Goal: Transaction & Acquisition: Purchase product/service

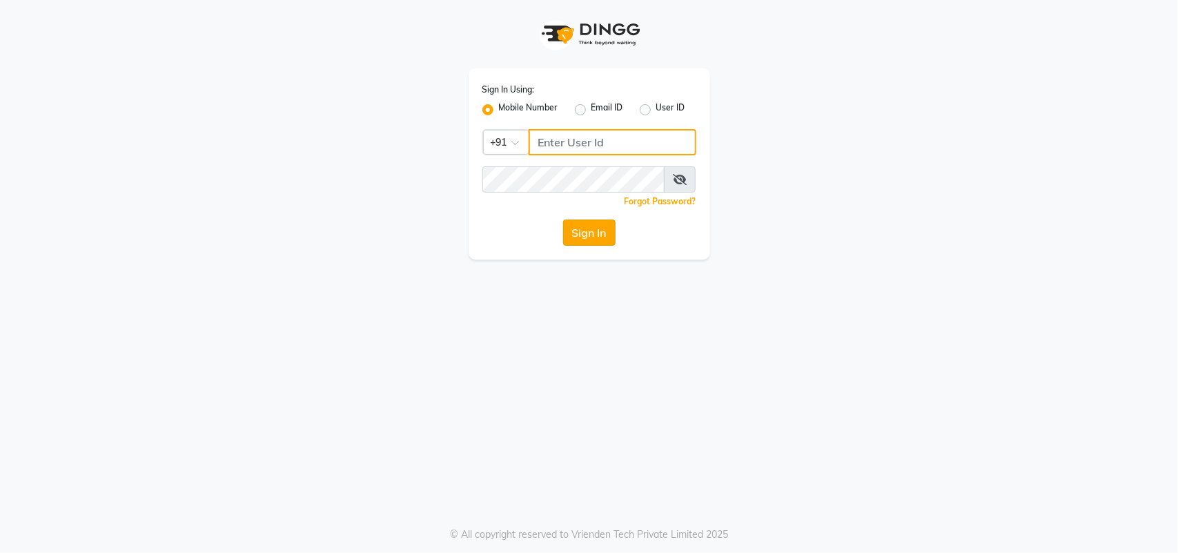
type input "7708887778"
click at [576, 226] on button "Sign In" at bounding box center [589, 232] width 52 height 26
click at [576, 226] on div "Sign In" at bounding box center [589, 232] width 214 height 26
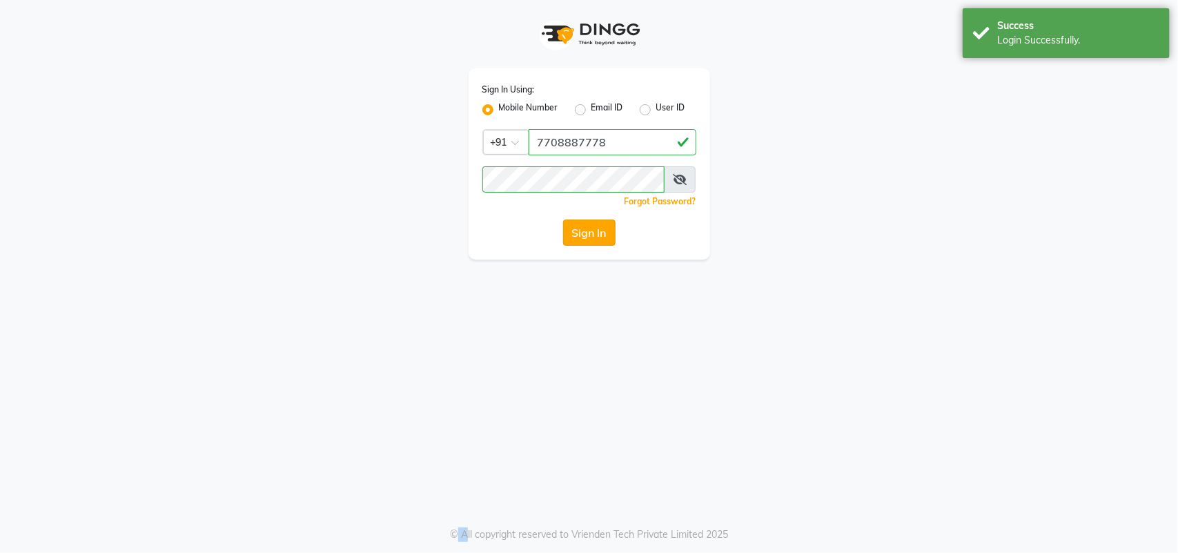
click at [590, 233] on button "Sign In" at bounding box center [589, 232] width 52 height 26
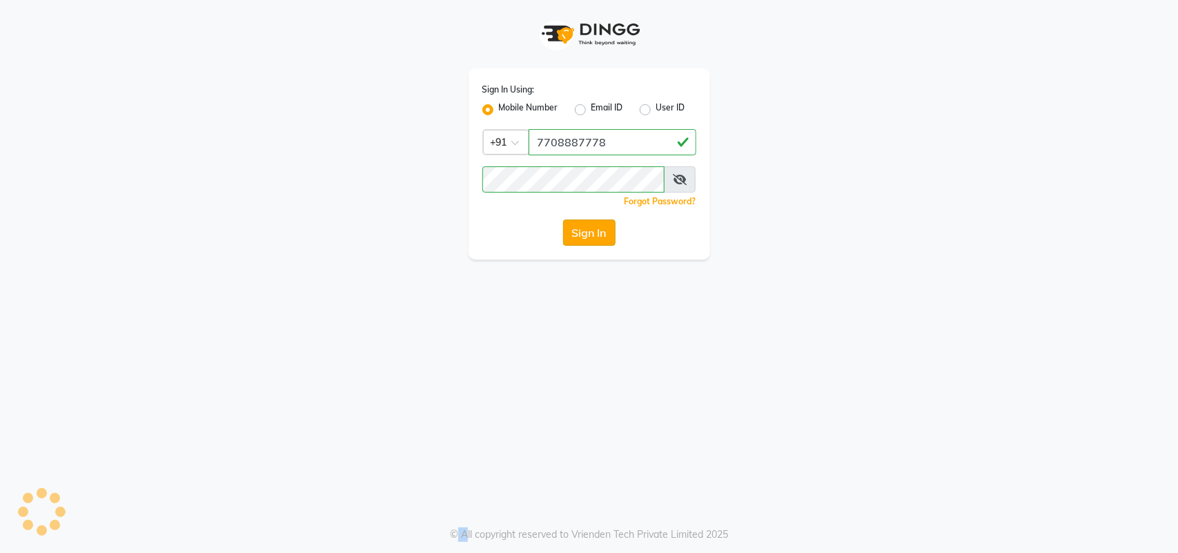
click at [576, 241] on button "Sign In" at bounding box center [589, 232] width 52 height 26
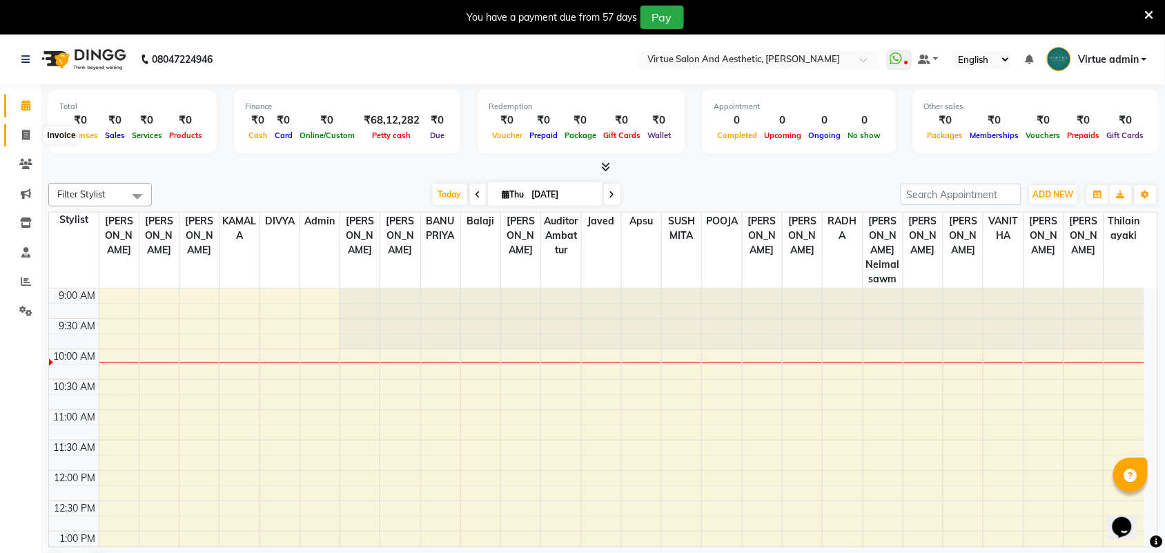
click at [31, 136] on span at bounding box center [26, 136] width 24 height 16
select select "4466"
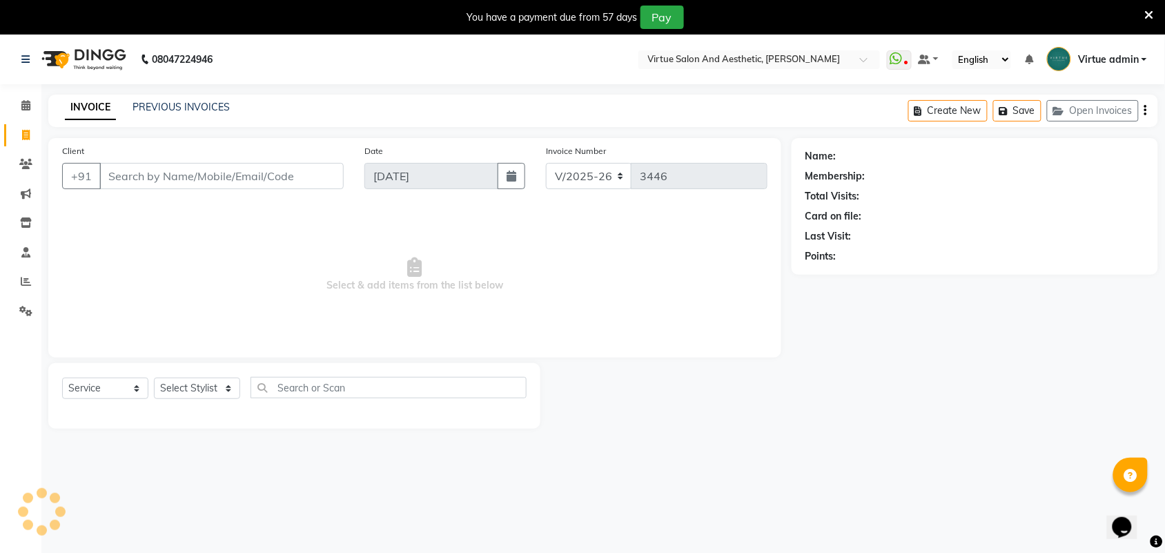
select select "V"
select select "71189"
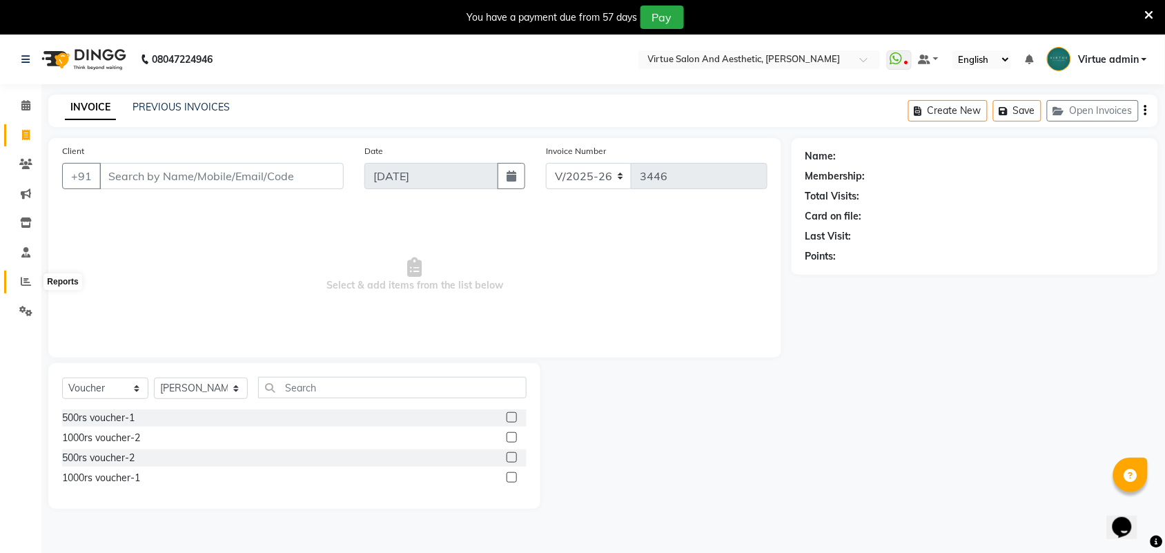
click at [24, 277] on icon at bounding box center [26, 281] width 10 height 10
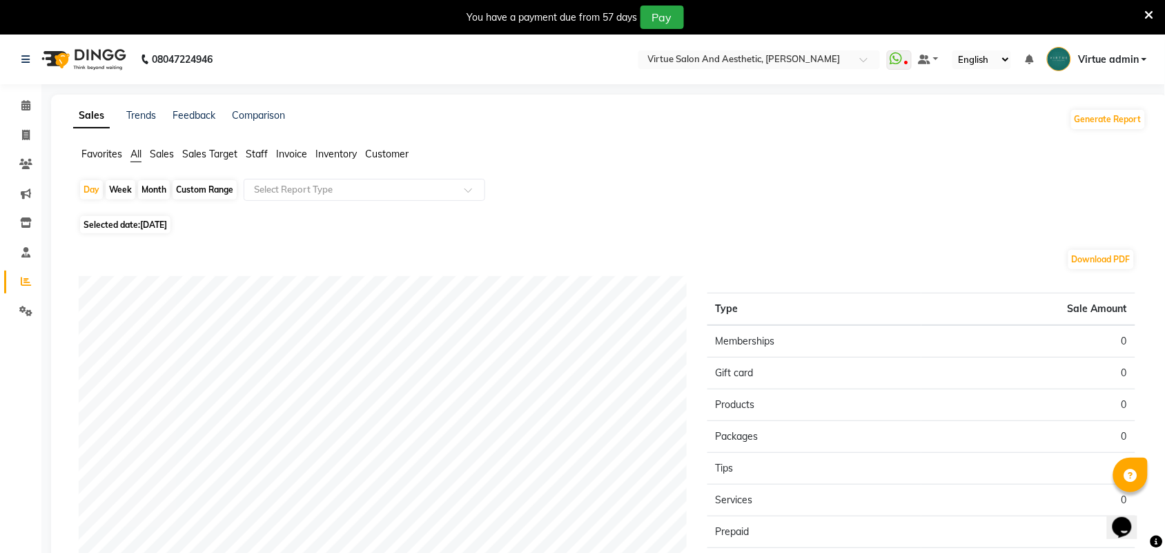
click at [146, 194] on div "Month" at bounding box center [154, 189] width 32 height 19
select select "9"
select select "2025"
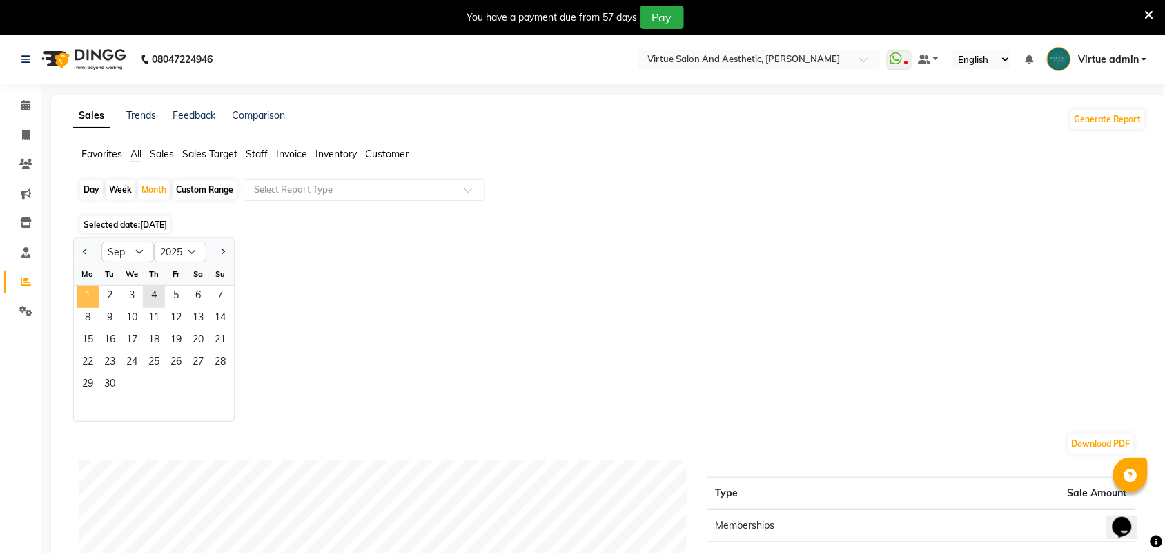
click at [86, 298] on span "1" at bounding box center [88, 297] width 22 height 22
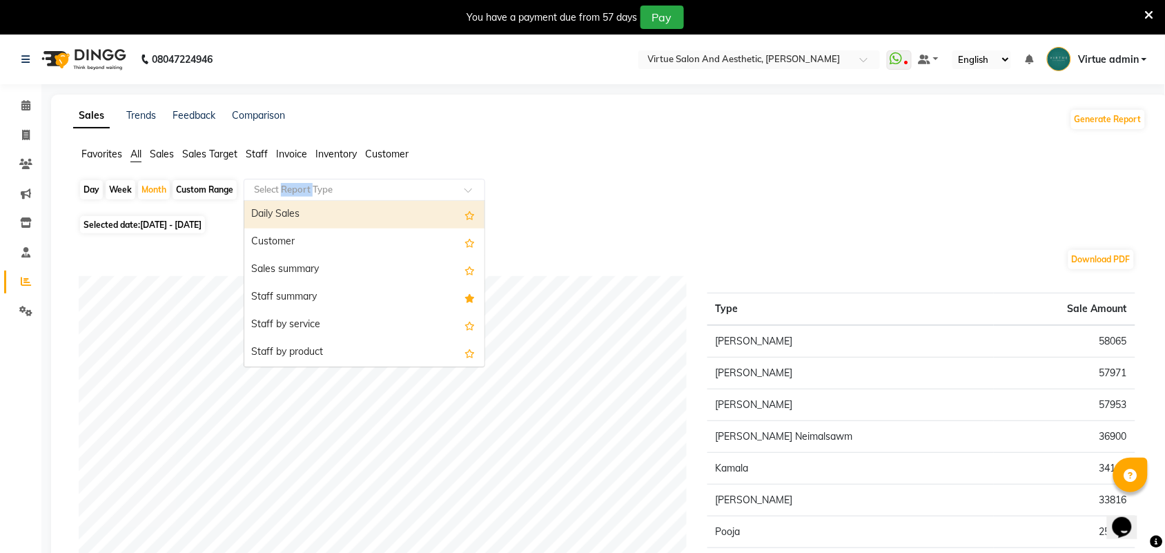
click at [290, 192] on input "text" at bounding box center [350, 190] width 199 height 14
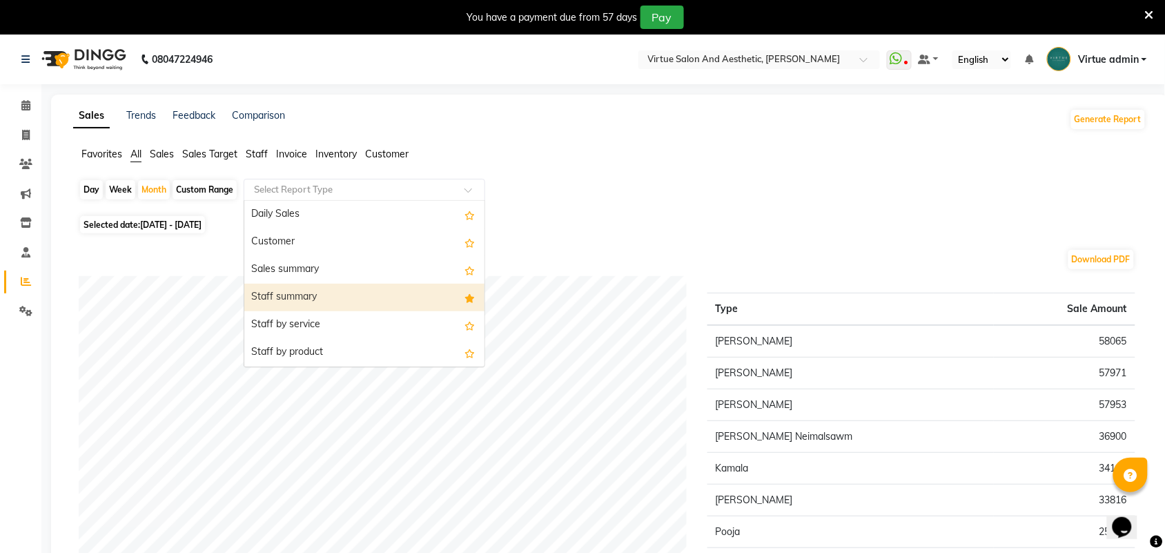
click at [308, 302] on div "Staff summary" at bounding box center [364, 298] width 240 height 28
select select "full_report"
select select "csv"
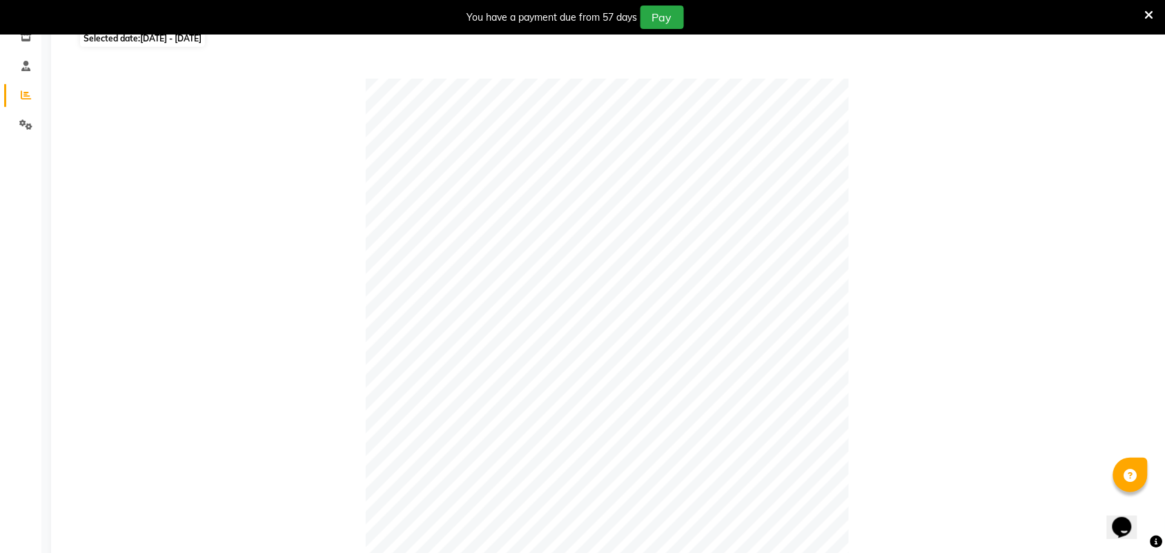
scroll to position [172, 0]
click at [18, 107] on span at bounding box center [26, 109] width 24 height 16
click at [26, 114] on icon at bounding box center [26, 108] width 10 height 10
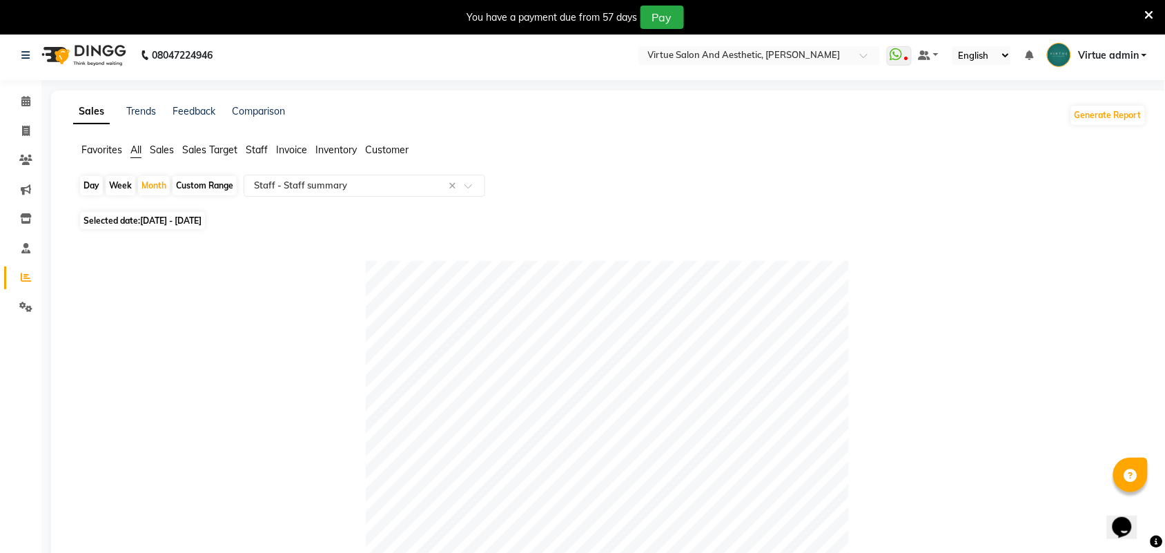
scroll to position [0, 0]
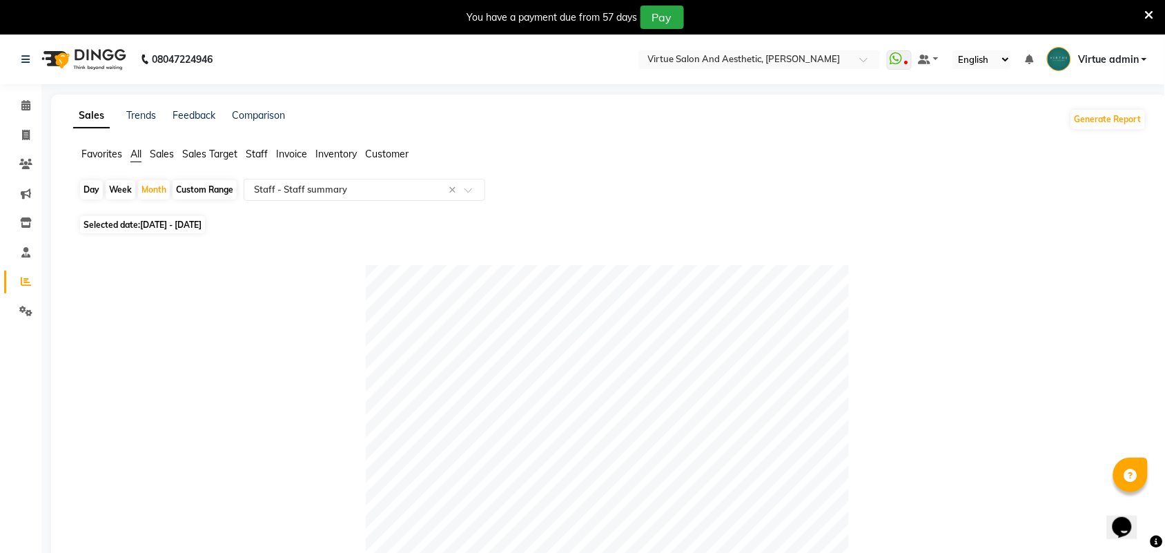
click at [90, 193] on div "Day" at bounding box center [91, 189] width 23 height 19
select select "9"
select select "2025"
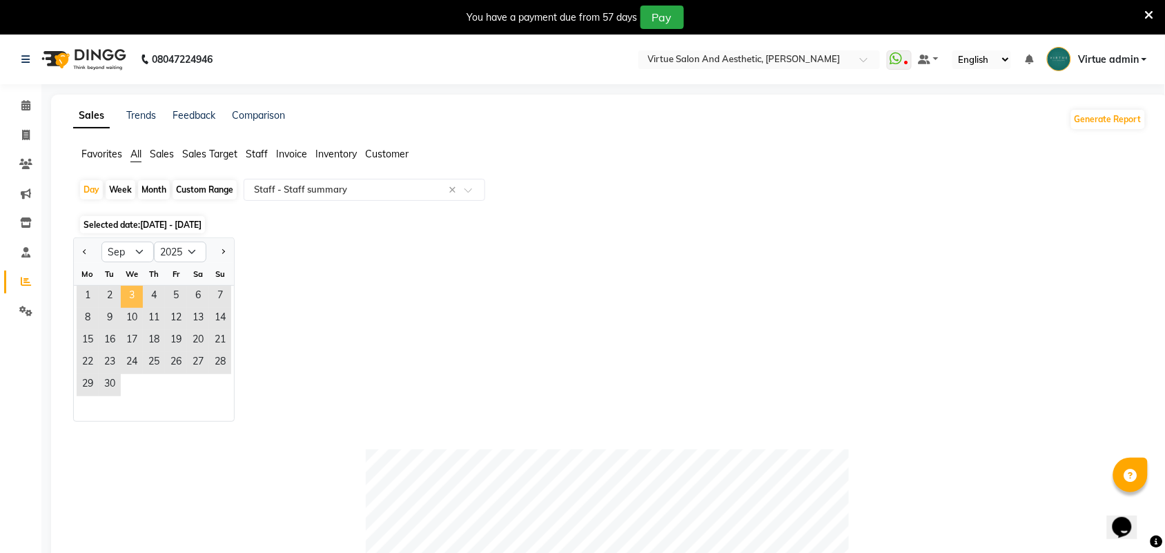
click at [135, 290] on span "3" at bounding box center [132, 297] width 22 height 22
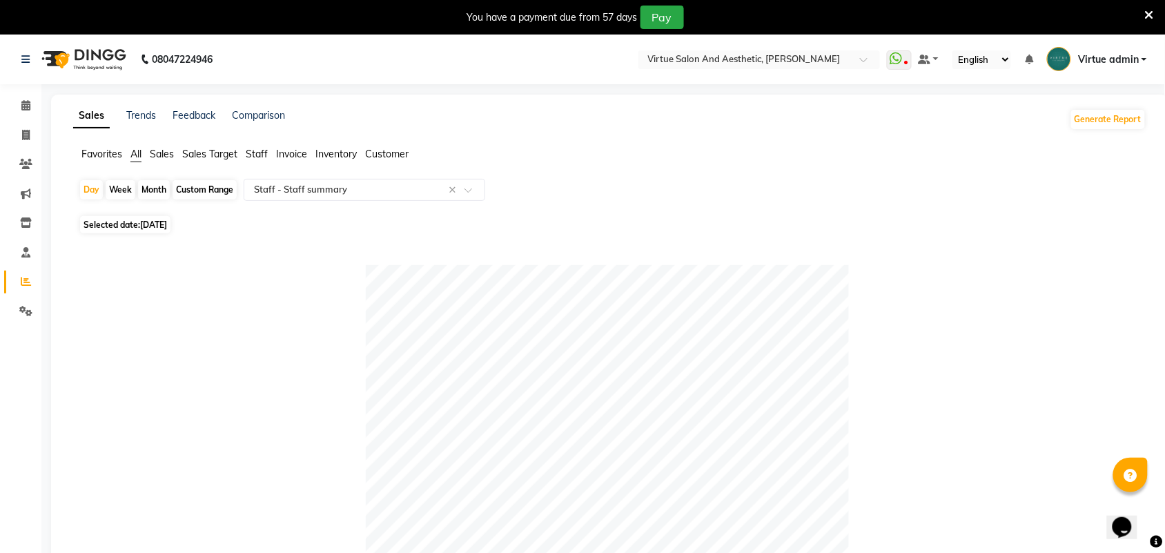
click at [147, 187] on div "Month" at bounding box center [154, 189] width 32 height 19
select select "9"
select select "2025"
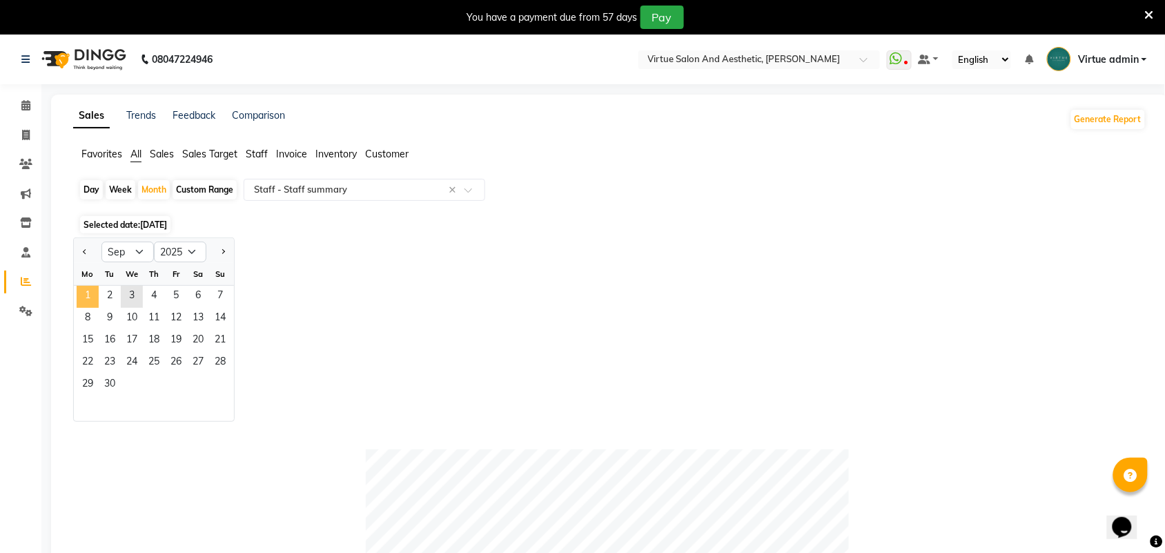
click at [88, 297] on span "1" at bounding box center [88, 297] width 22 height 22
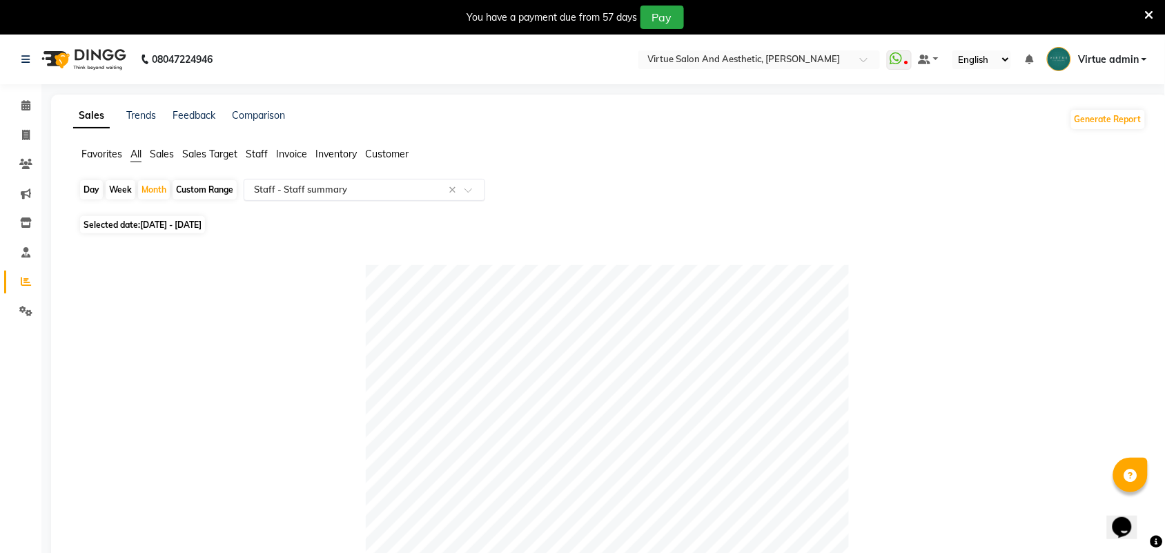
click at [371, 184] on input "text" at bounding box center [350, 190] width 199 height 14
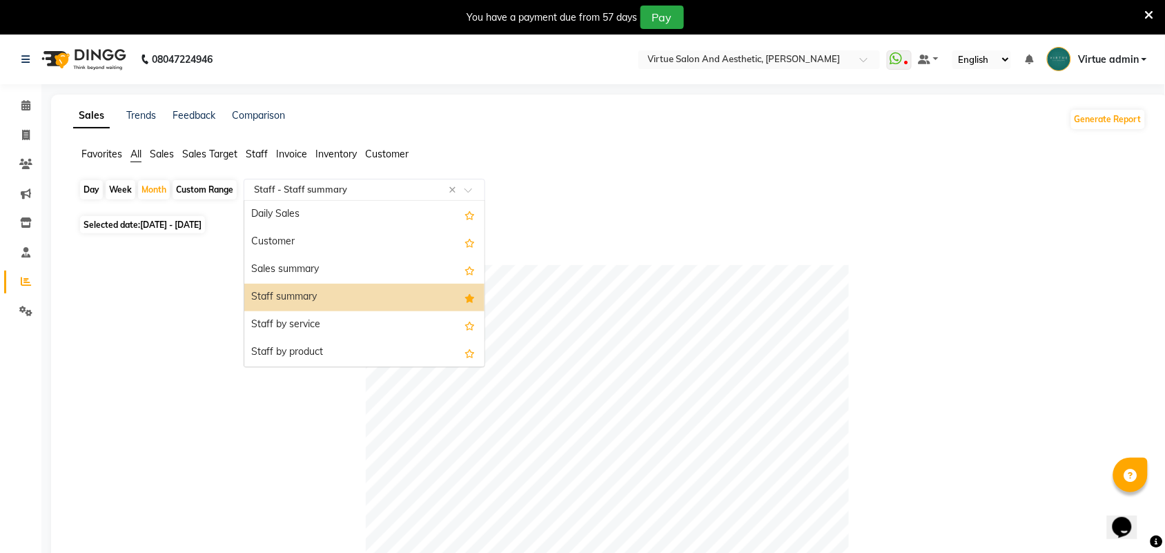
click at [413, 295] on div "Staff summary" at bounding box center [364, 298] width 240 height 28
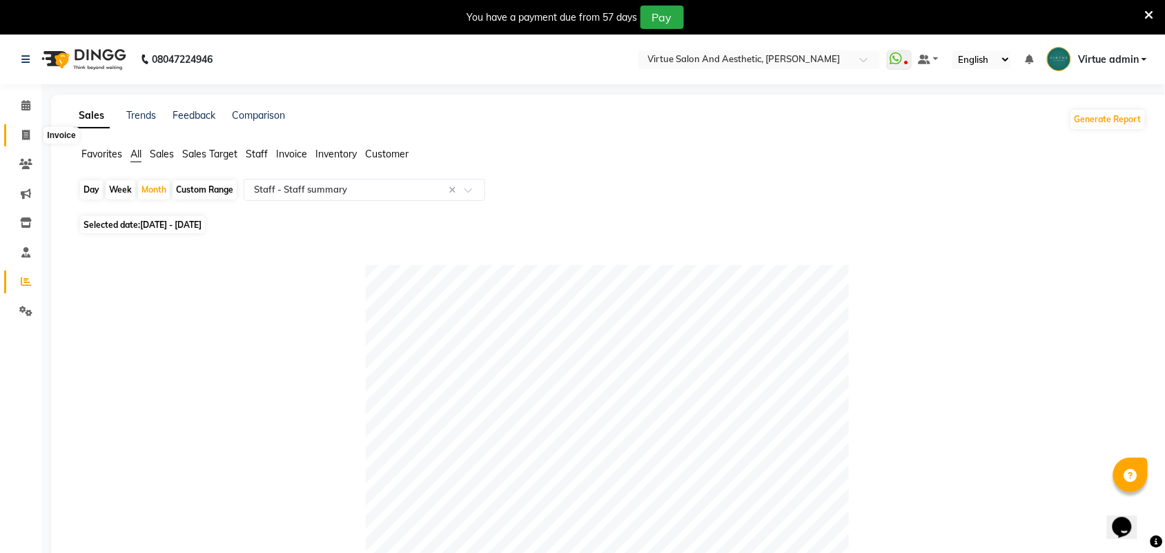
click at [33, 135] on span at bounding box center [26, 136] width 24 height 16
select select "service"
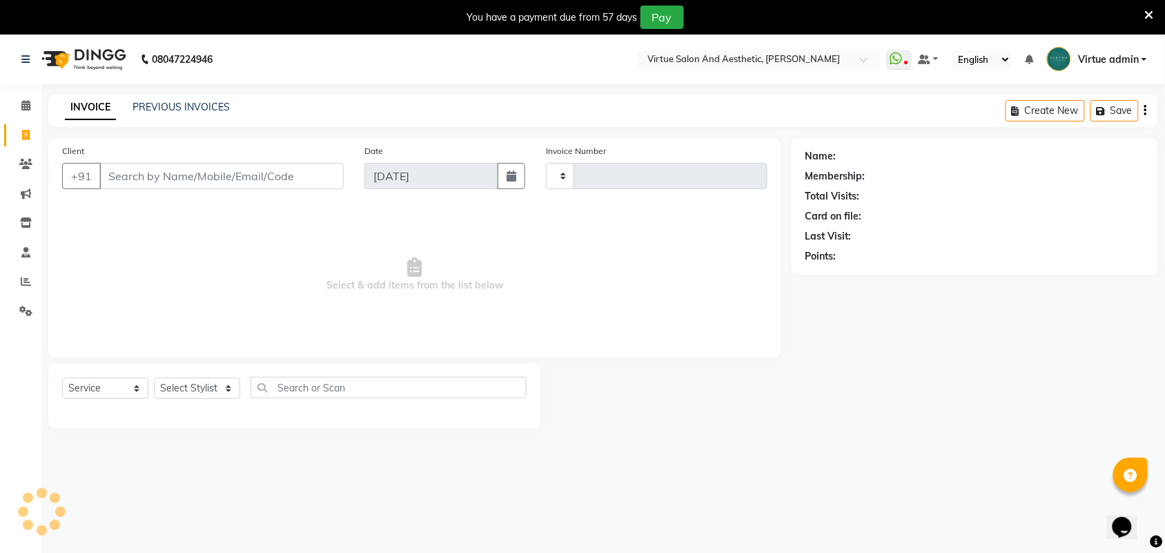
scroll to position [8, 0]
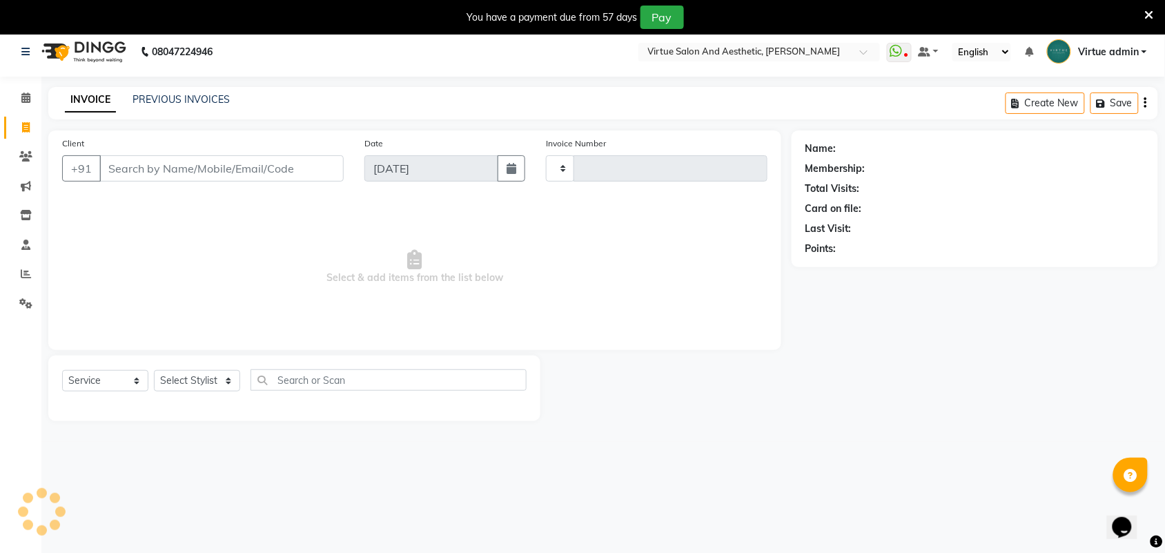
type input "3446"
select select "4466"
click at [201, 97] on link "PREVIOUS INVOICES" at bounding box center [180, 99] width 97 height 12
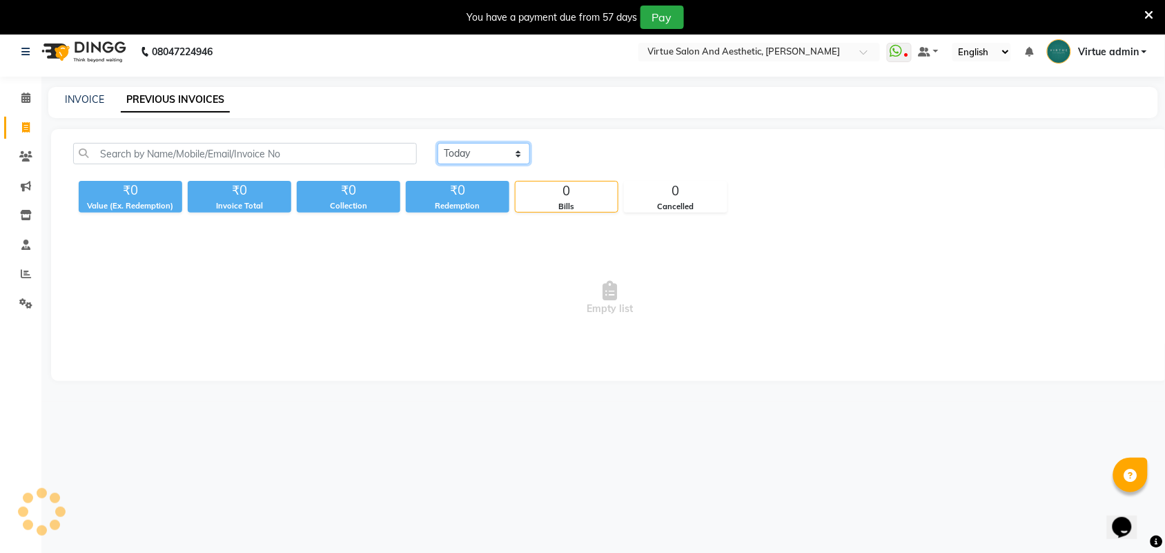
click at [457, 153] on select "Today Yesterday Custom Range" at bounding box center [483, 153] width 92 height 21
select select "yesterday"
click at [437, 143] on select "Today Yesterday Custom Range" at bounding box center [483, 153] width 92 height 21
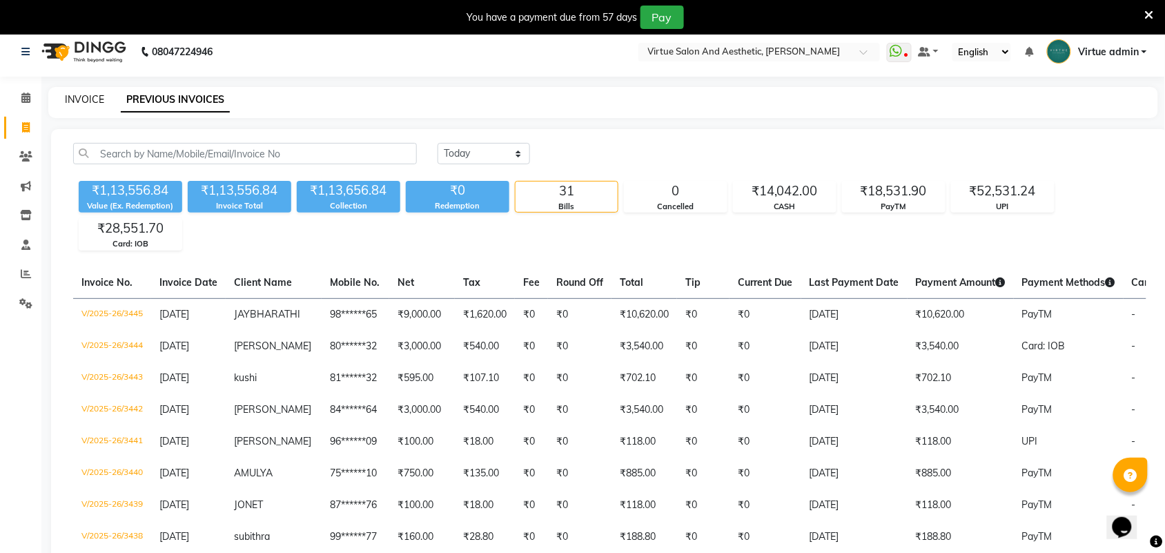
click at [94, 98] on link "INVOICE" at bounding box center [84, 99] width 39 height 12
select select "4466"
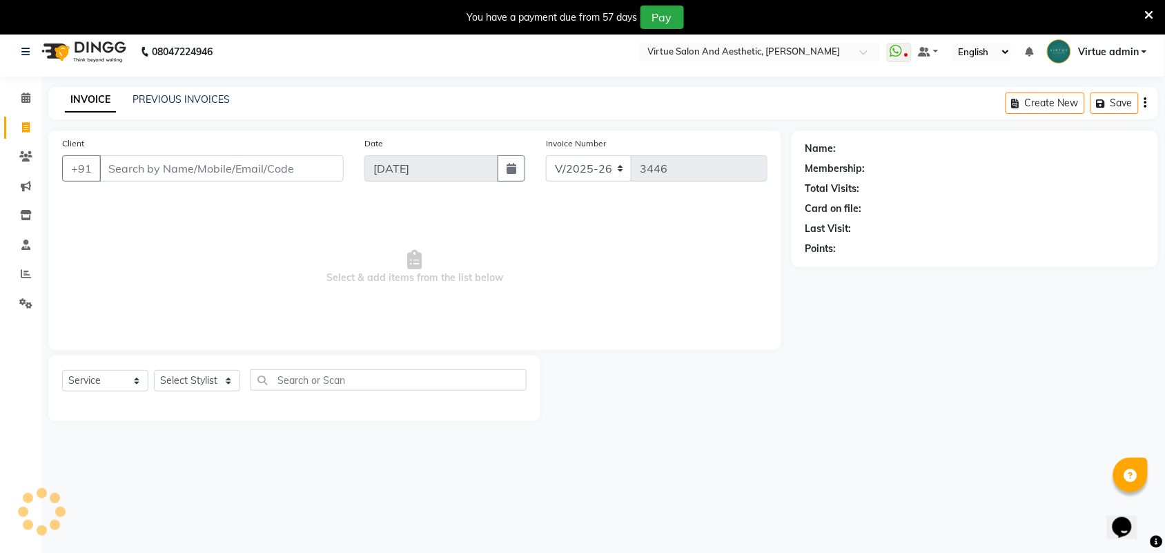
scroll to position [34, 0]
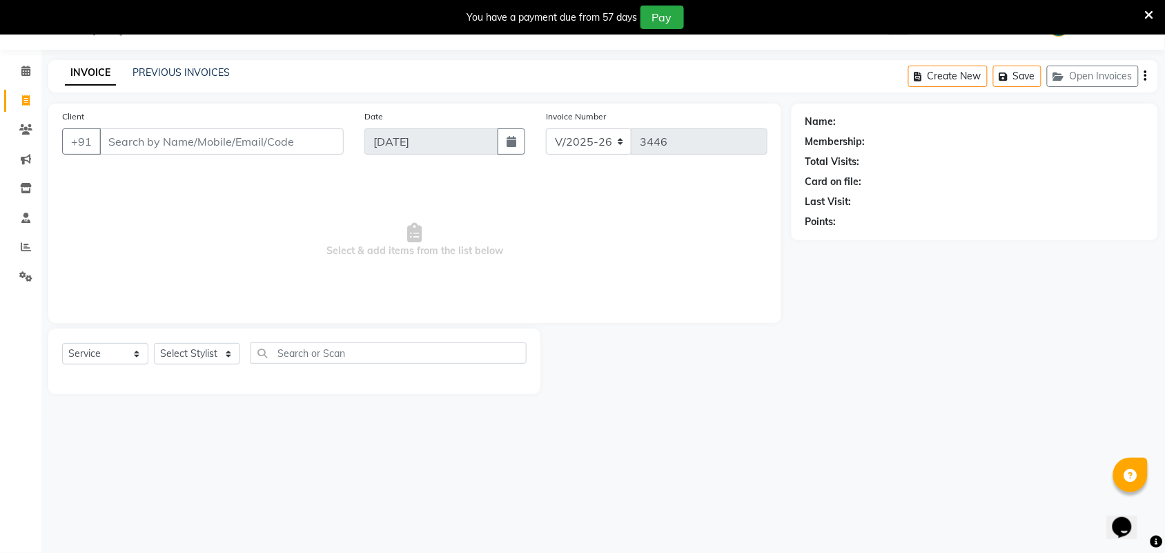
select select "V"
select select "71189"
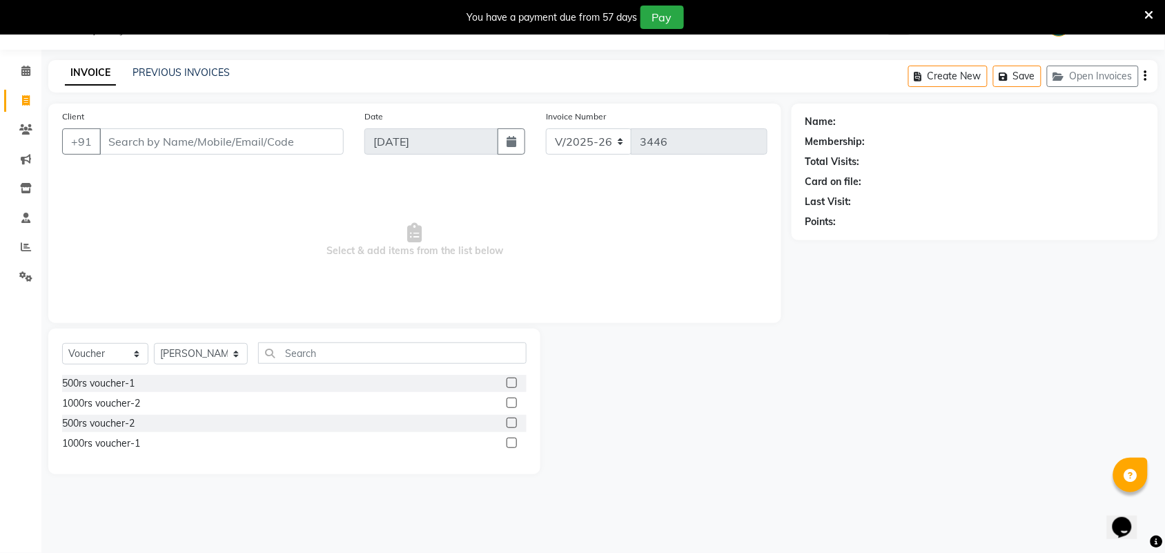
click at [666, 397] on div at bounding box center [665, 401] width 251 height 146
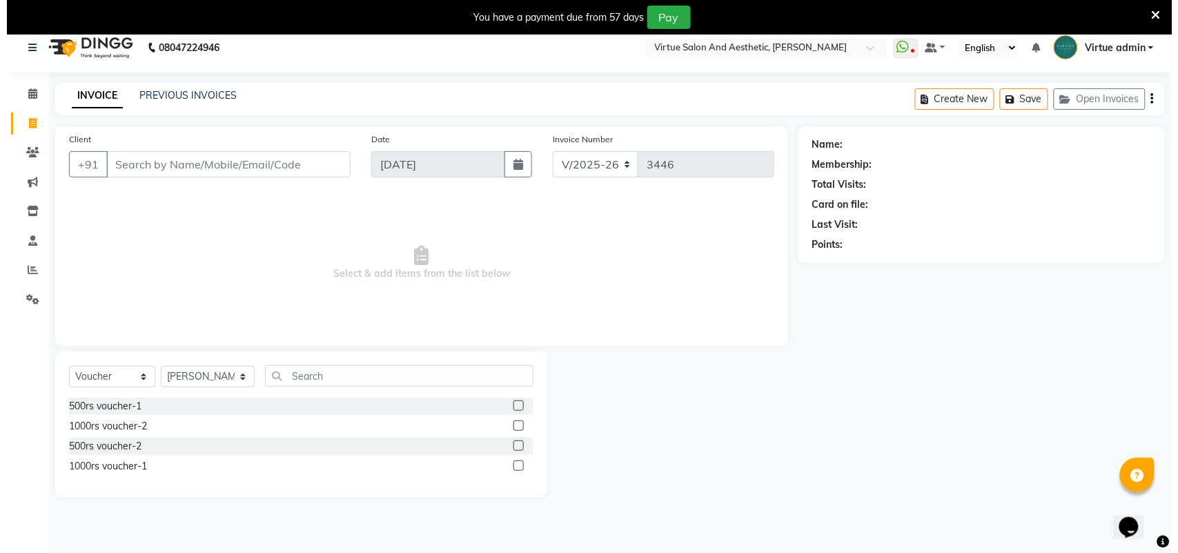
scroll to position [0, 0]
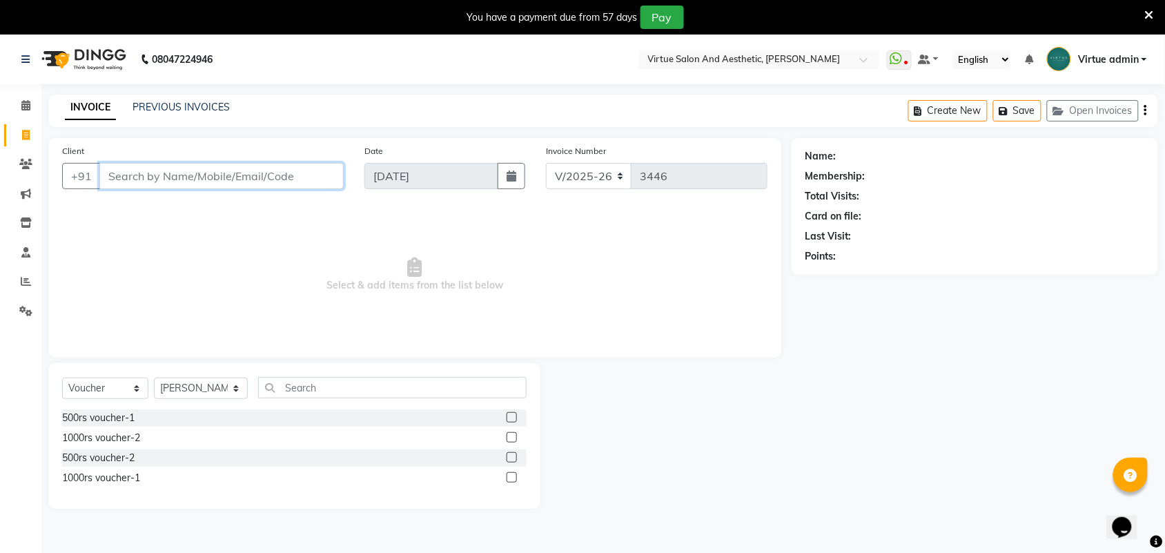
click at [219, 172] on input "Client" at bounding box center [221, 176] width 244 height 26
type input "9150215710"
click at [305, 170] on button "Add Client" at bounding box center [308, 176] width 71 height 26
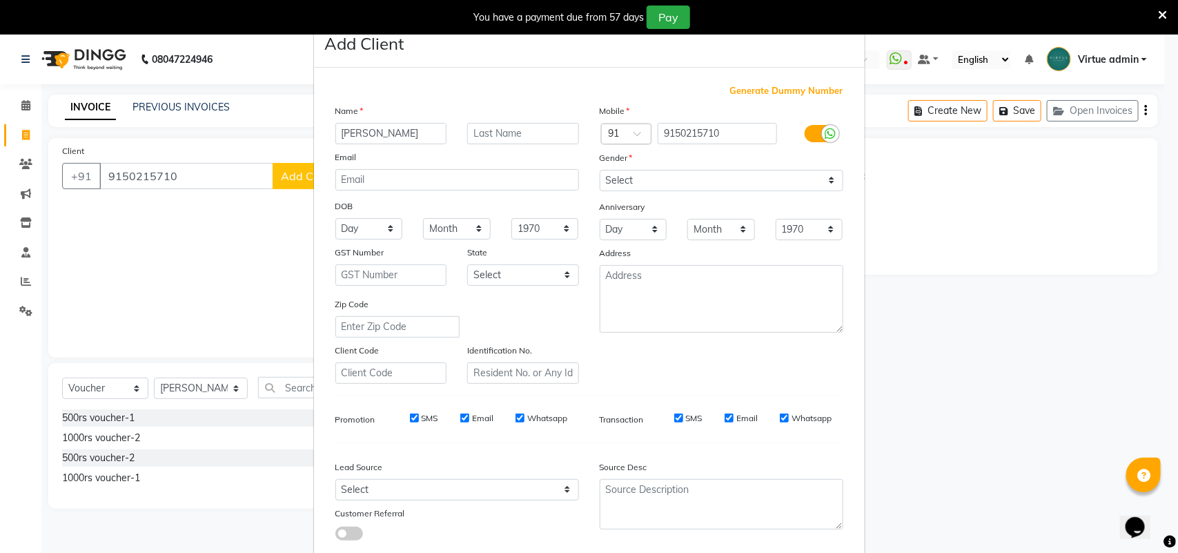
type input "[PERSON_NAME]"
drag, startPoint x: 618, startPoint y: 179, endPoint x: 632, endPoint y: 188, distance: 17.0
click at [618, 179] on select "Select Male Female Other Prefer Not To Say" at bounding box center [722, 180] width 244 height 21
select select "[DEMOGRAPHIC_DATA]"
click at [600, 170] on select "Select Male Female Other Prefer Not To Say" at bounding box center [722, 180] width 244 height 21
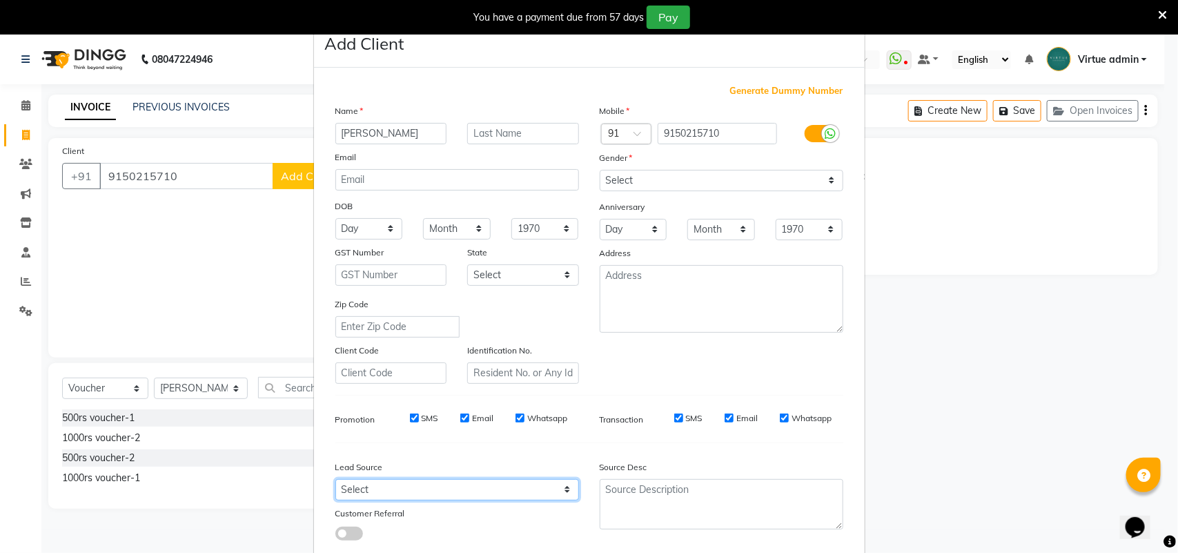
click at [402, 490] on select "Select Walk-in Referral Internet Friend Word of Mouth Advertisement Facebook Ju…" at bounding box center [457, 489] width 244 height 21
select select "30564"
click at [335, 479] on select "Select Walk-in Referral Internet Friend Word of Mouth Advertisement Facebook Ju…" at bounding box center [457, 489] width 244 height 21
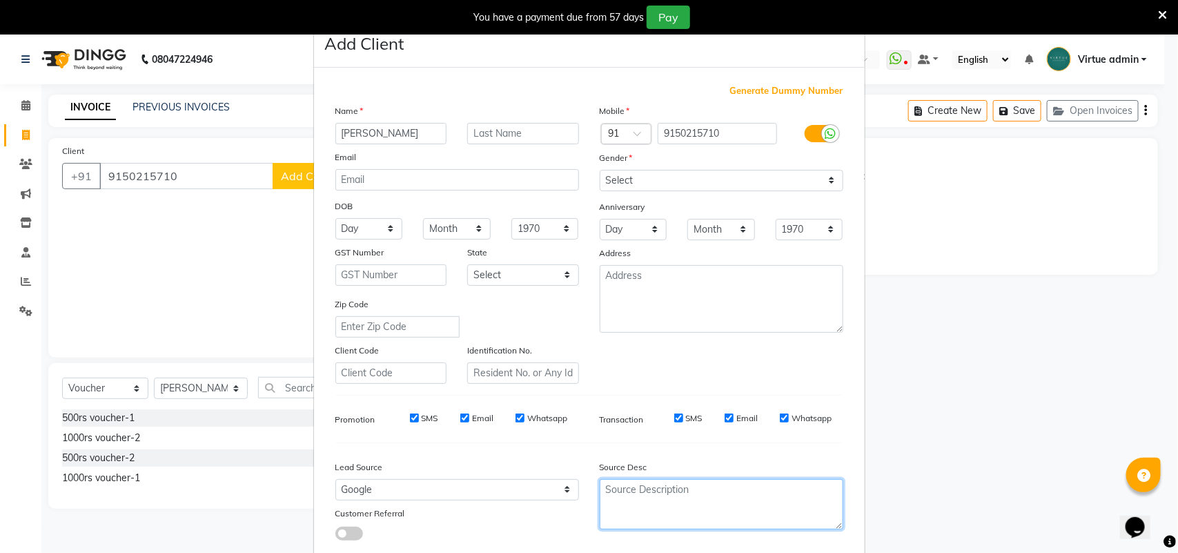
click at [612, 497] on textarea at bounding box center [722, 504] width 244 height 50
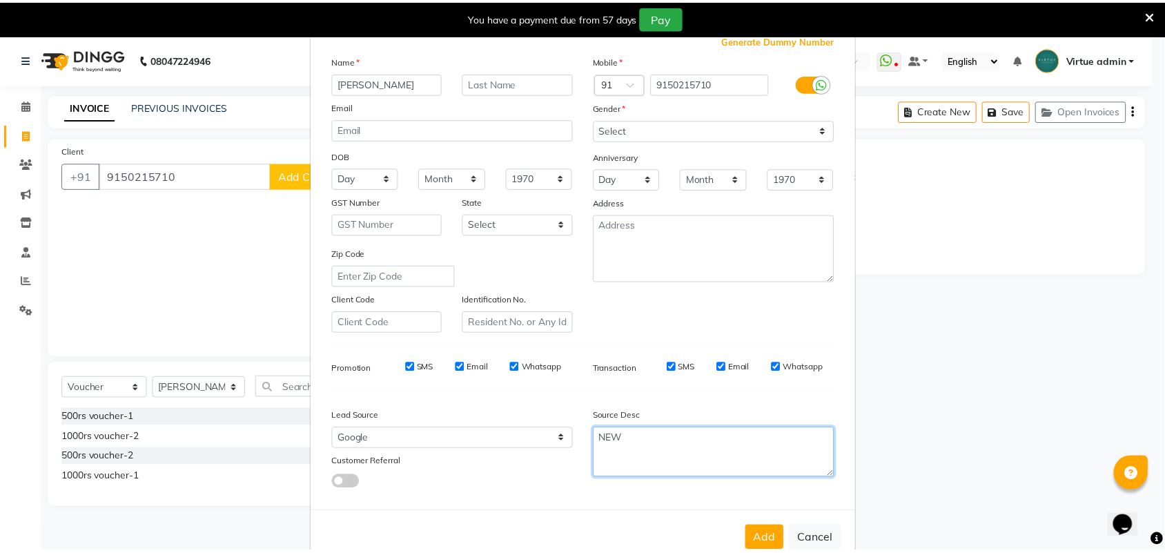
scroll to position [79, 0]
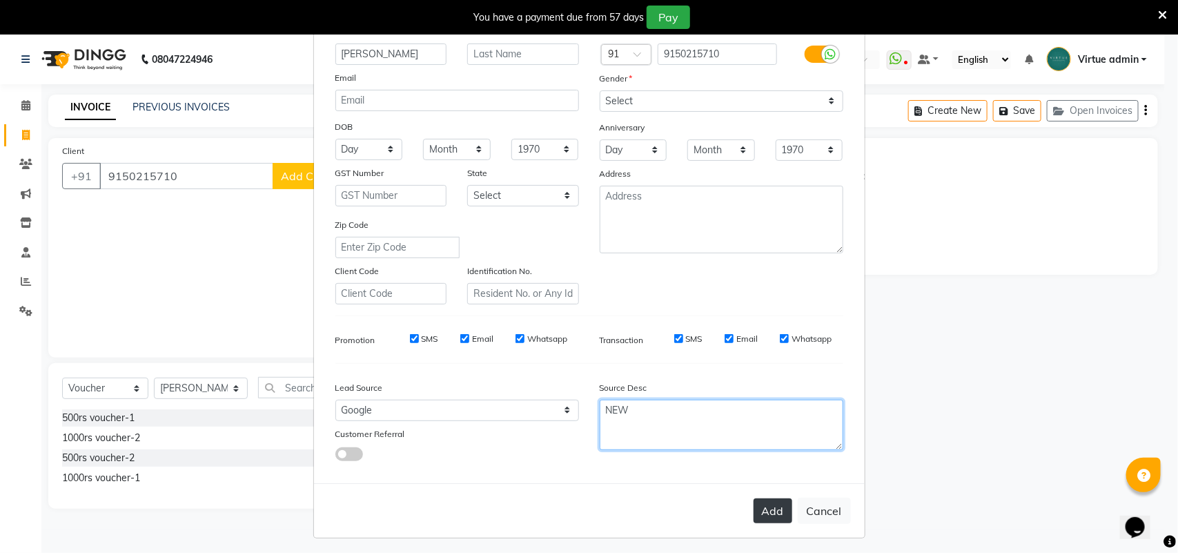
type textarea "NEW"
click at [763, 511] on button "Add" at bounding box center [772, 510] width 39 height 25
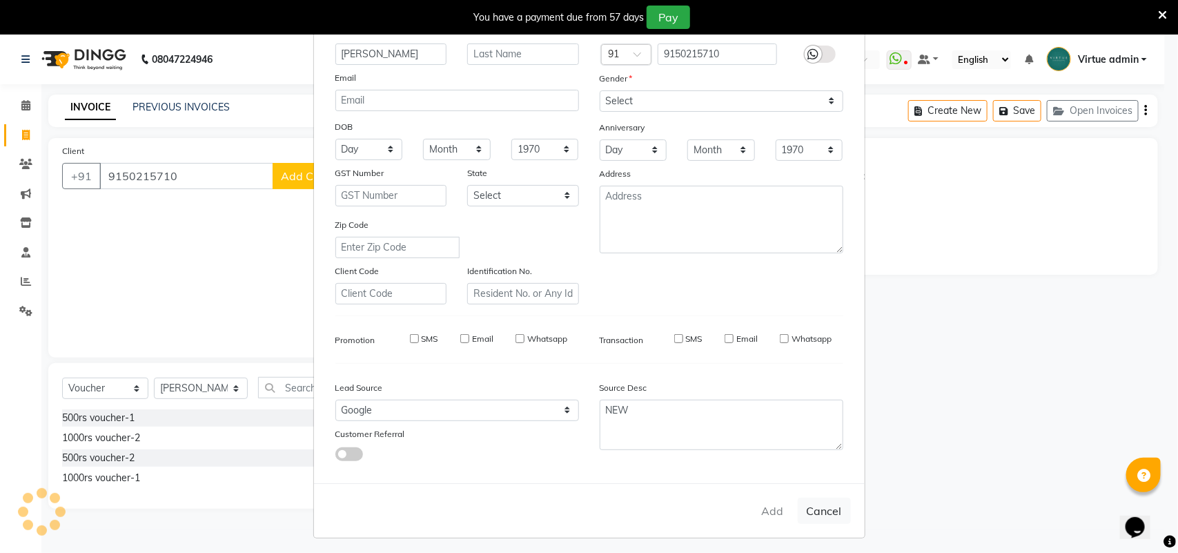
type input "91******10"
select select
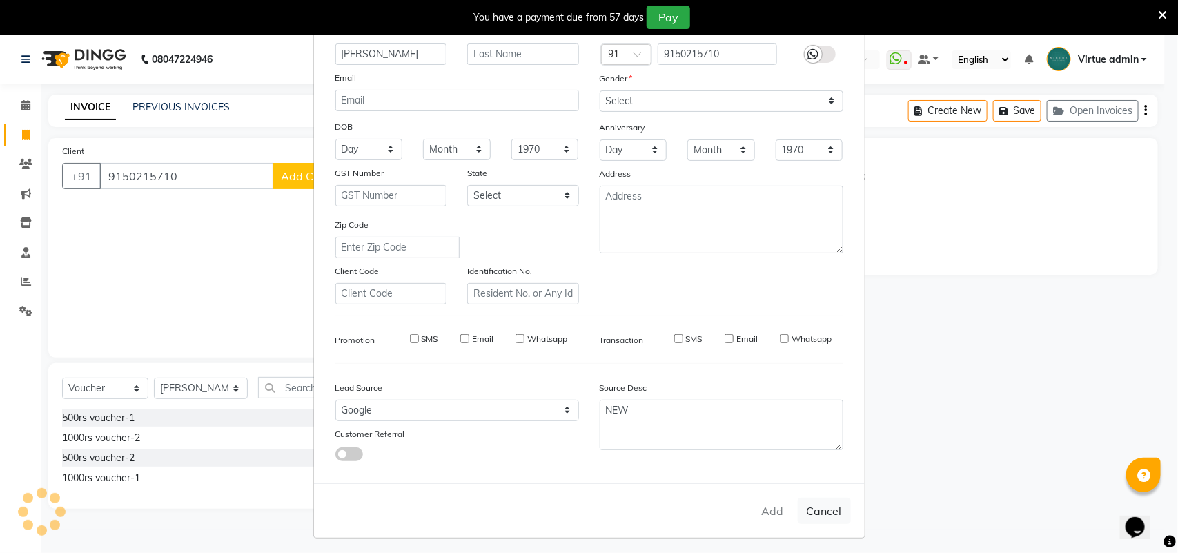
select select
checkbox input "false"
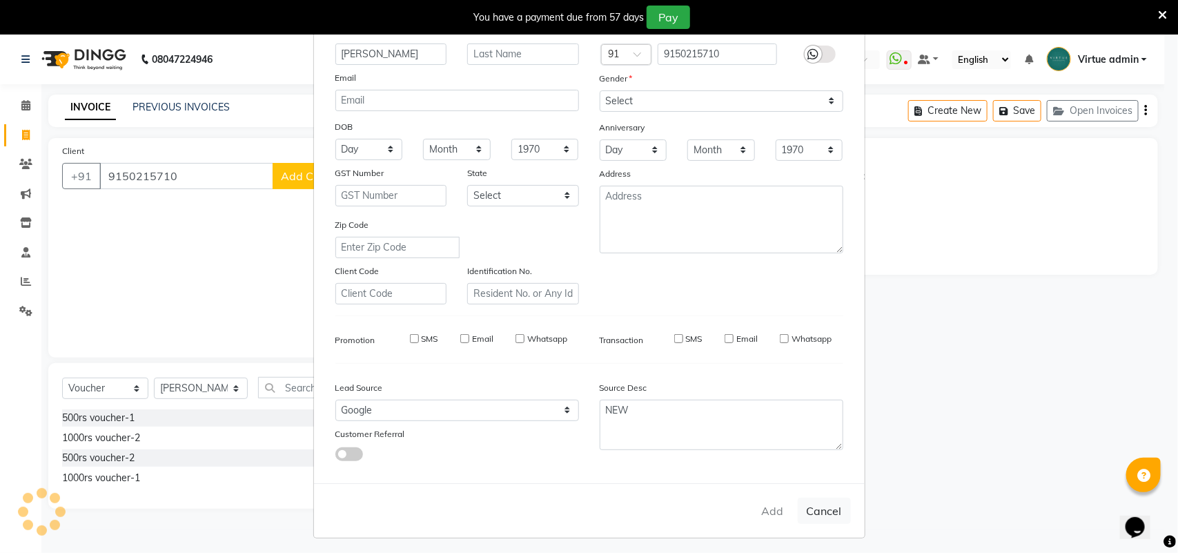
checkbox input "false"
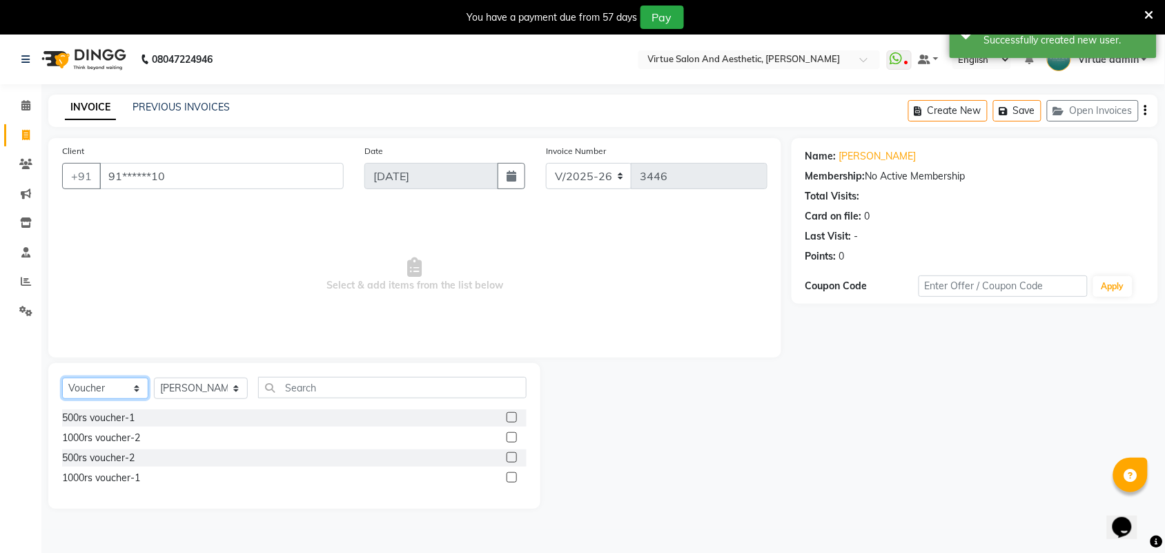
click at [132, 387] on select "Select Service Product Membership Package Voucher Prepaid Gift Card" at bounding box center [105, 387] width 86 height 21
select select "service"
click at [62, 377] on select "Select Service Product Membership Package Voucher Prepaid Gift Card" at bounding box center [105, 387] width 86 height 21
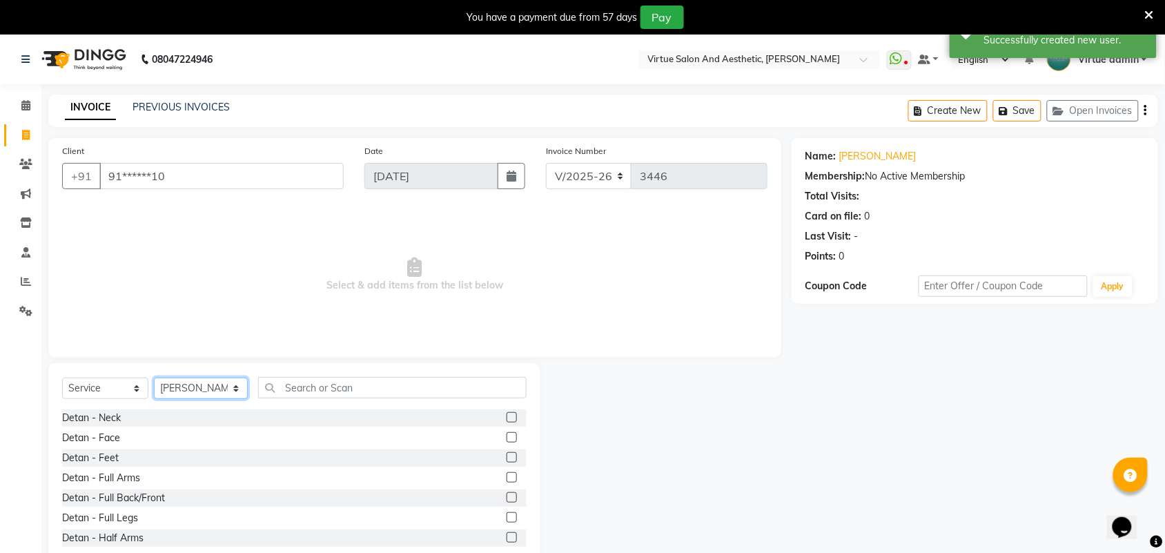
click at [201, 393] on select "Select Stylist Admin ANUSHA Apsu Auditor Ambattur Balaji BANUPRIYA Bharath Bhuv…" at bounding box center [201, 387] width 94 height 21
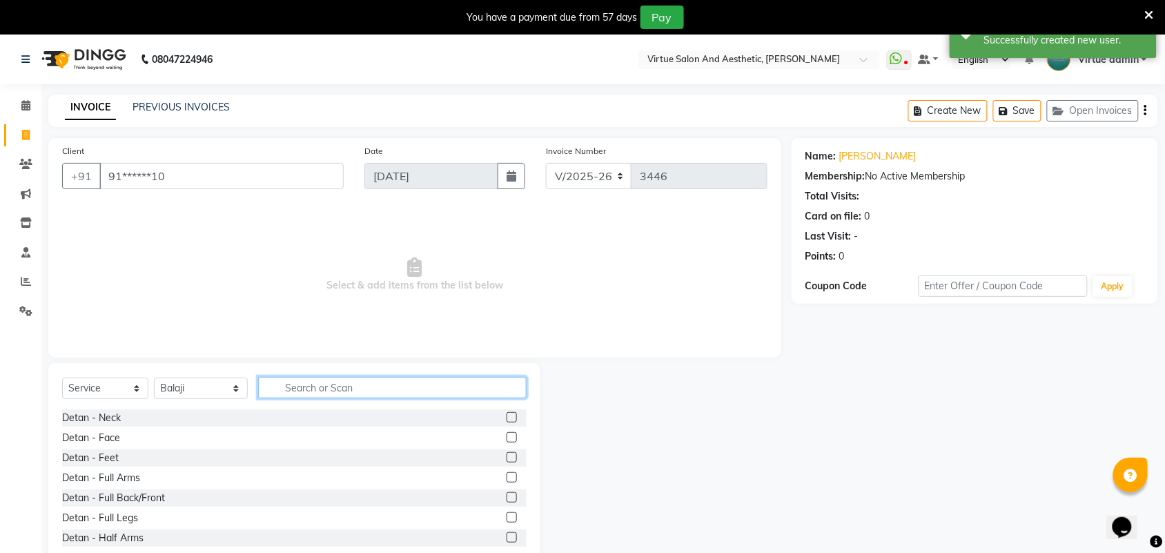
click at [321, 395] on input "text" at bounding box center [392, 387] width 268 height 21
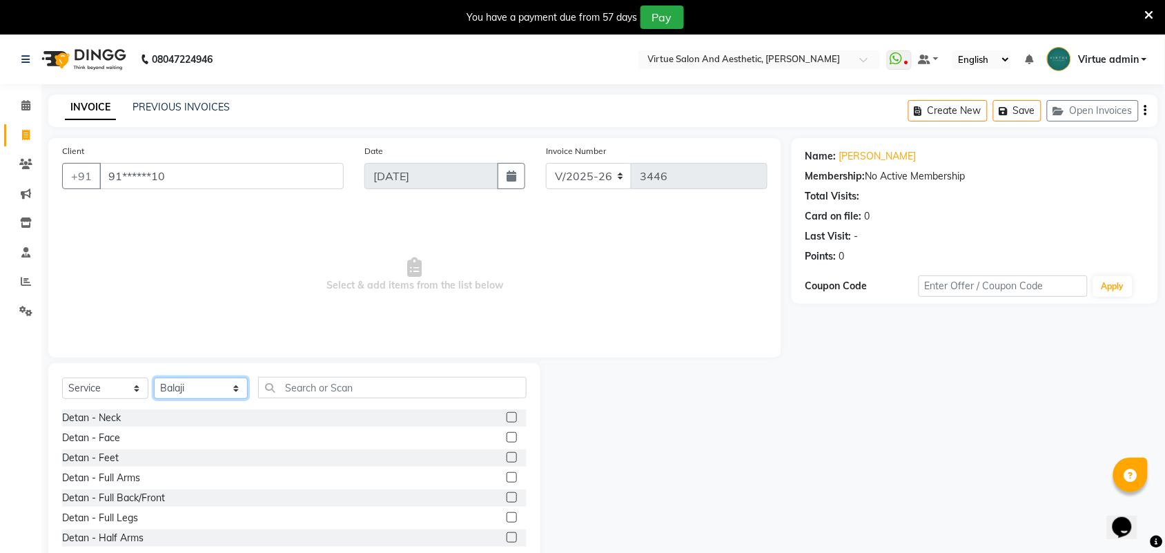
click at [201, 384] on select "Select Stylist Admin ANUSHA Apsu Auditor Ambattur Balaji BANUPRIYA Bharath Bhuv…" at bounding box center [201, 387] width 94 height 21
select select "40345"
click at [154, 377] on select "Select Stylist Admin ANUSHA Apsu Auditor Ambattur Balaji BANUPRIYA Bharath Bhuv…" at bounding box center [201, 387] width 94 height 21
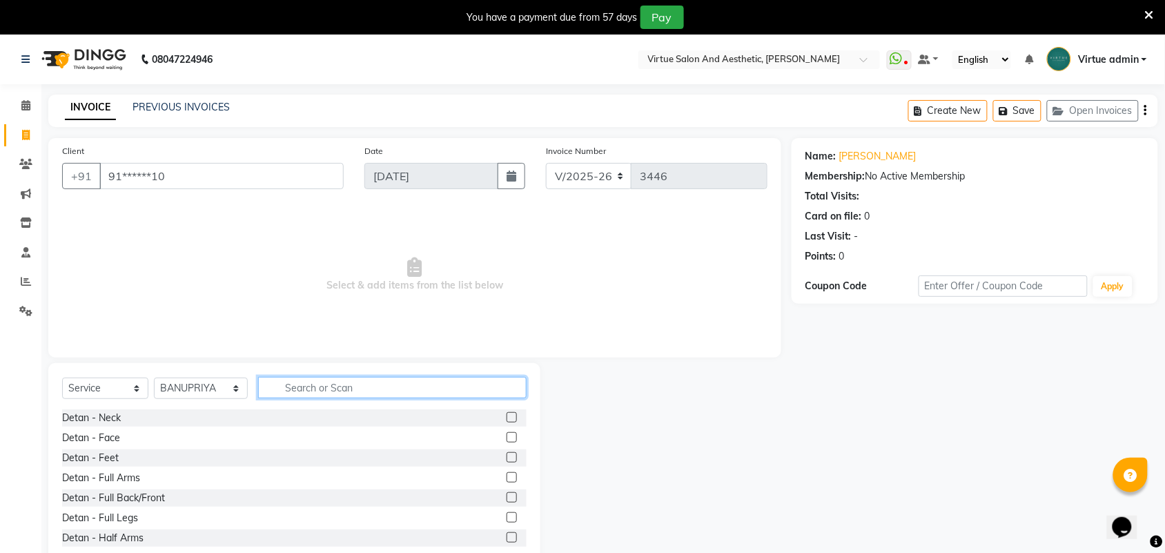
click at [371, 388] on input "text" at bounding box center [392, 387] width 268 height 21
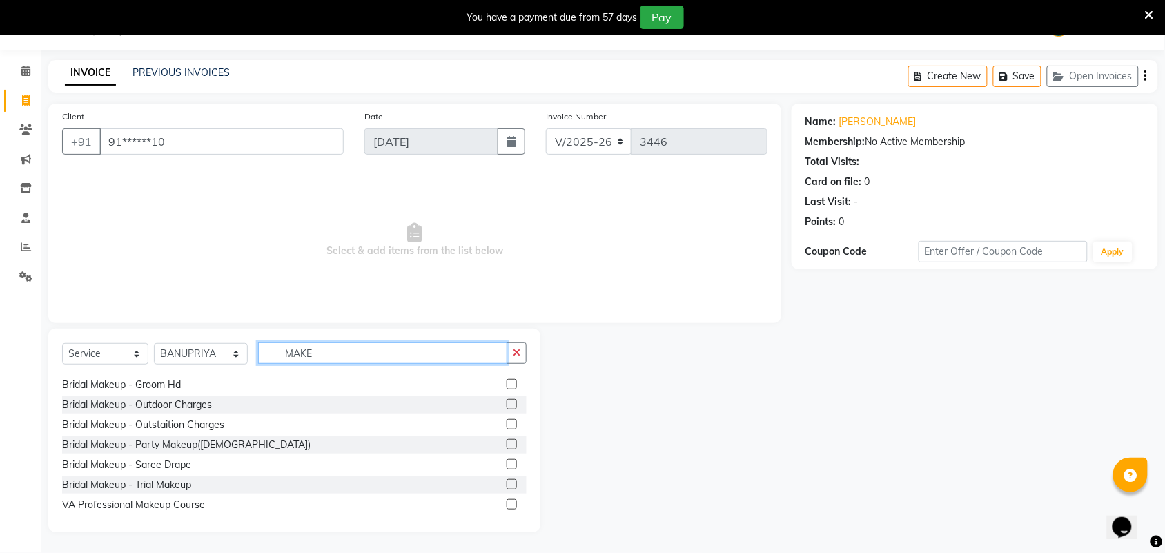
scroll to position [101, 0]
type input "MAKE"
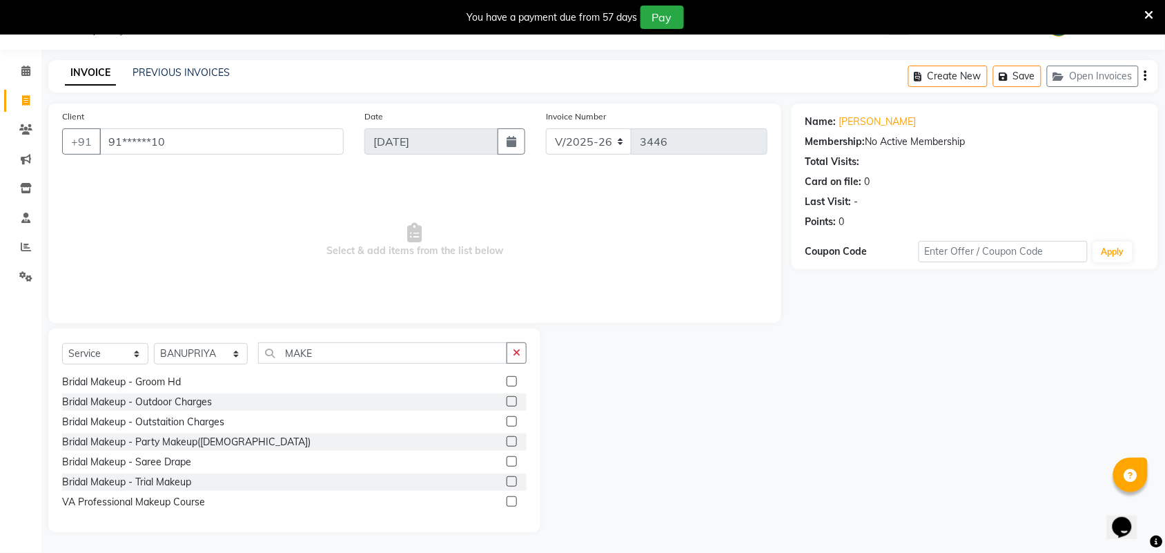
click at [506, 442] on label at bounding box center [511, 441] width 10 height 10
click at [506, 442] on input "checkbox" at bounding box center [510, 441] width 9 height 9
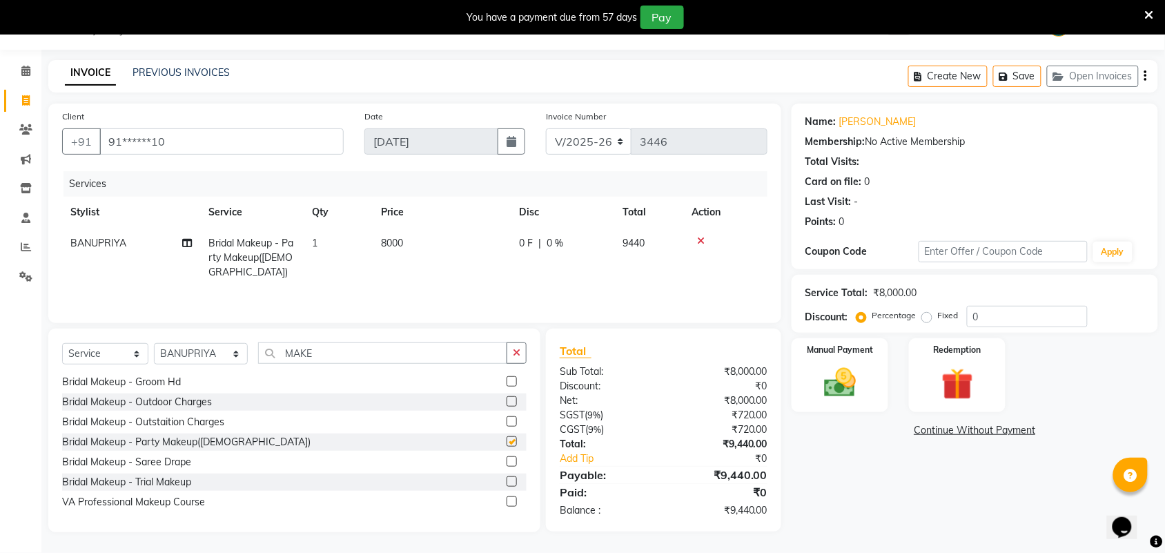
checkbox input "false"
click at [431, 253] on td "8000" at bounding box center [442, 258] width 138 height 60
select select "40345"
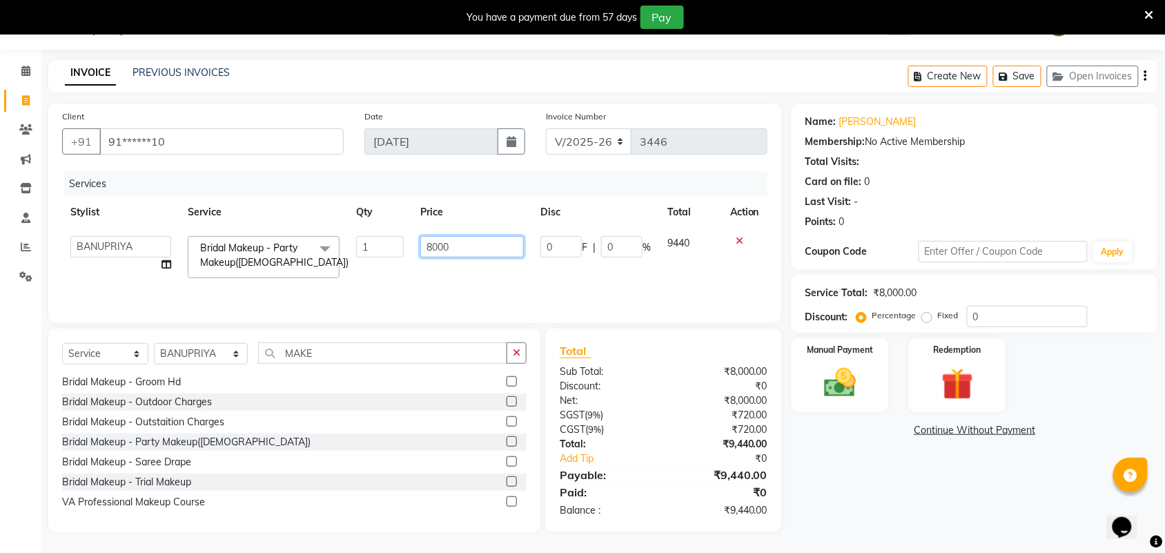
click at [471, 257] on input "8000" at bounding box center [471, 246] width 103 height 21
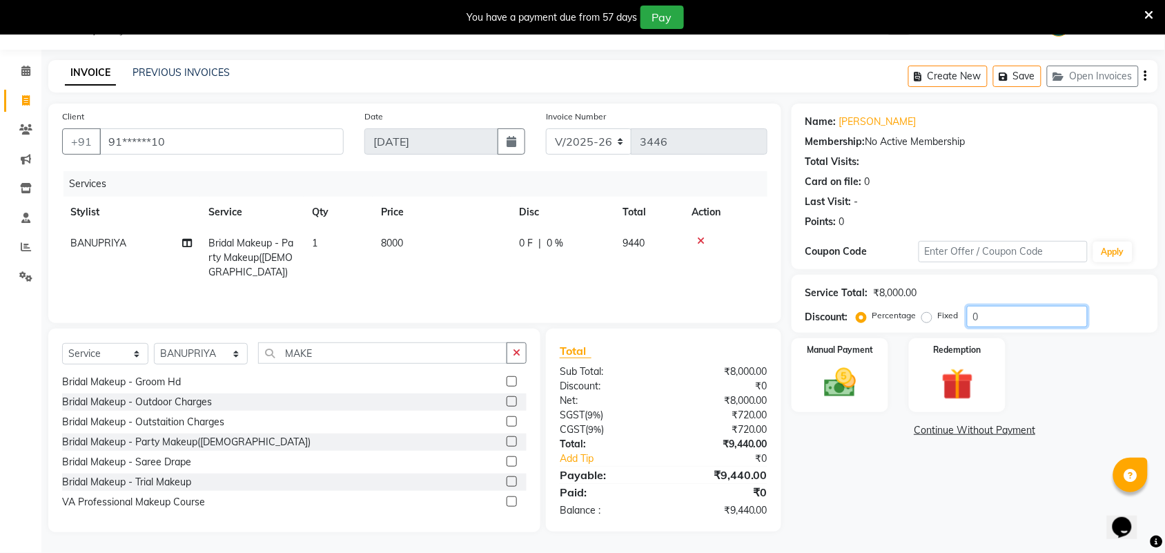
click at [1027, 316] on input "0" at bounding box center [1027, 316] width 121 height 21
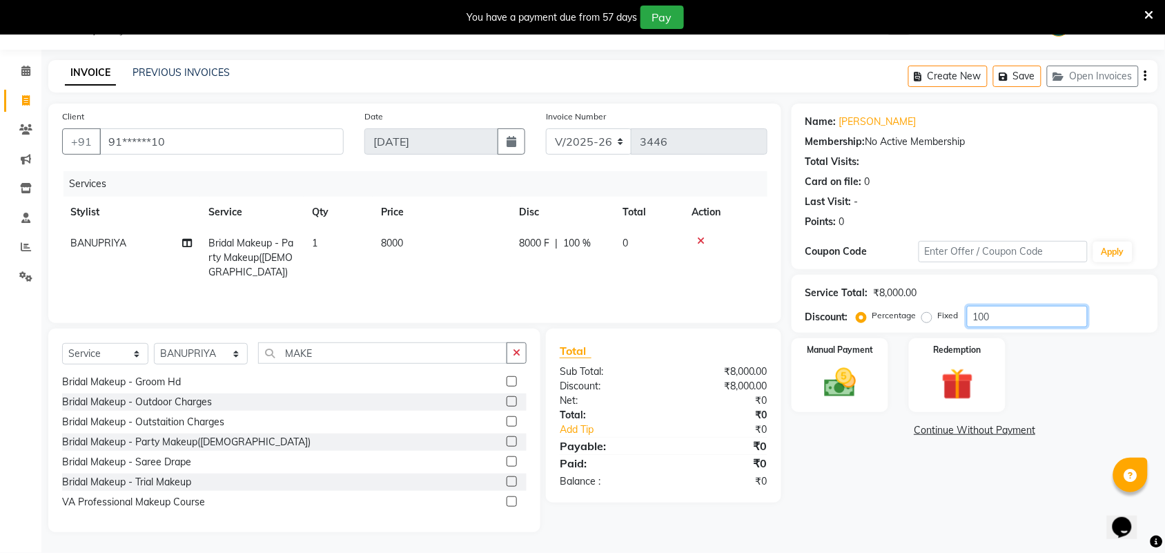
type input "100"
click at [938, 312] on label "Fixed" at bounding box center [948, 315] width 21 height 12
click at [929, 312] on input "Fixed" at bounding box center [930, 315] width 10 height 10
radio input "true"
click at [994, 315] on input "100" at bounding box center [1027, 316] width 121 height 21
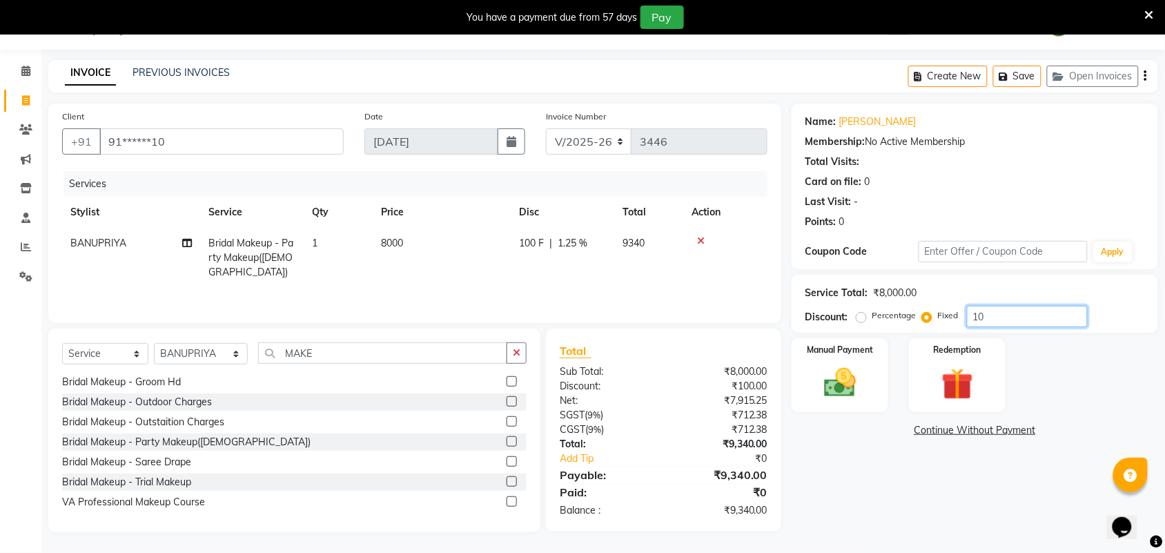
type input "1"
click at [985, 315] on input "2240" at bounding box center [1027, 316] width 121 height 21
type input "2440"
click at [953, 488] on div "Name: Nandhini Membership: No Active Membership Total Visits: Card on file: 0 L…" at bounding box center [979, 317] width 377 height 428
click at [856, 367] on img at bounding box center [840, 383] width 54 height 38
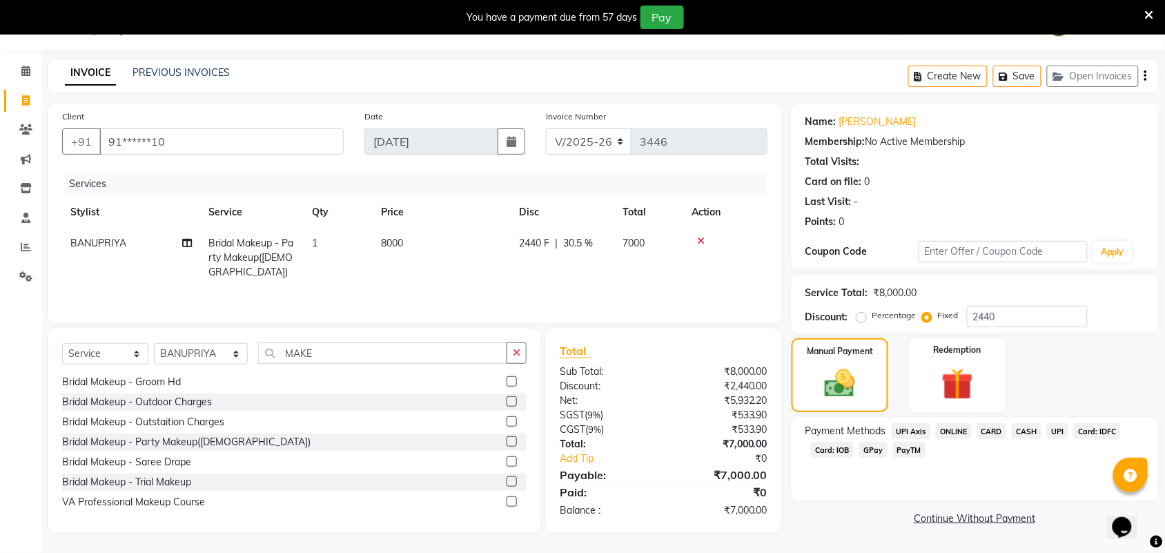
click at [1021, 431] on span "CASH" at bounding box center [1026, 431] width 30 height 16
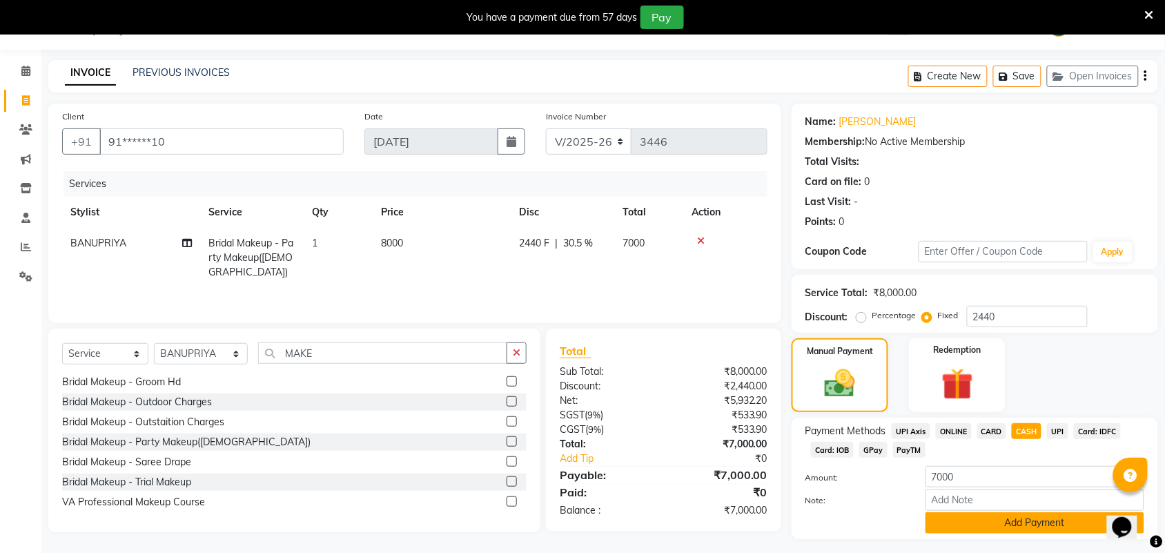
click at [997, 523] on button "Add Payment" at bounding box center [1034, 522] width 219 height 21
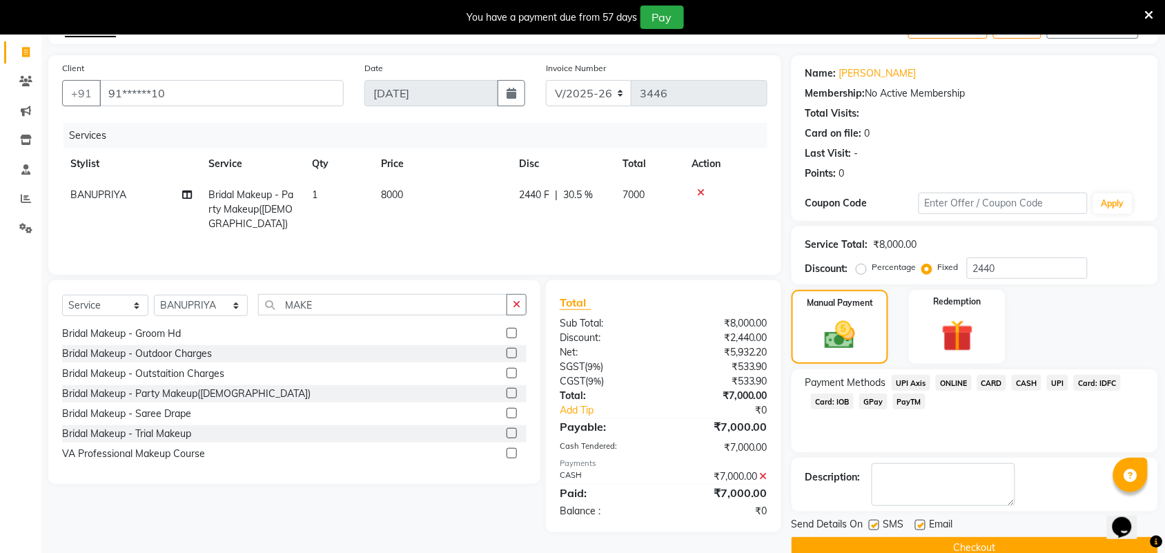
scroll to position [109, 0]
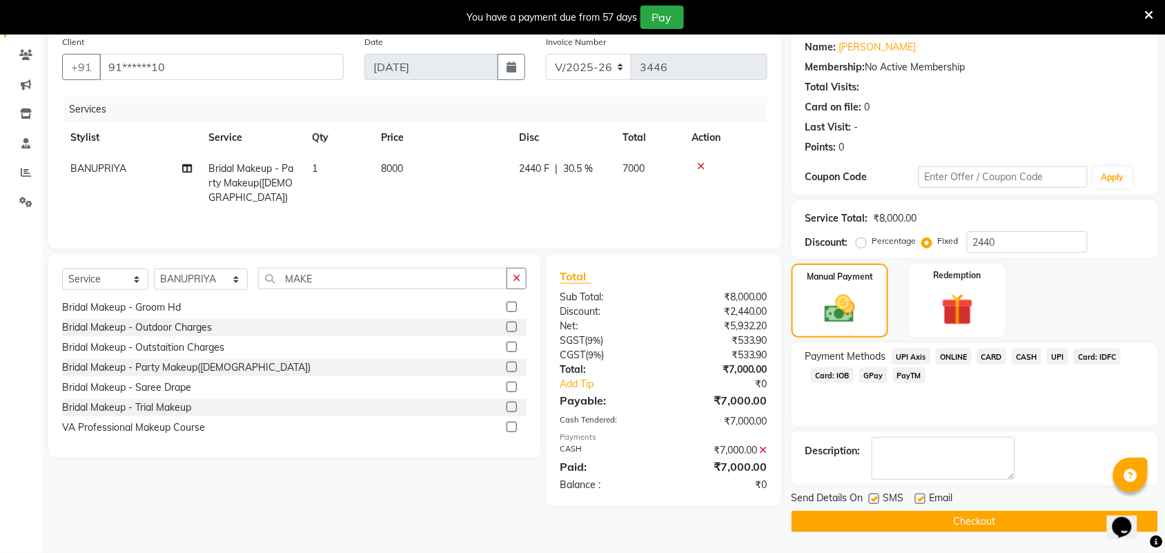
click at [974, 522] on button "Checkout" at bounding box center [974, 521] width 366 height 21
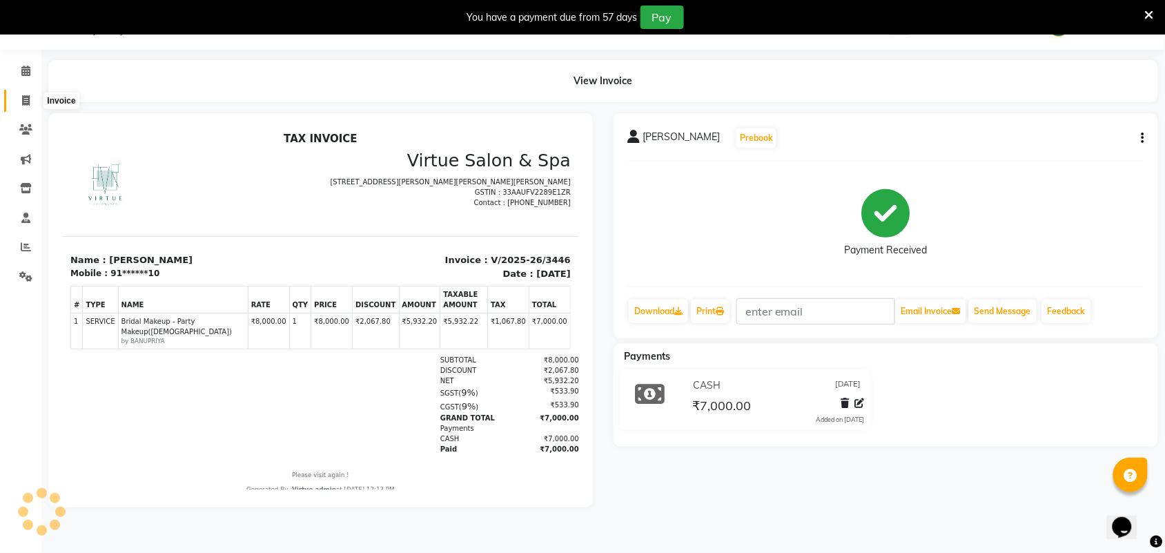
click at [19, 103] on span at bounding box center [26, 101] width 24 height 16
select select "service"
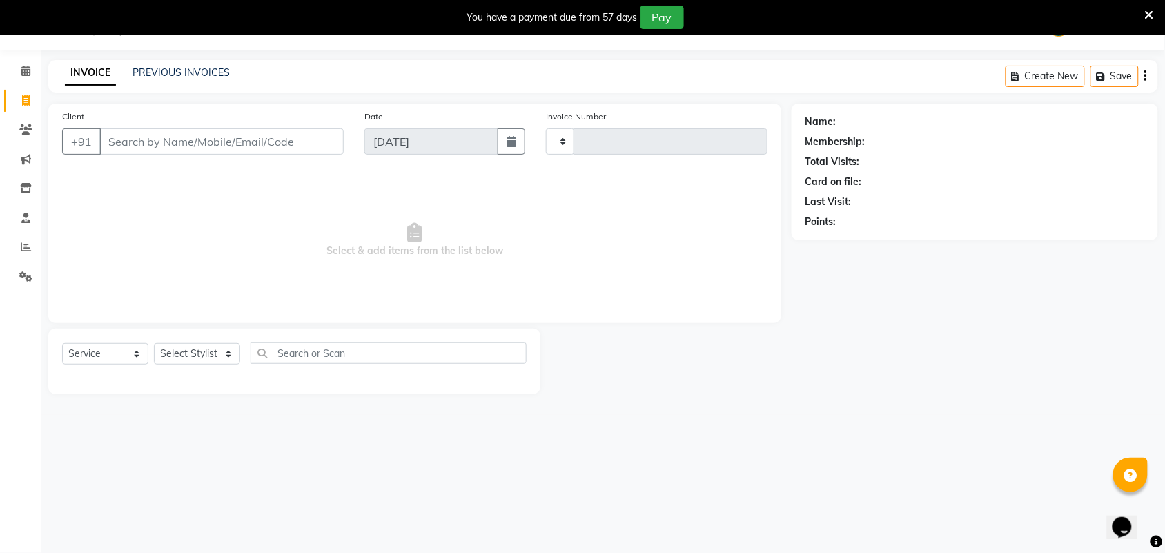
type input "3447"
select select "4466"
select select "V"
select select "71189"
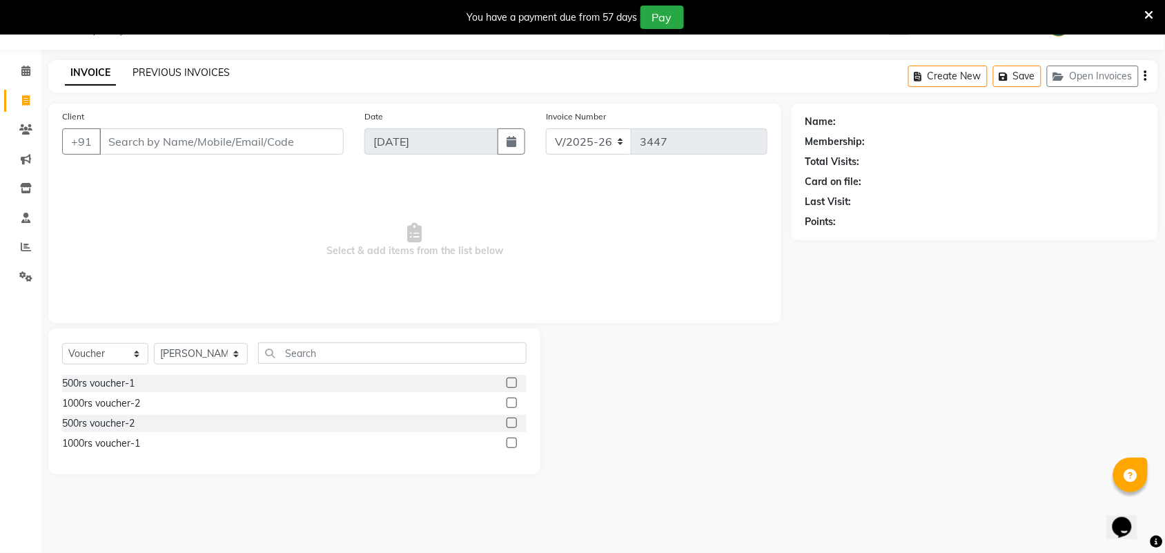
click at [201, 72] on link "PREVIOUS INVOICES" at bounding box center [180, 72] width 97 height 12
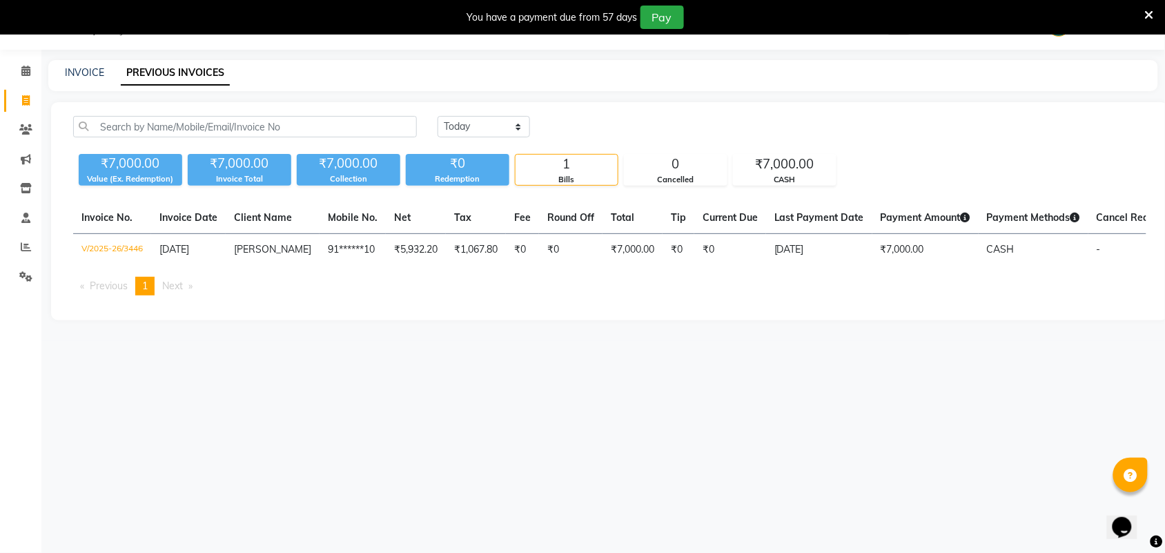
click at [85, 78] on div "INVOICE" at bounding box center [84, 73] width 39 height 14
drag, startPoint x: 106, startPoint y: 67, endPoint x: 101, endPoint y: 73, distance: 7.5
click at [104, 71] on div "INVOICE PREVIOUS INVOICES" at bounding box center [594, 73] width 1093 height 14
click at [93, 75] on link "INVOICE" at bounding box center [84, 72] width 39 height 12
select select "4466"
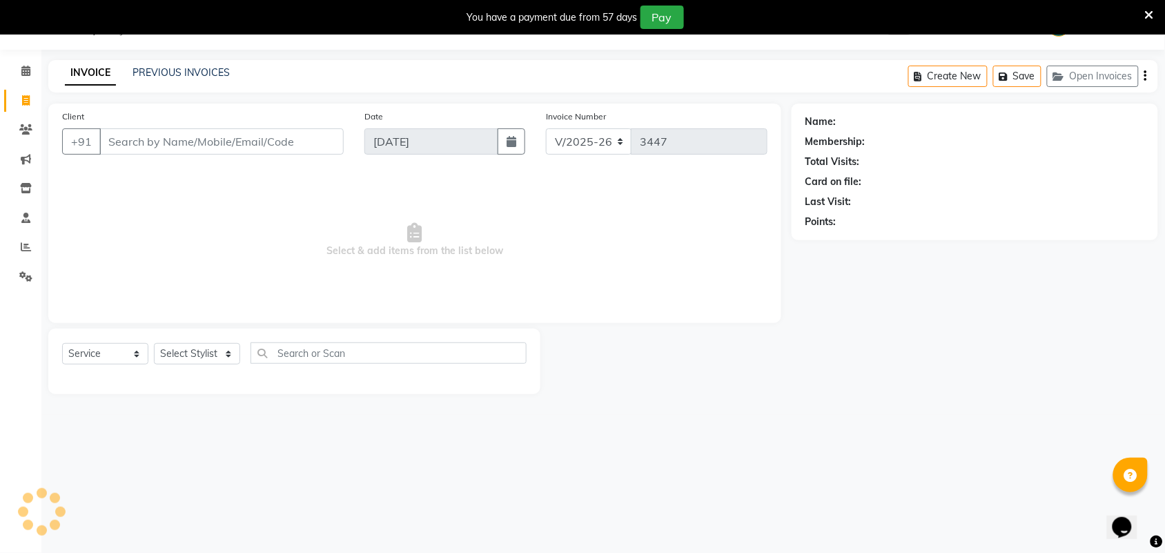
select select "V"
select select "71189"
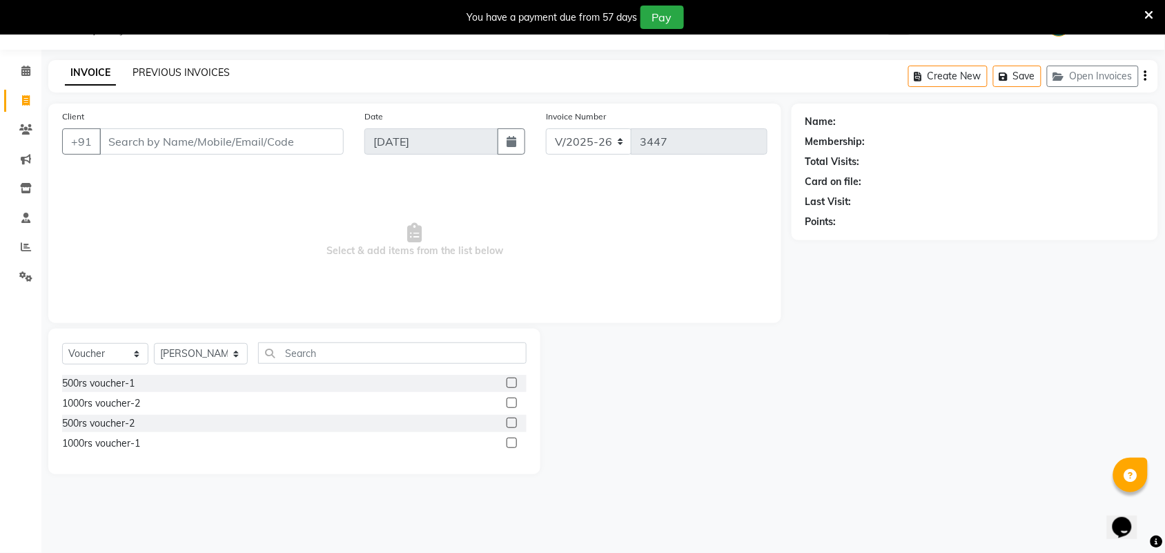
click at [202, 75] on link "PREVIOUS INVOICES" at bounding box center [180, 72] width 97 height 12
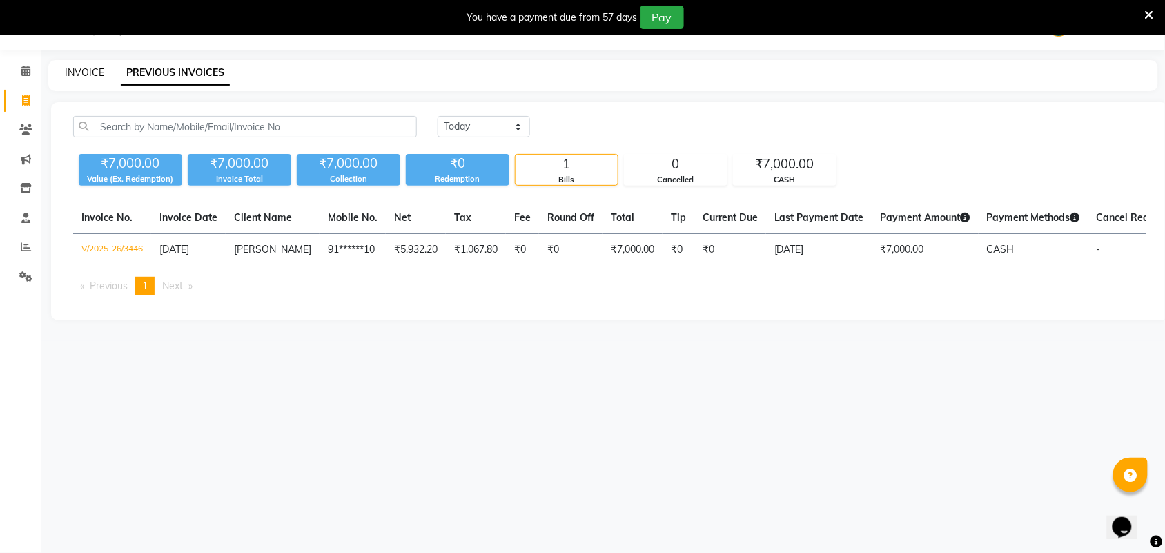
click at [91, 68] on link "INVOICE" at bounding box center [84, 72] width 39 height 12
select select "service"
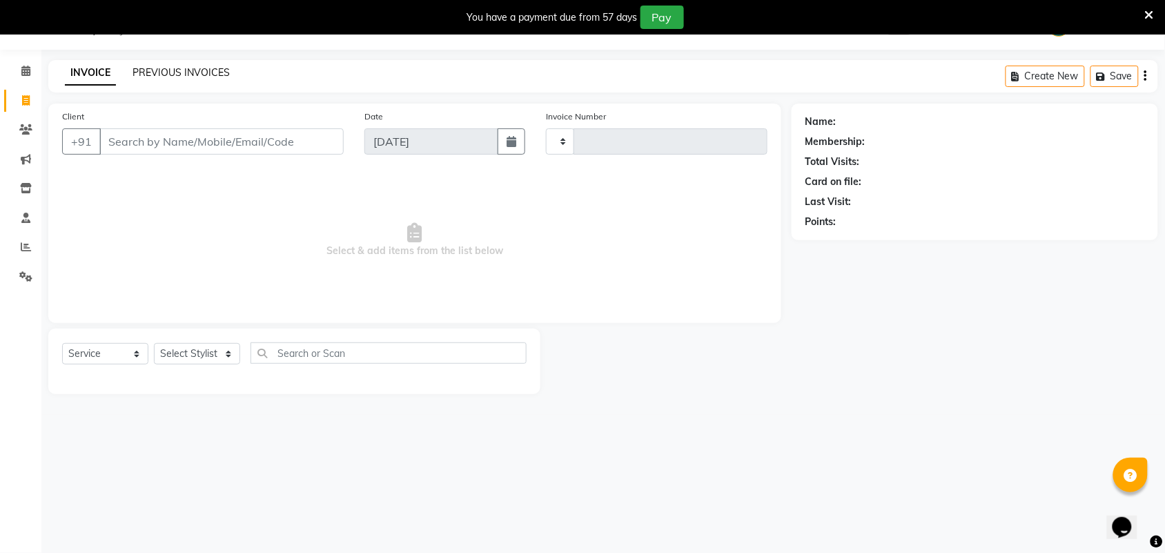
type input "3447"
select select "4466"
click at [152, 72] on link "PREVIOUS INVOICES" at bounding box center [180, 72] width 97 height 12
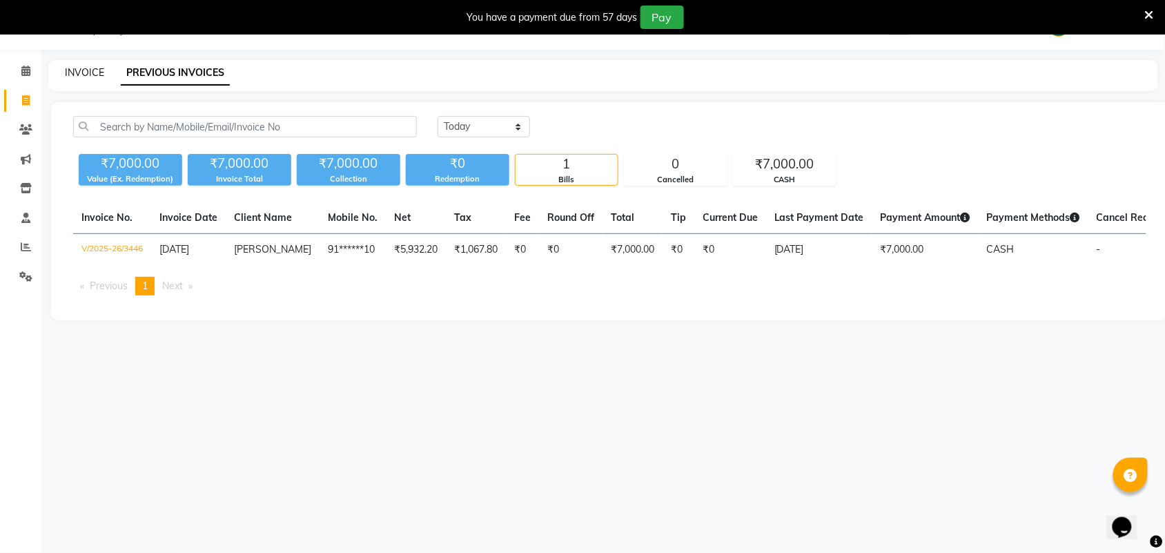
click at [94, 70] on link "INVOICE" at bounding box center [84, 72] width 39 height 12
select select "service"
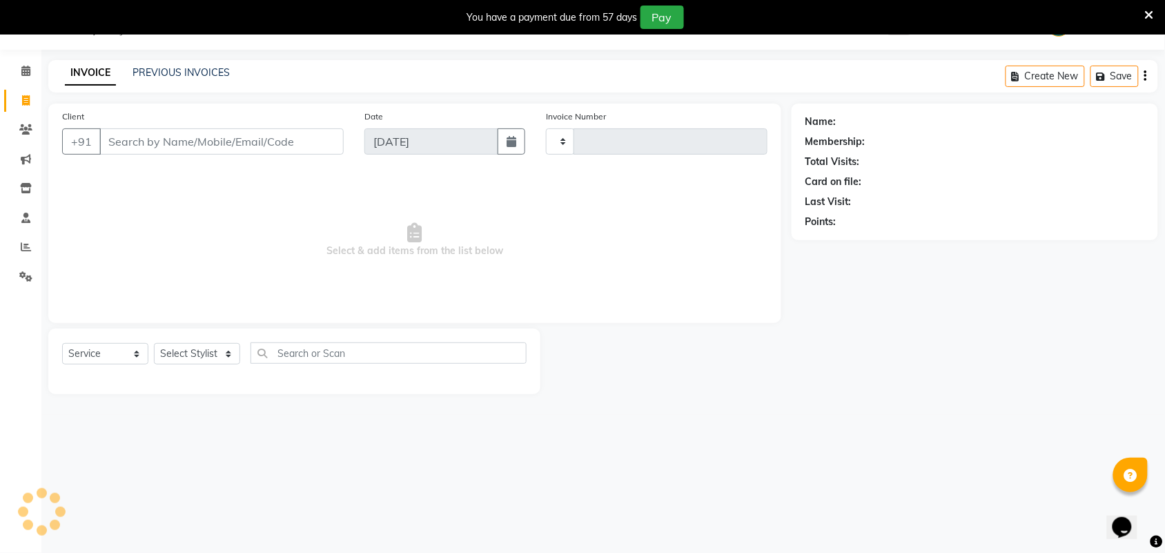
type input "3447"
select select "4466"
select select "V"
select select "71189"
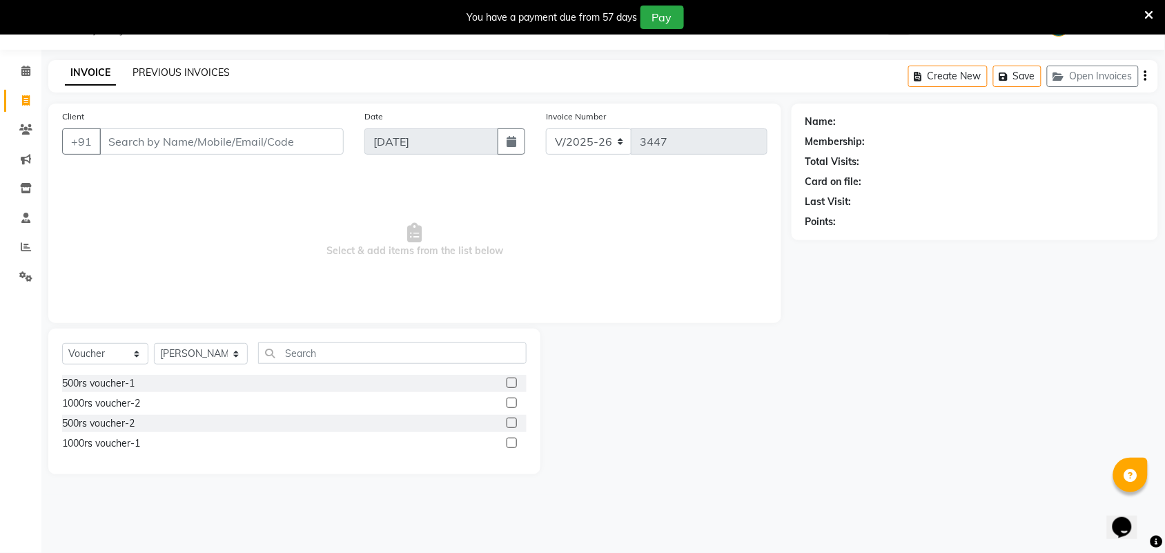
click at [204, 69] on link "PREVIOUS INVOICES" at bounding box center [180, 72] width 97 height 12
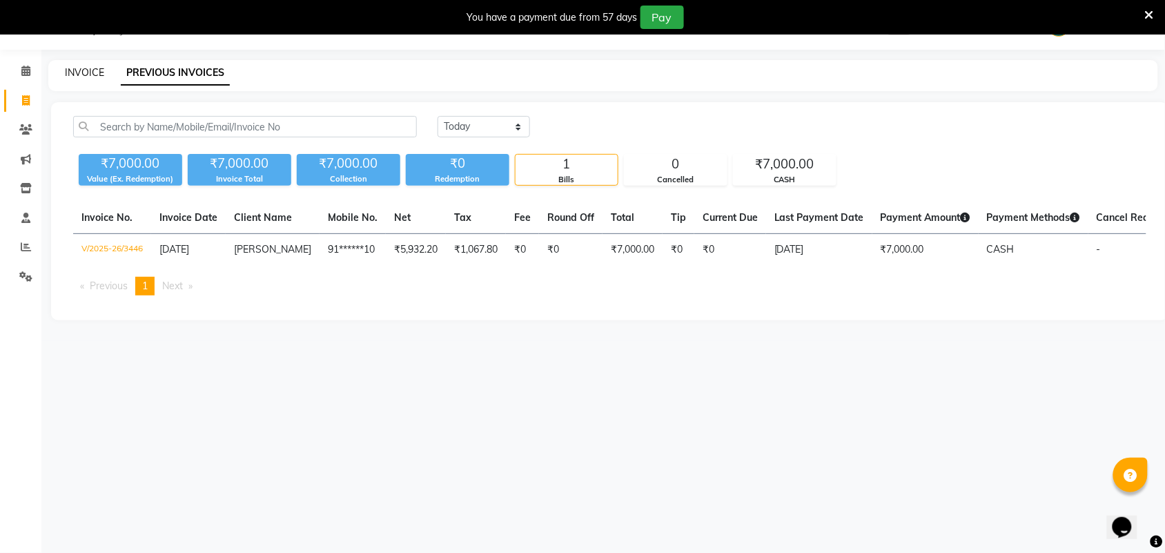
click at [94, 71] on link "INVOICE" at bounding box center [84, 72] width 39 height 12
select select "4466"
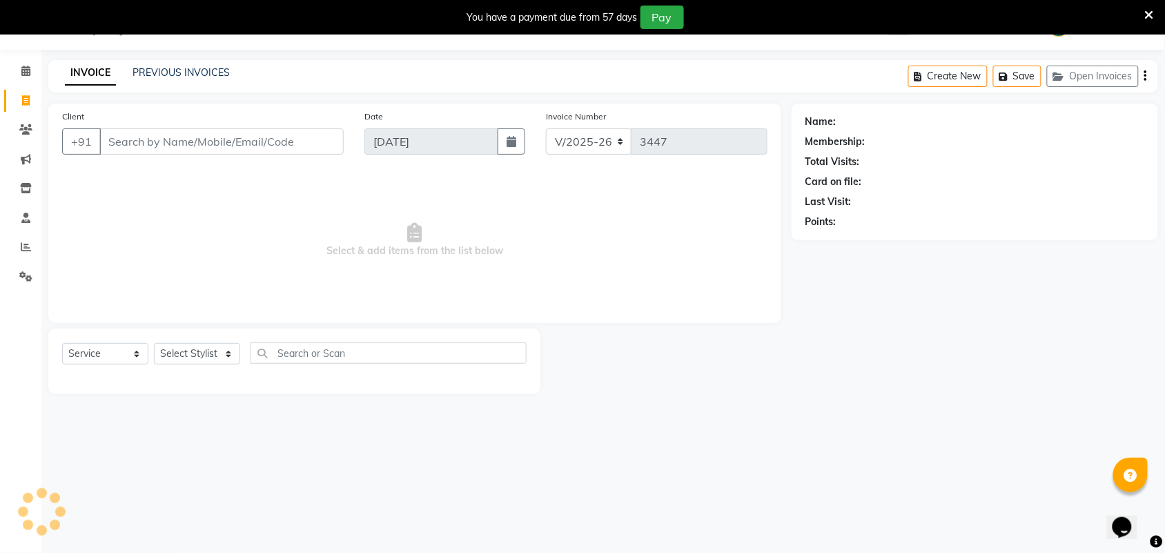
select select "V"
select select "71189"
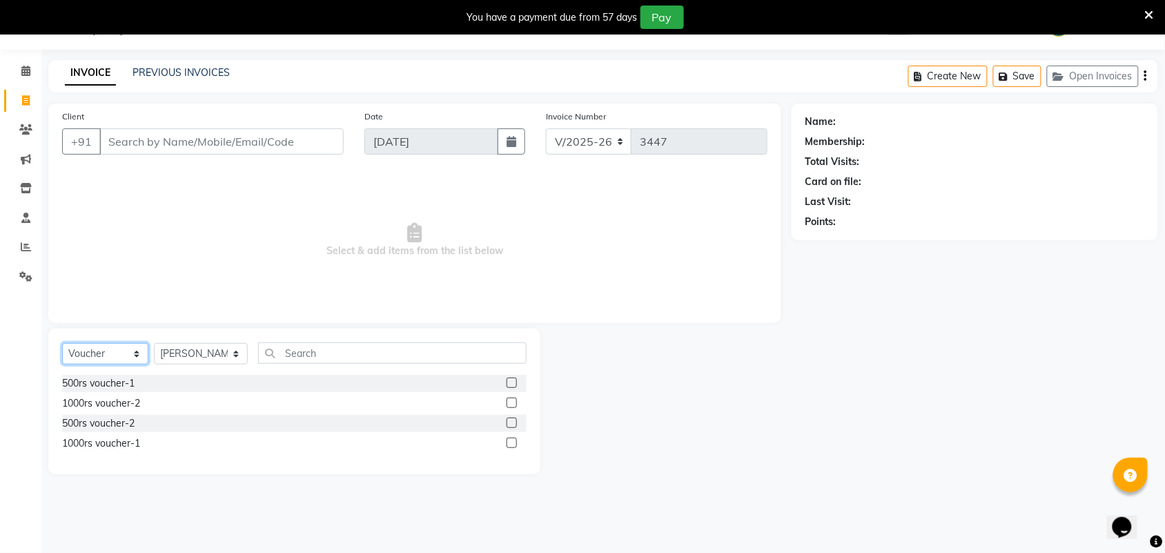
click at [101, 356] on select "Select Service Product Membership Package Voucher Prepaid Gift Card" at bounding box center [105, 353] width 86 height 21
select select "service"
click at [62, 343] on select "Select Service Product Membership Package Voucher Prepaid Gift Card" at bounding box center [105, 353] width 86 height 21
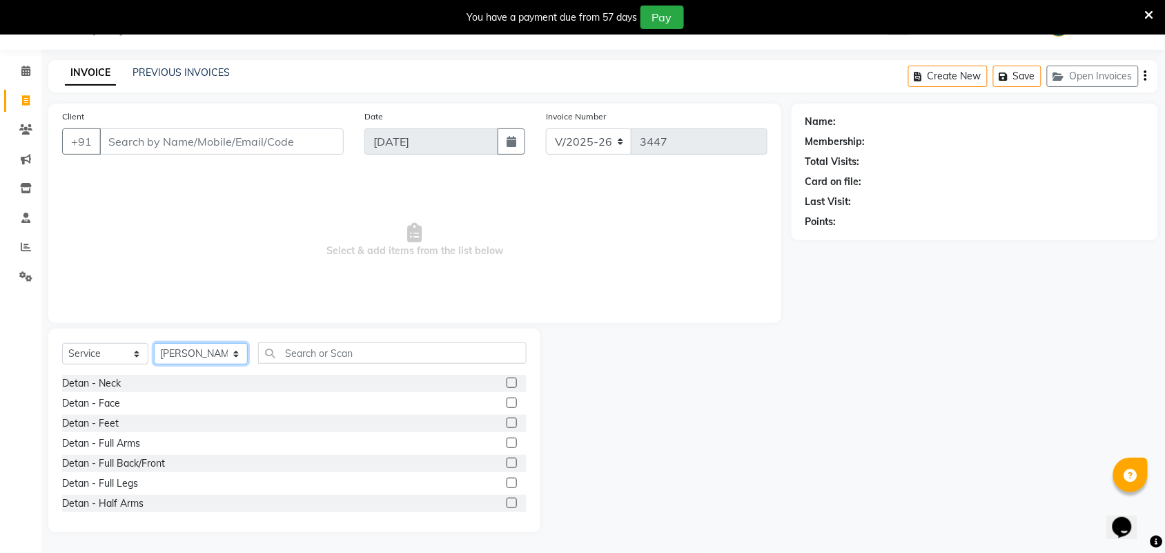
click at [190, 363] on select "Select Stylist Admin ANUSHA Apsu Auditor Ambattur Balaji BANUPRIYA Bharath Bhuv…" at bounding box center [201, 353] width 94 height 21
click at [135, 146] on input "Client" at bounding box center [221, 141] width 244 height 26
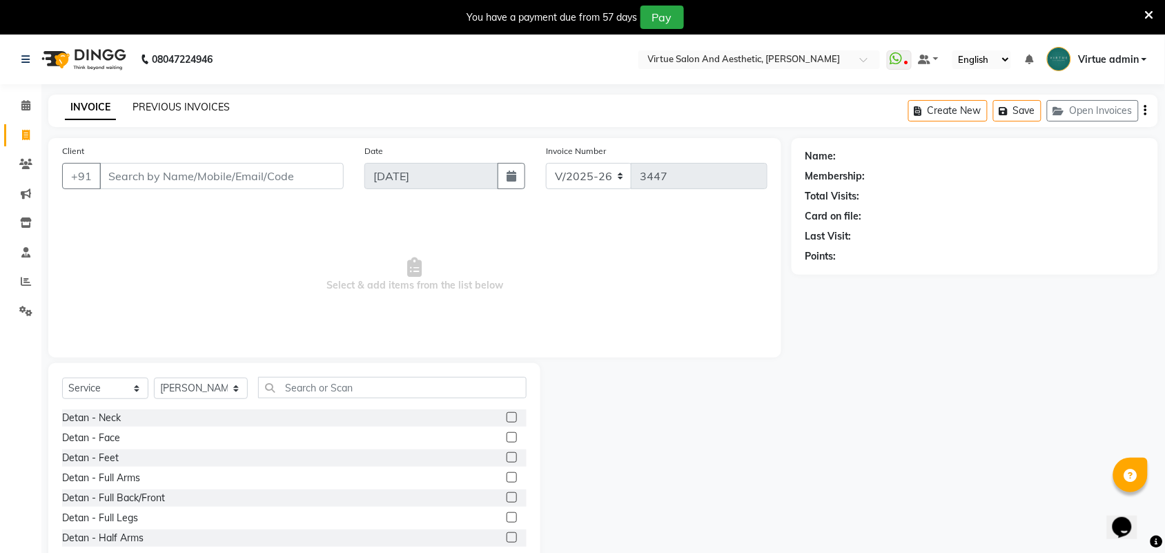
click at [208, 108] on link "PREVIOUS INVOICES" at bounding box center [180, 107] width 97 height 12
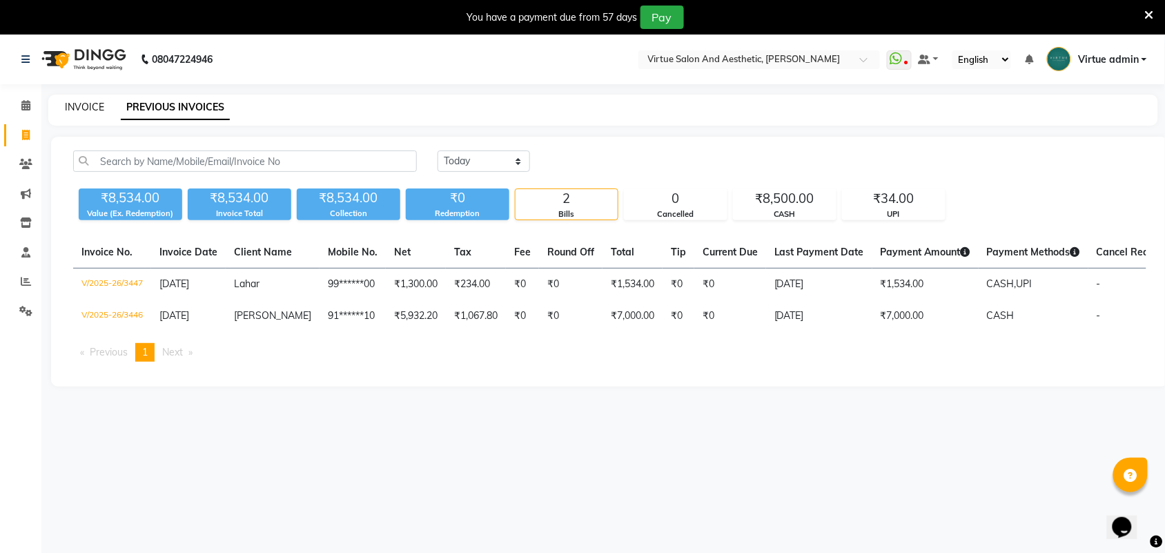
click at [71, 111] on link "INVOICE" at bounding box center [84, 107] width 39 height 12
select select "service"
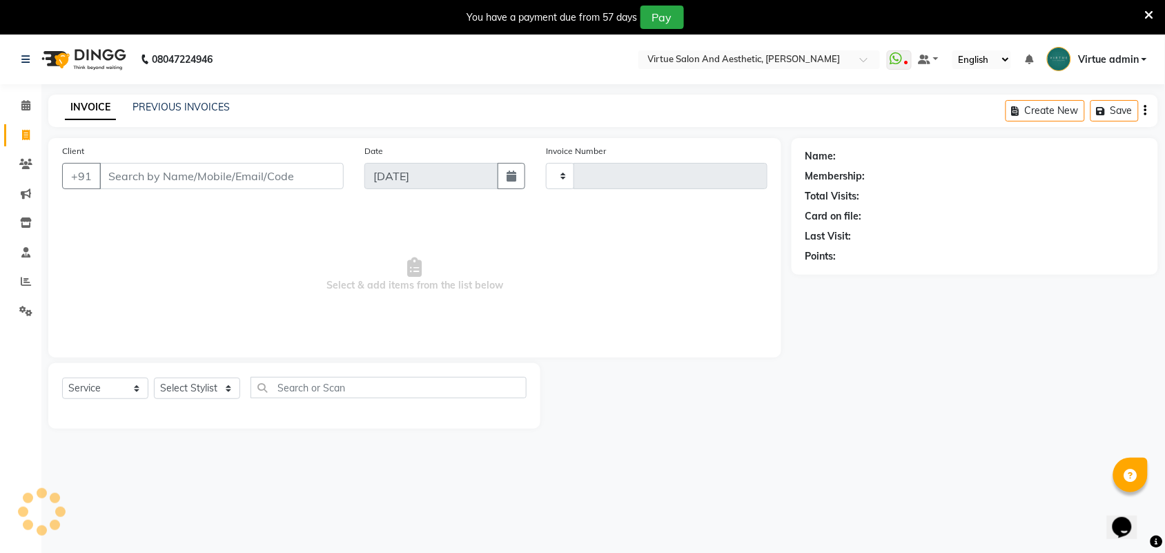
type input "3448"
select select "4466"
select select "V"
select select "71189"
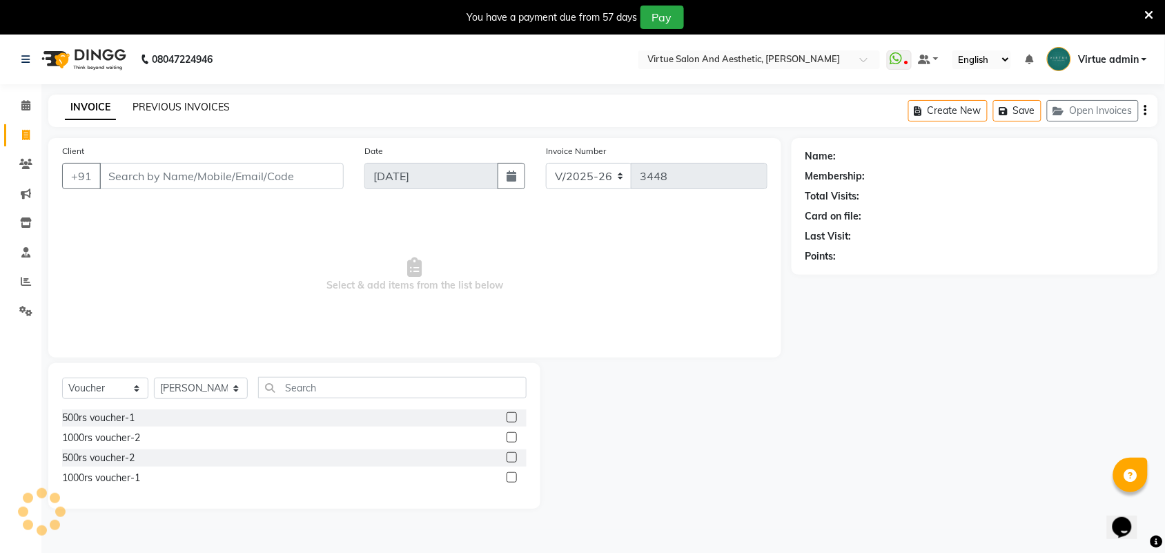
click at [177, 105] on link "PREVIOUS INVOICES" at bounding box center [180, 107] width 97 height 12
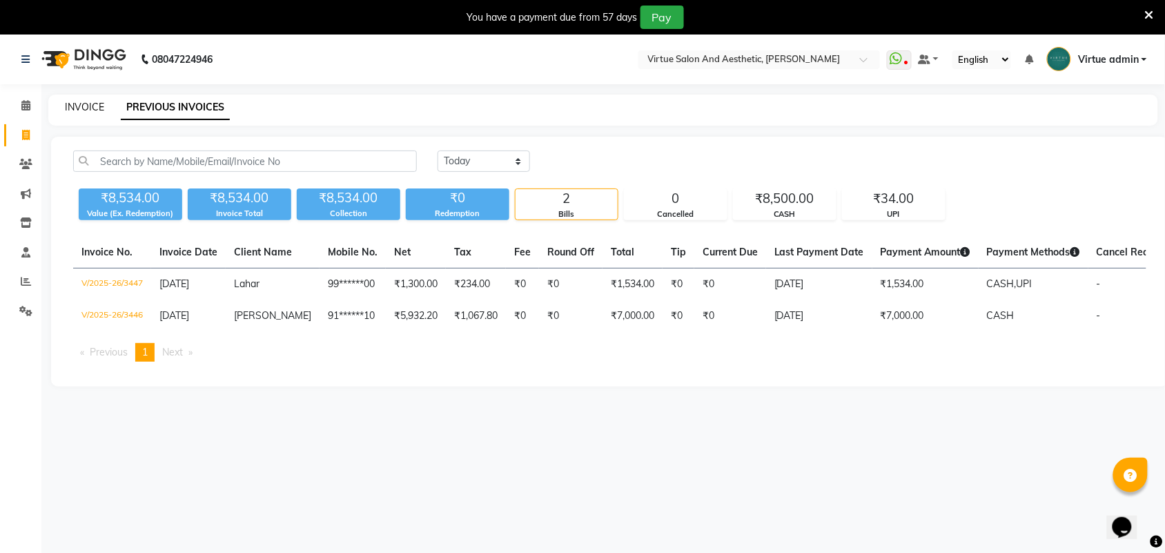
click at [80, 109] on link "INVOICE" at bounding box center [84, 107] width 39 height 12
select select "service"
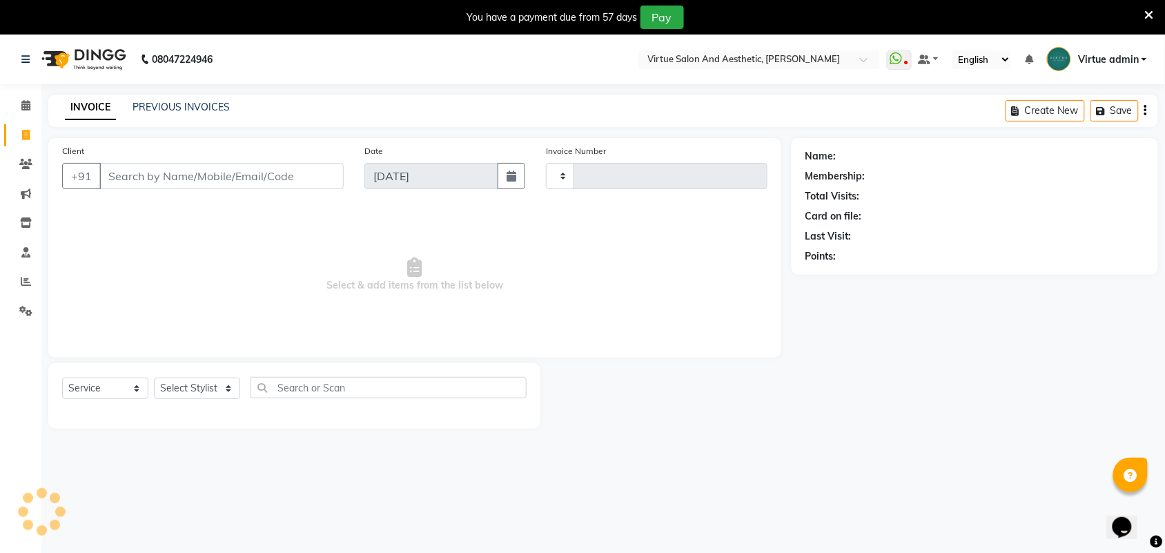
type input "3448"
select select "4466"
select select "V"
select select "71189"
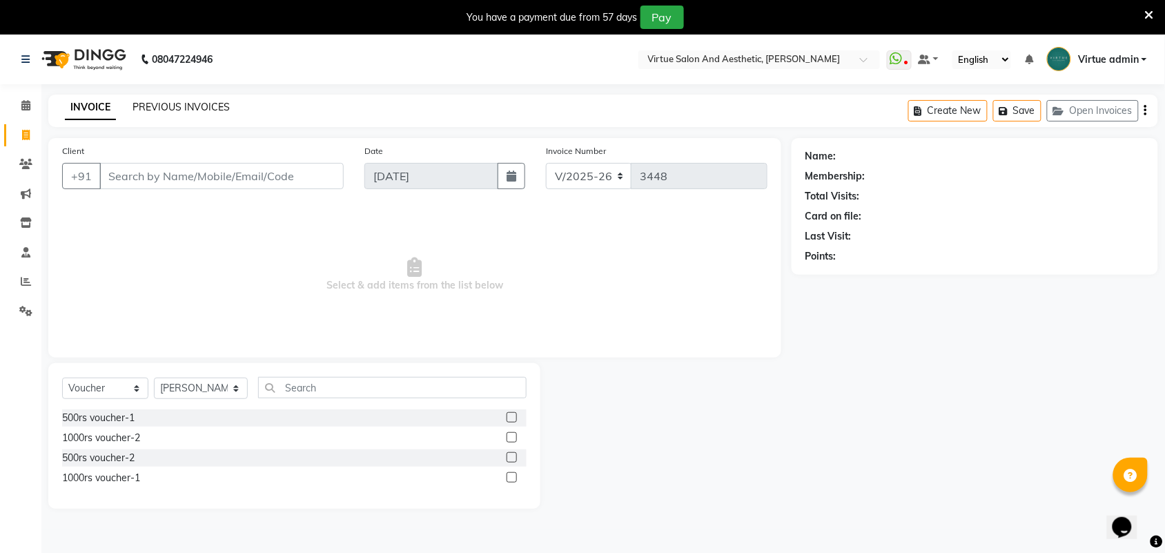
click at [190, 102] on link "PREVIOUS INVOICES" at bounding box center [180, 107] width 97 height 12
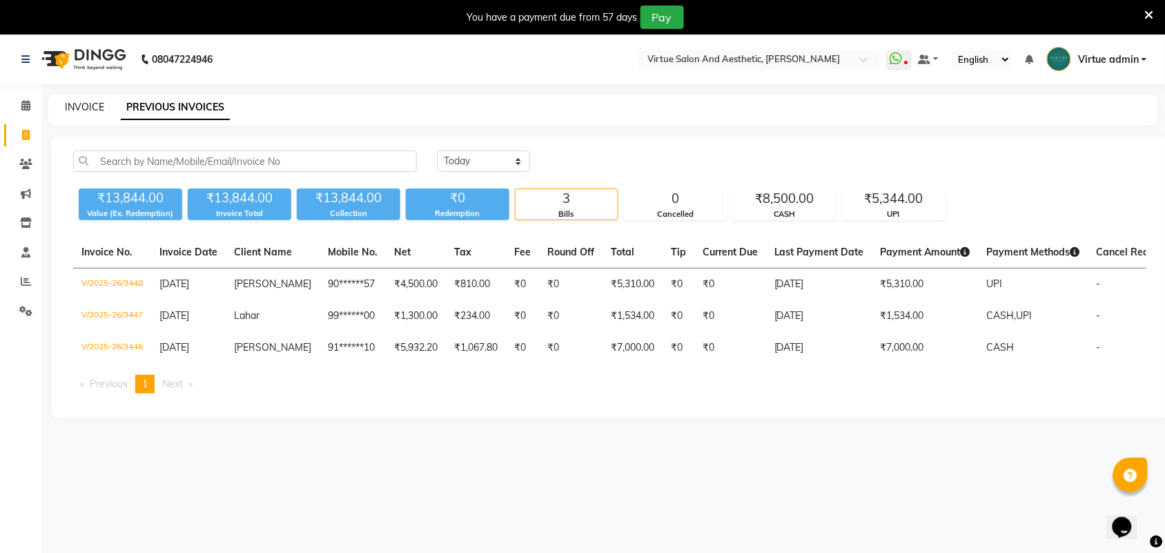
click at [76, 107] on link "INVOICE" at bounding box center [84, 107] width 39 height 12
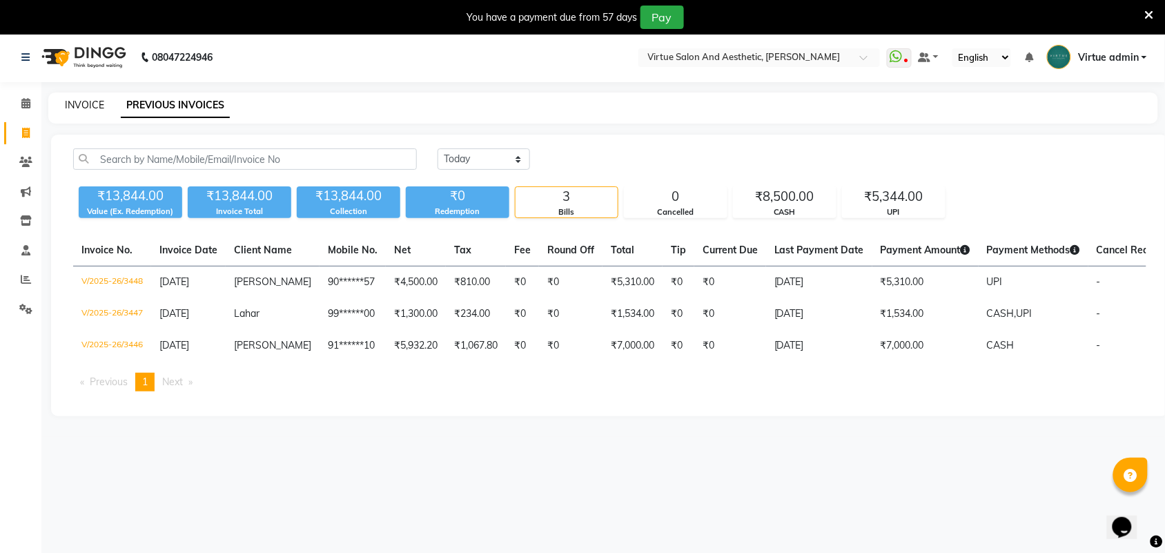
select select "service"
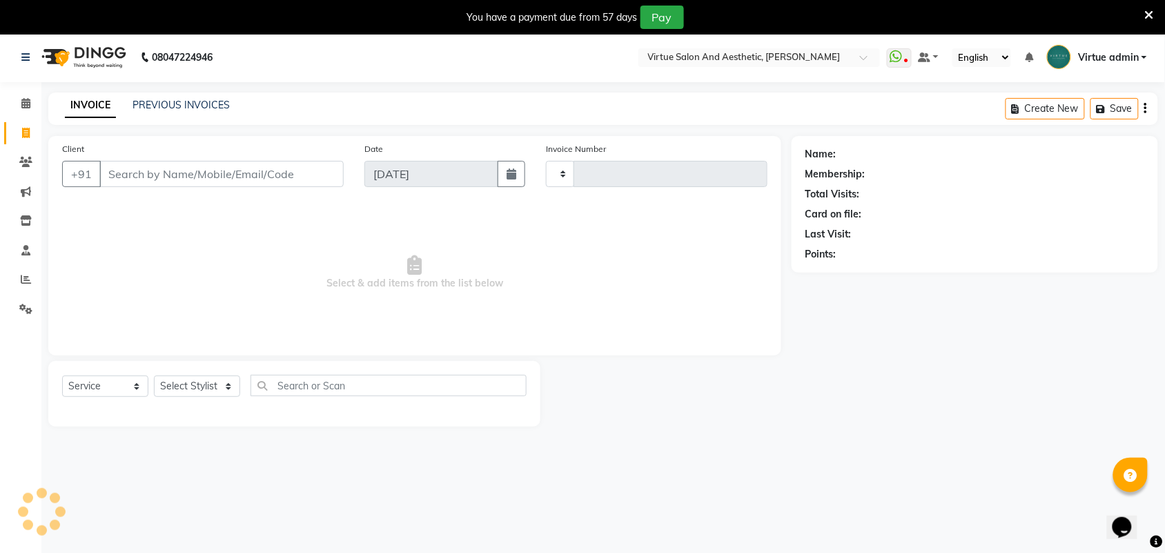
type input "3449"
drag, startPoint x: 76, startPoint y: 107, endPoint x: 135, endPoint y: 108, distance: 59.3
click at [135, 108] on link "PREVIOUS INVOICES" at bounding box center [180, 105] width 97 height 12
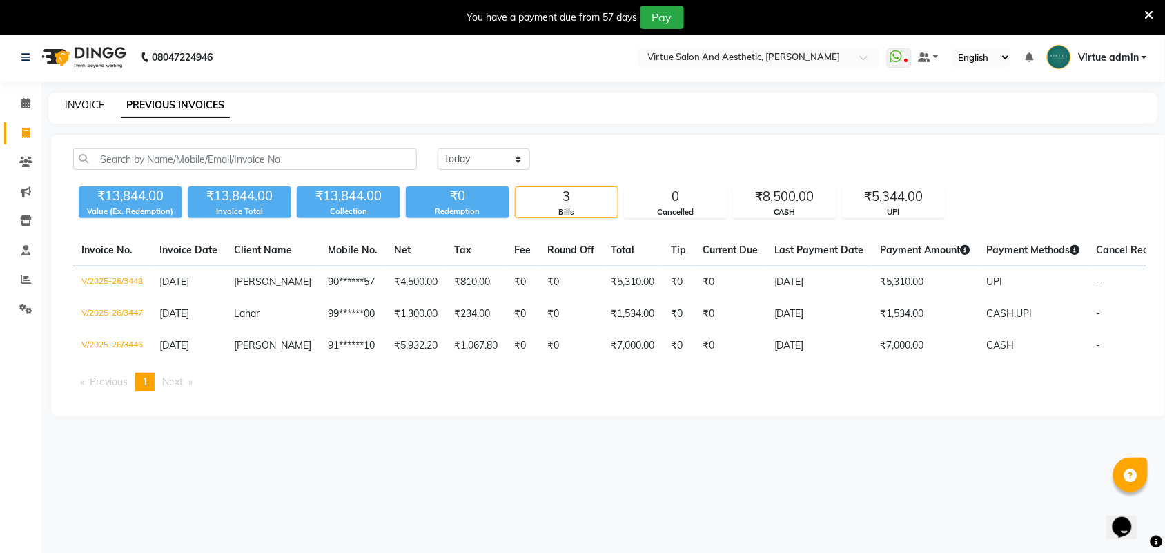
click at [86, 99] on link "INVOICE" at bounding box center [84, 105] width 39 height 12
select select "4466"
select select "service"
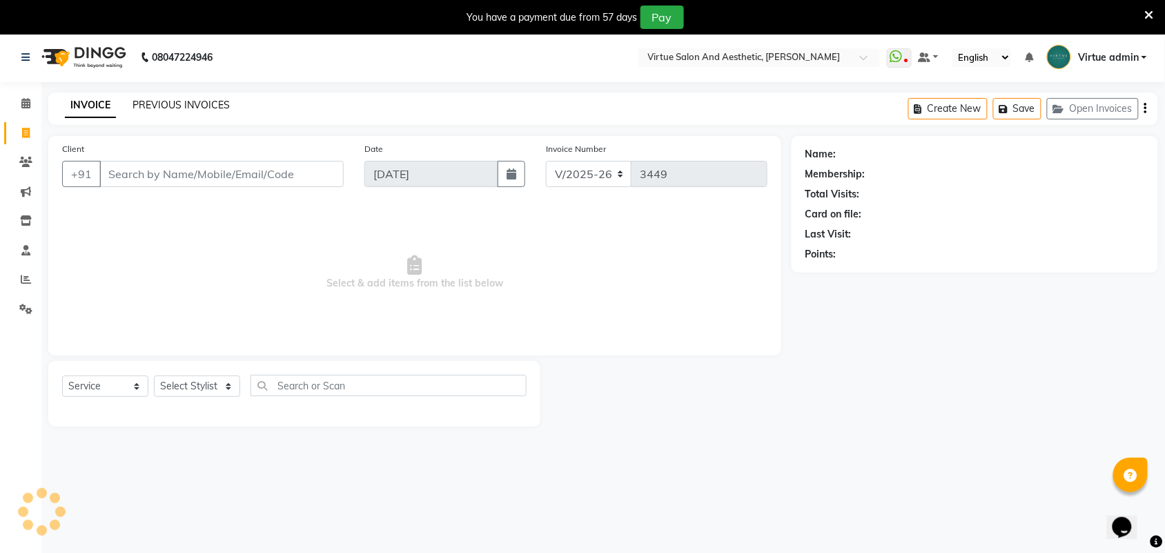
click at [216, 108] on link "PREVIOUS INVOICES" at bounding box center [180, 105] width 97 height 12
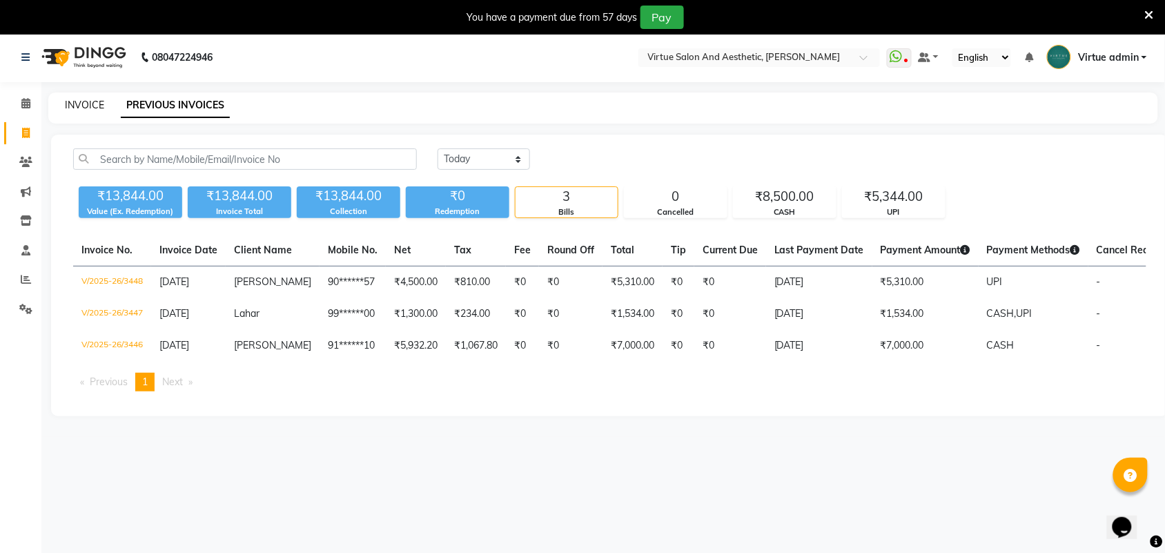
click at [84, 107] on link "INVOICE" at bounding box center [84, 105] width 39 height 12
select select "4466"
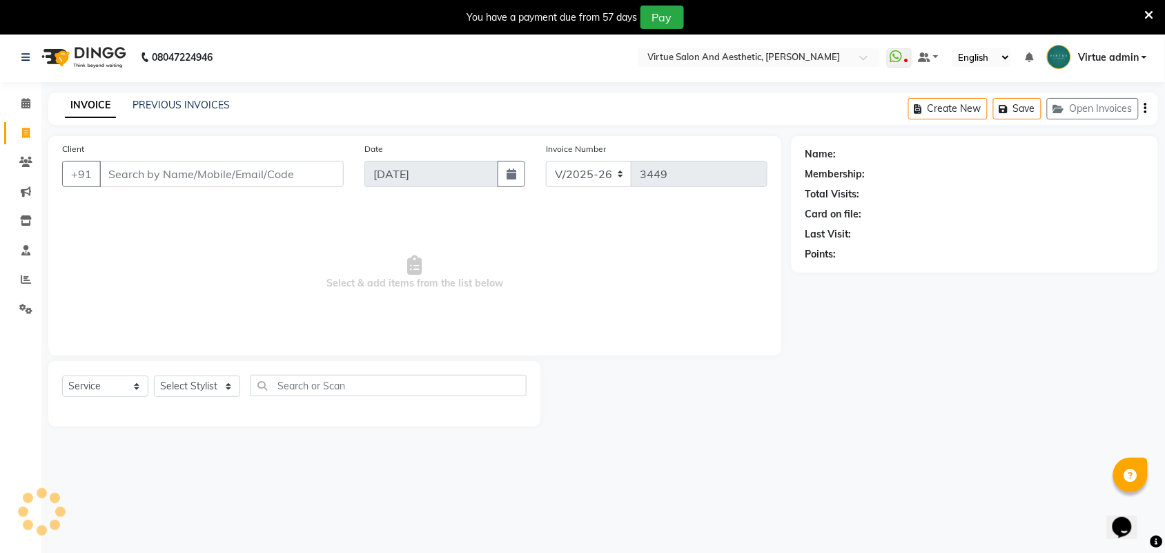
select select "V"
select select "71189"
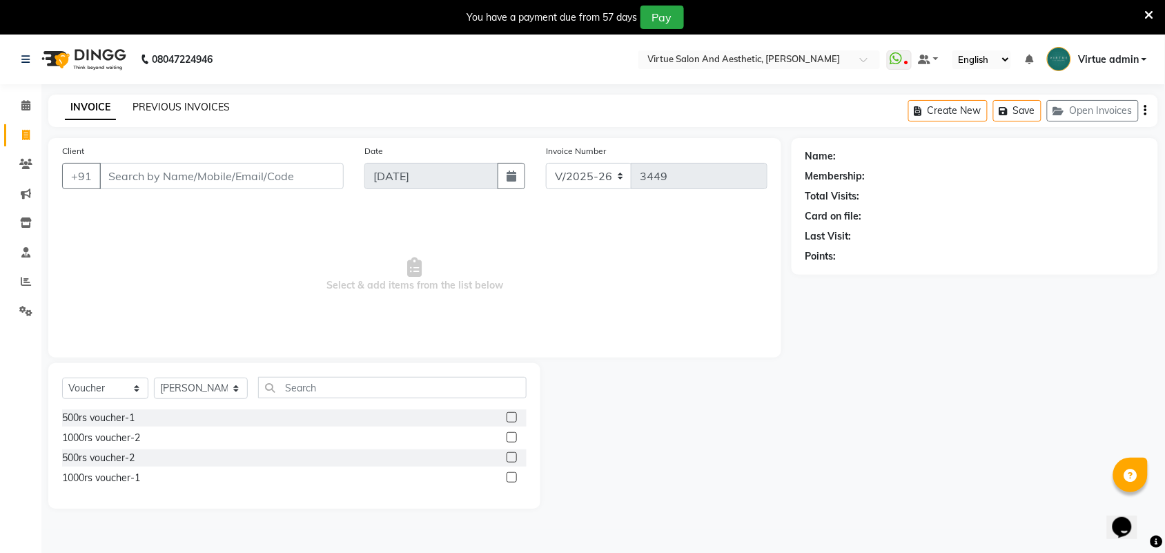
click at [152, 106] on link "PREVIOUS INVOICES" at bounding box center [180, 107] width 97 height 12
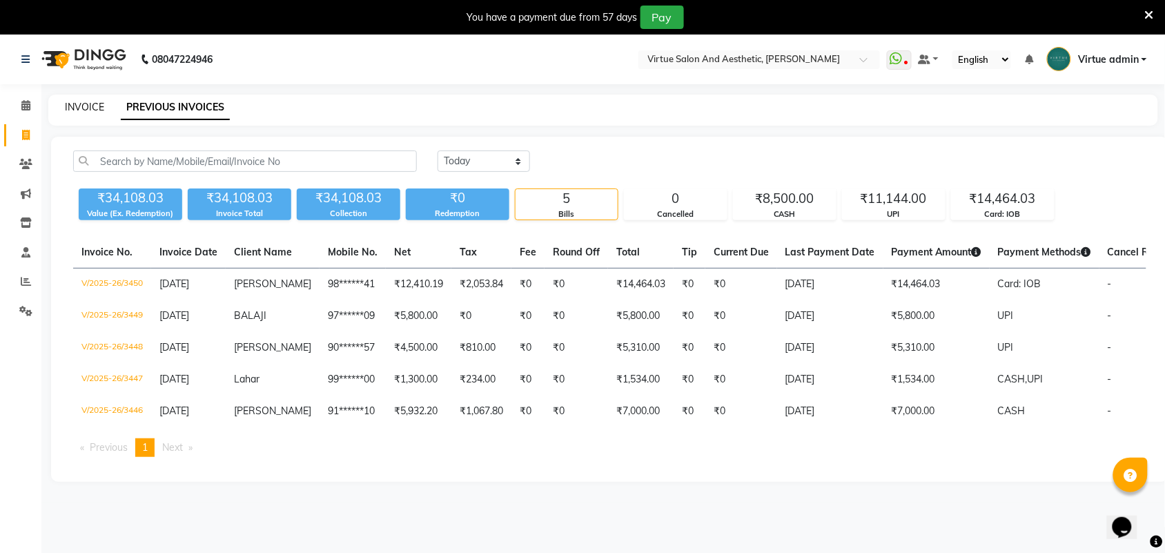
click at [70, 109] on link "INVOICE" at bounding box center [84, 107] width 39 height 12
select select "service"
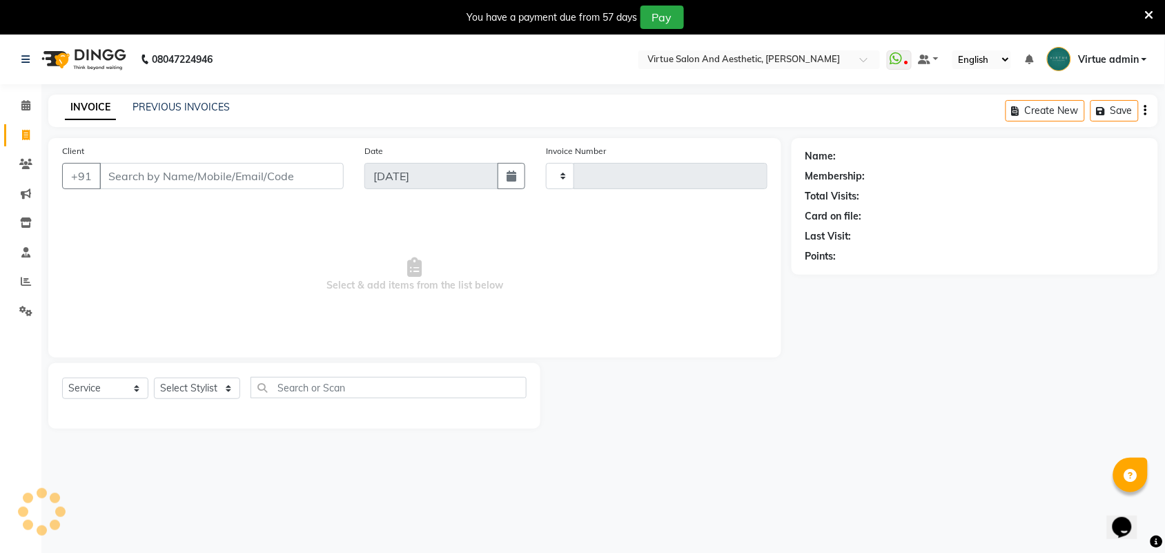
scroll to position [34, 0]
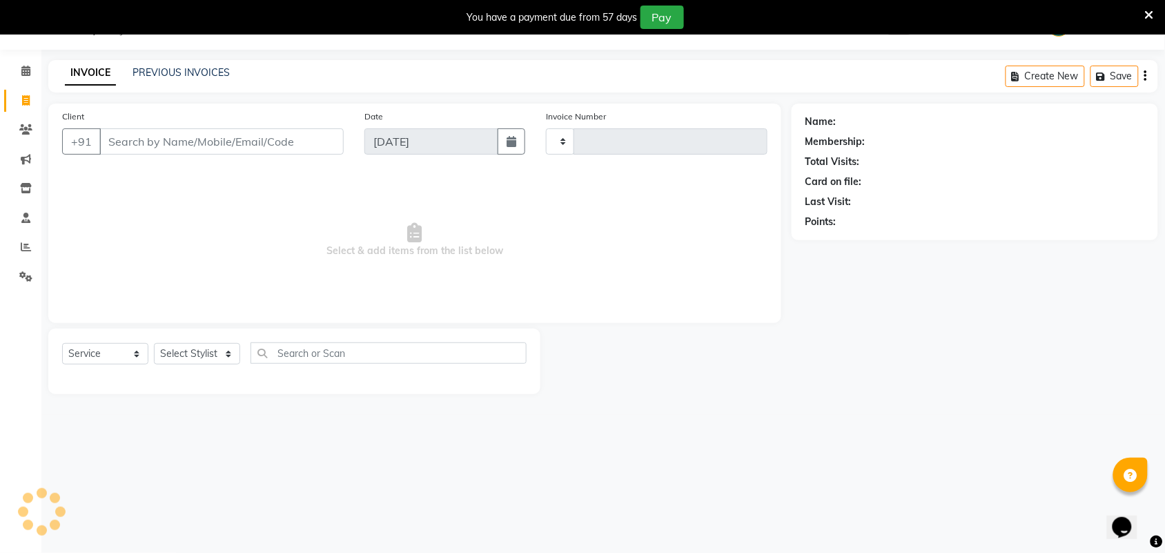
type input "3451"
select select "4466"
select select "V"
select select "71189"
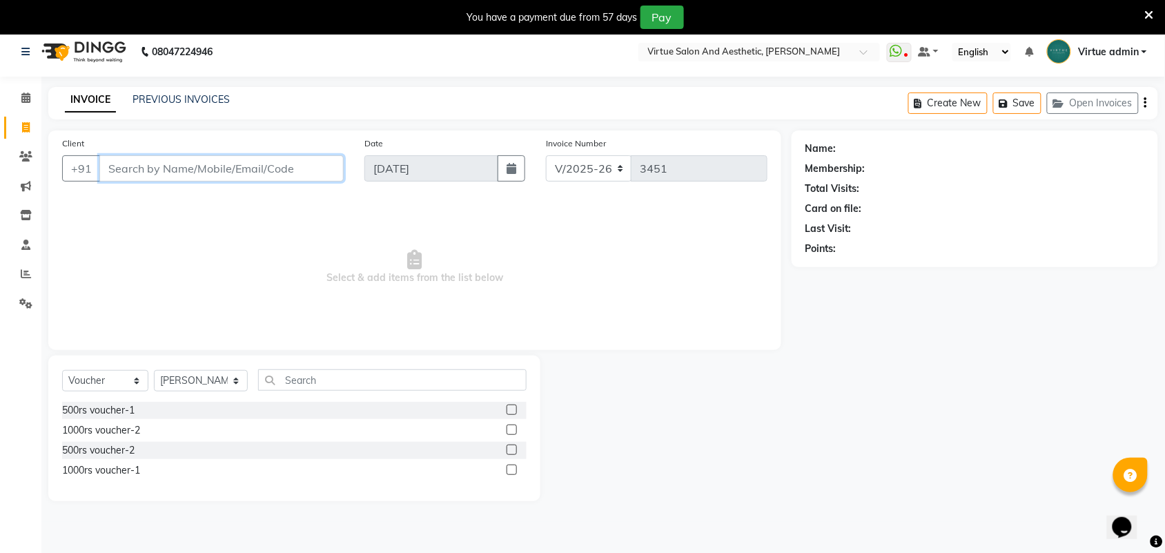
scroll to position [0, 0]
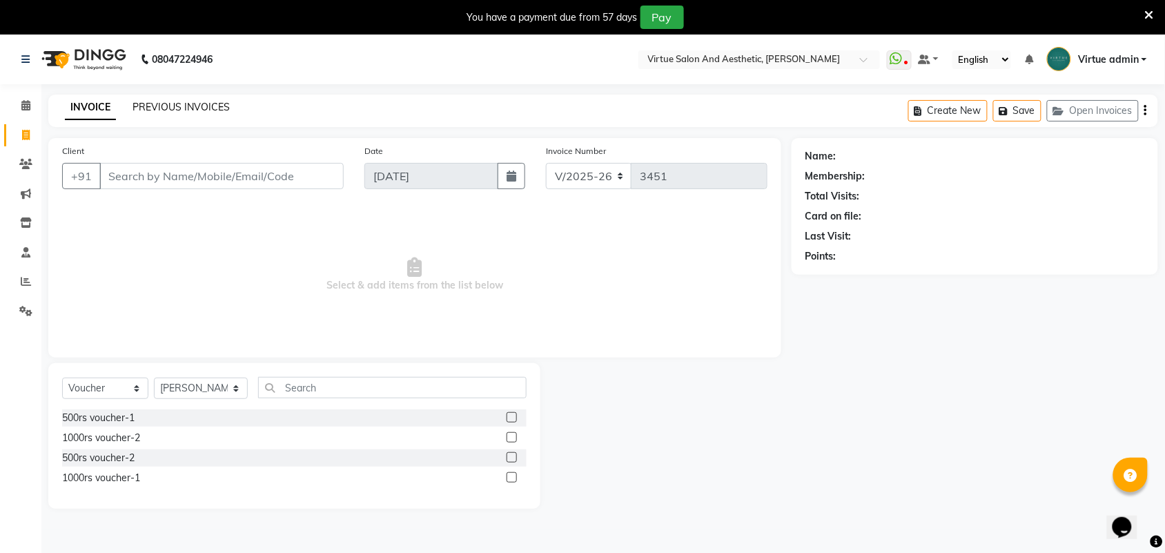
click at [204, 109] on link "PREVIOUS INVOICES" at bounding box center [180, 107] width 97 height 12
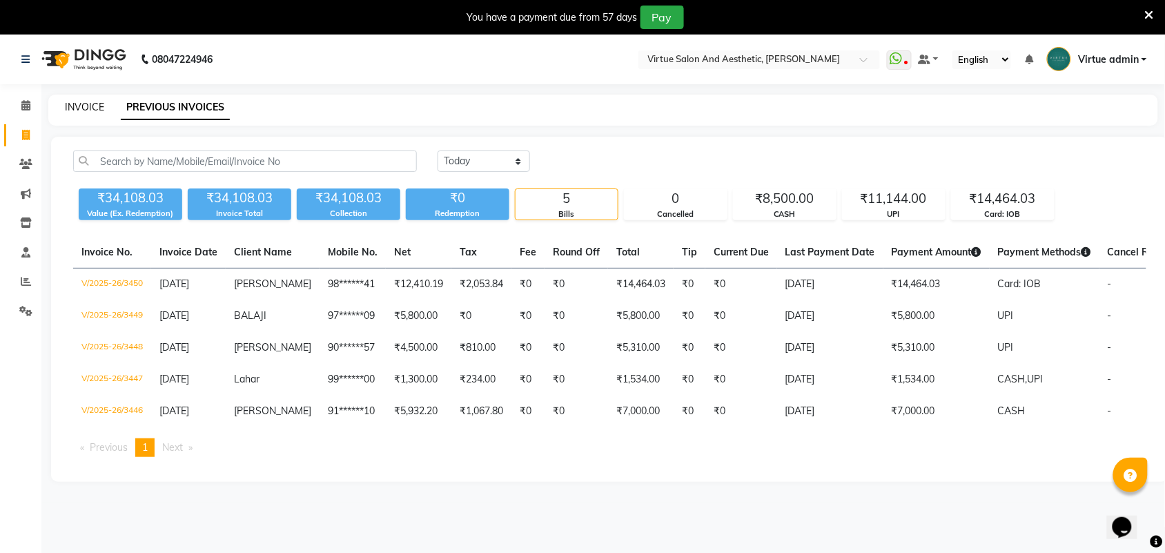
click at [84, 110] on link "INVOICE" at bounding box center [84, 107] width 39 height 12
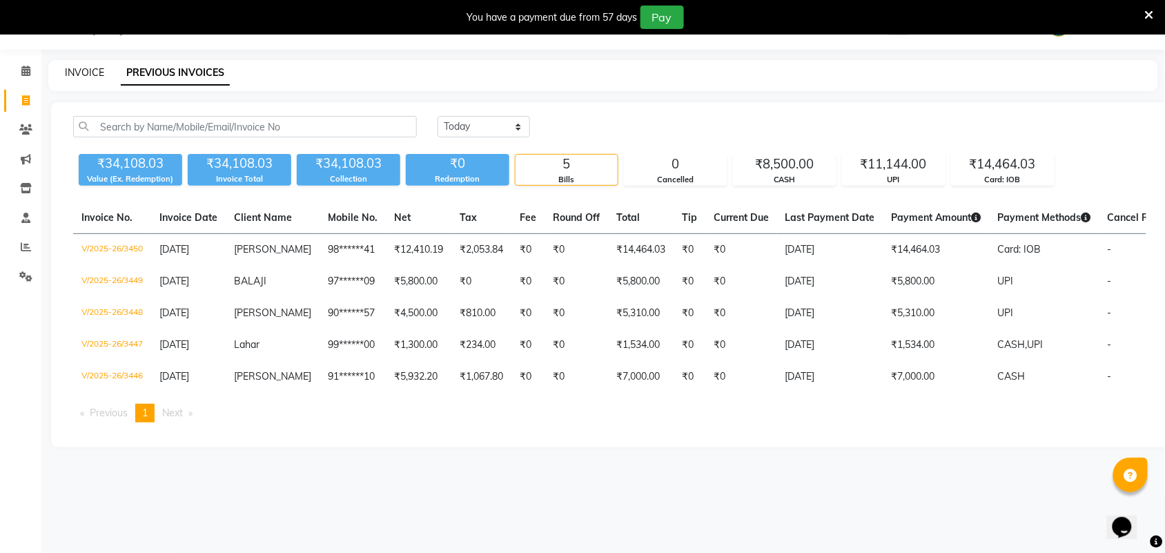
select select "4466"
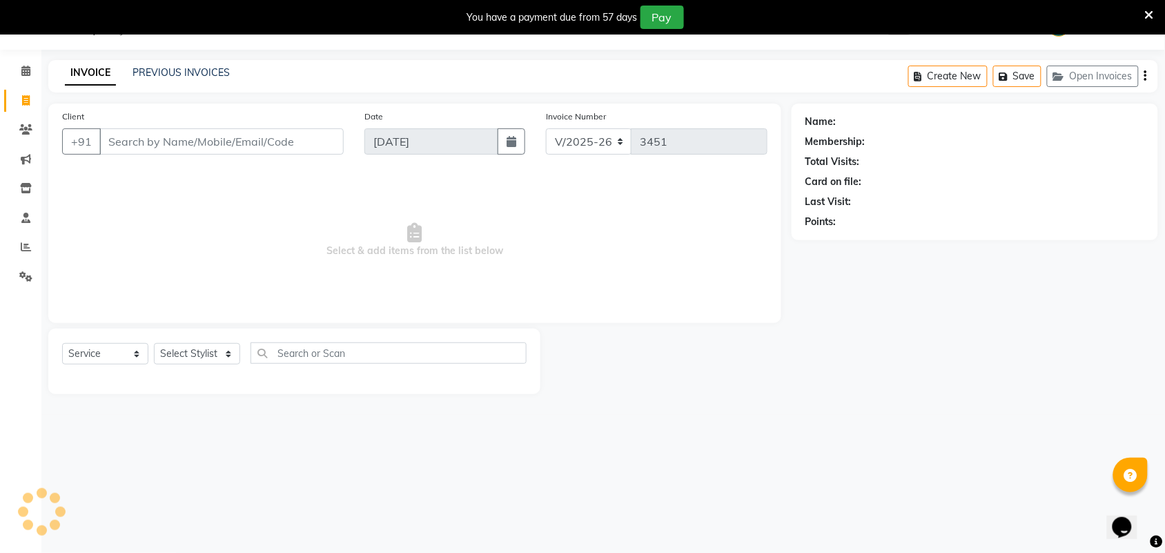
select select "V"
select select "71189"
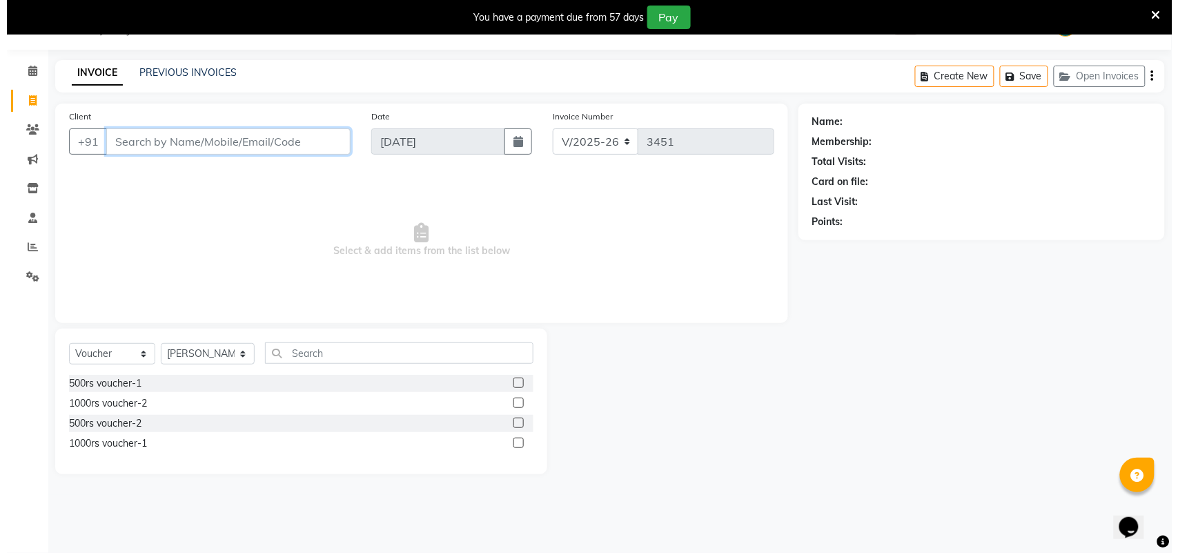
scroll to position [0, 0]
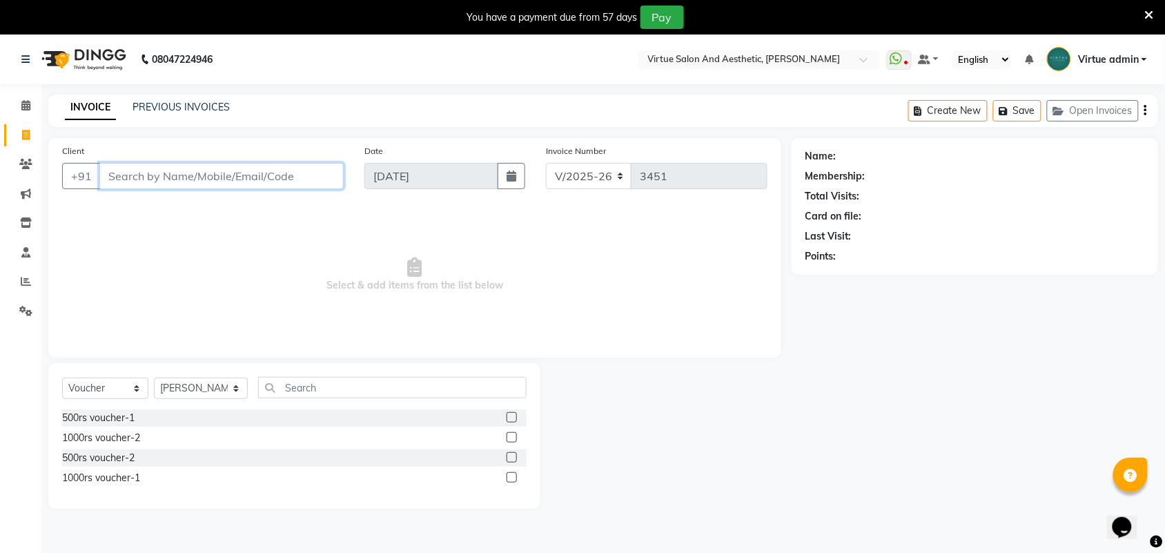
click at [122, 174] on input "Client" at bounding box center [221, 176] width 244 height 26
type input "9962276778"
click at [302, 181] on span "Add Client" at bounding box center [308, 176] width 55 height 14
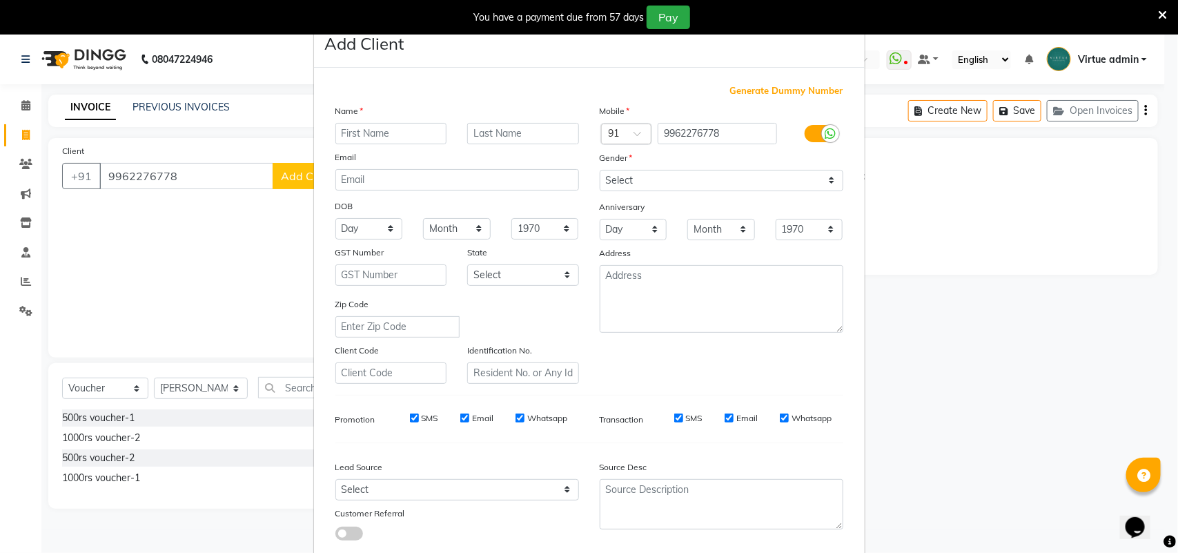
click at [395, 135] on input "text" at bounding box center [391, 133] width 112 height 21
type input "[PERSON_NAME]"
click at [695, 176] on select "Select Male Female Other Prefer Not To Say" at bounding box center [722, 180] width 244 height 21
select select "male"
click at [600, 170] on select "Select Male Female Other Prefer Not To Say" at bounding box center [722, 180] width 244 height 21
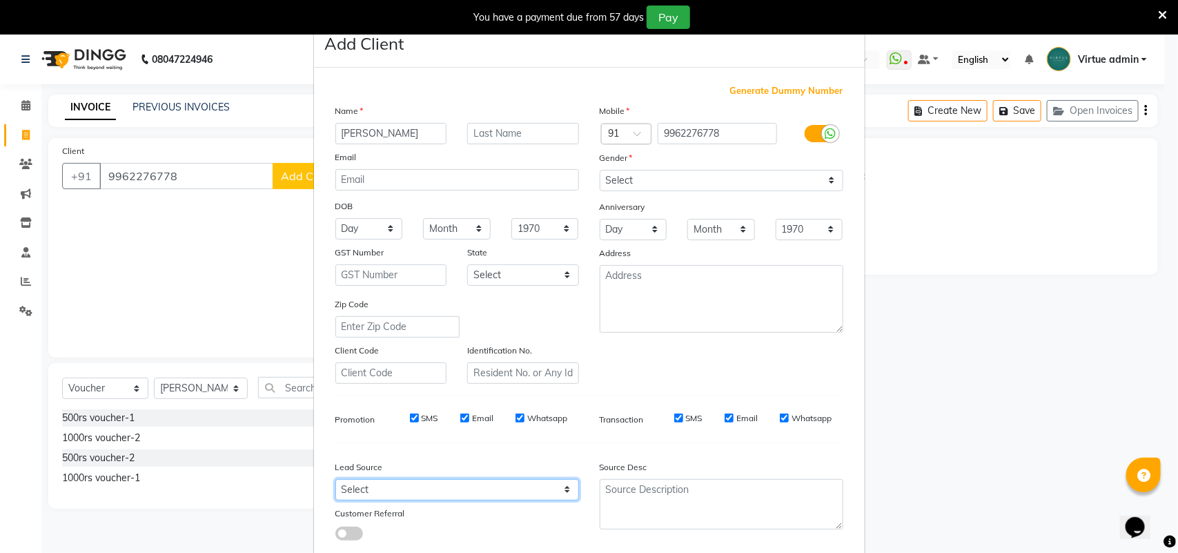
click at [438, 483] on select "Select Walk-in Referral Internet Friend Word of Mouth Advertisement Facebook Ju…" at bounding box center [457, 489] width 244 height 21
select select "30556"
click at [335, 479] on select "Select Walk-in Referral Internet Friend Word of Mouth Advertisement Facebook Ju…" at bounding box center [457, 489] width 244 height 21
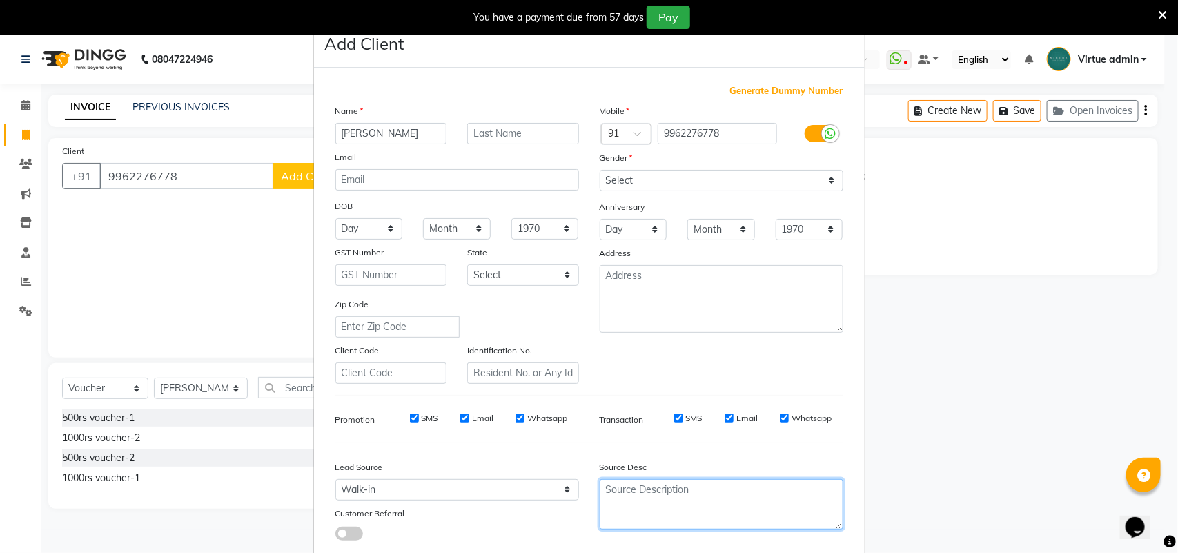
click at [632, 493] on textarea at bounding box center [722, 504] width 244 height 50
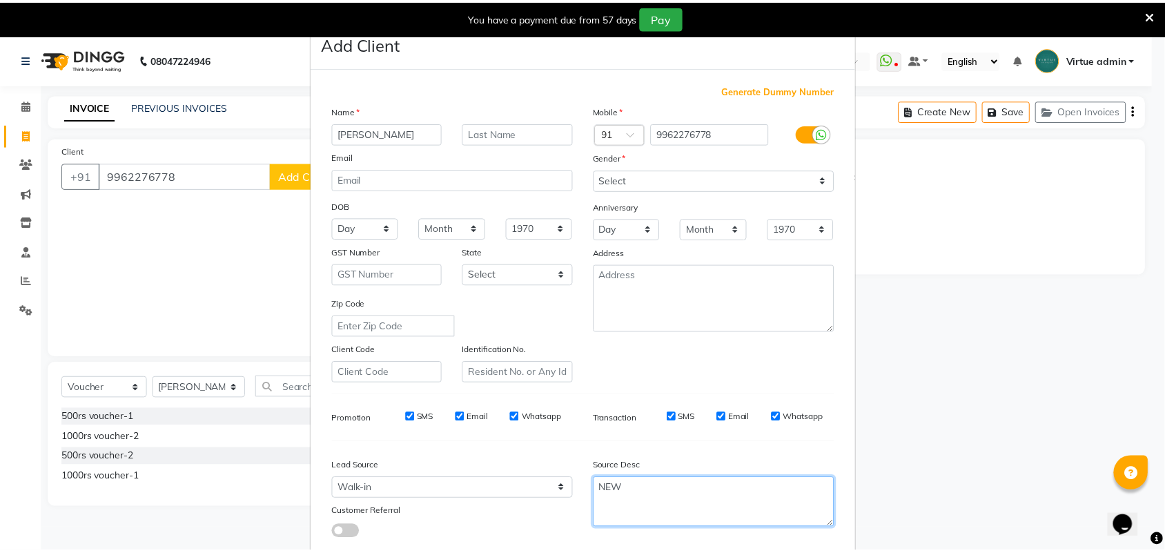
scroll to position [79, 0]
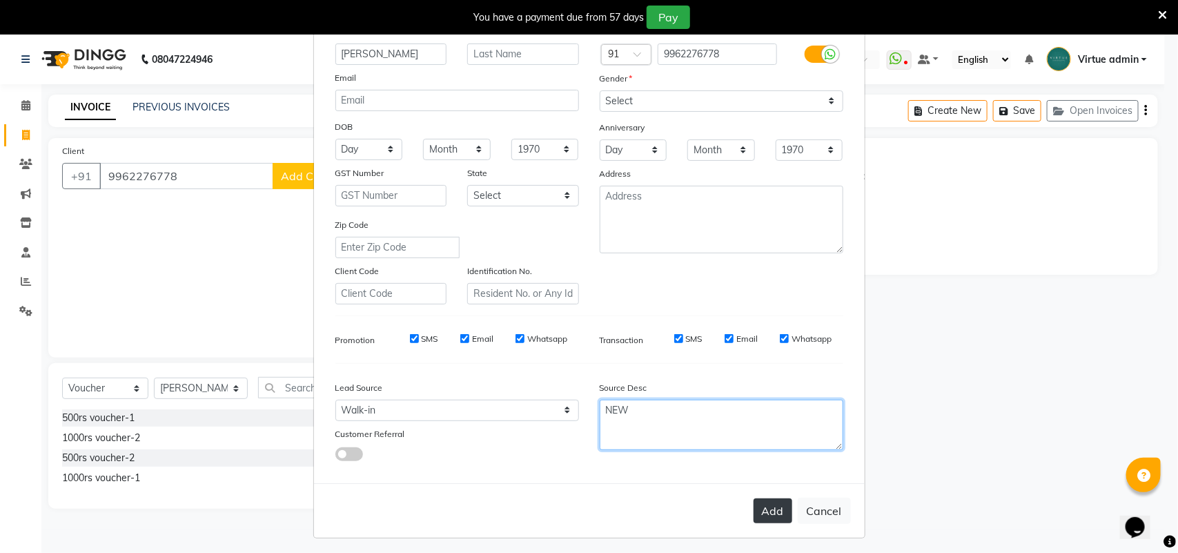
type textarea "NEW"
click at [773, 509] on button "Add" at bounding box center [772, 510] width 39 height 25
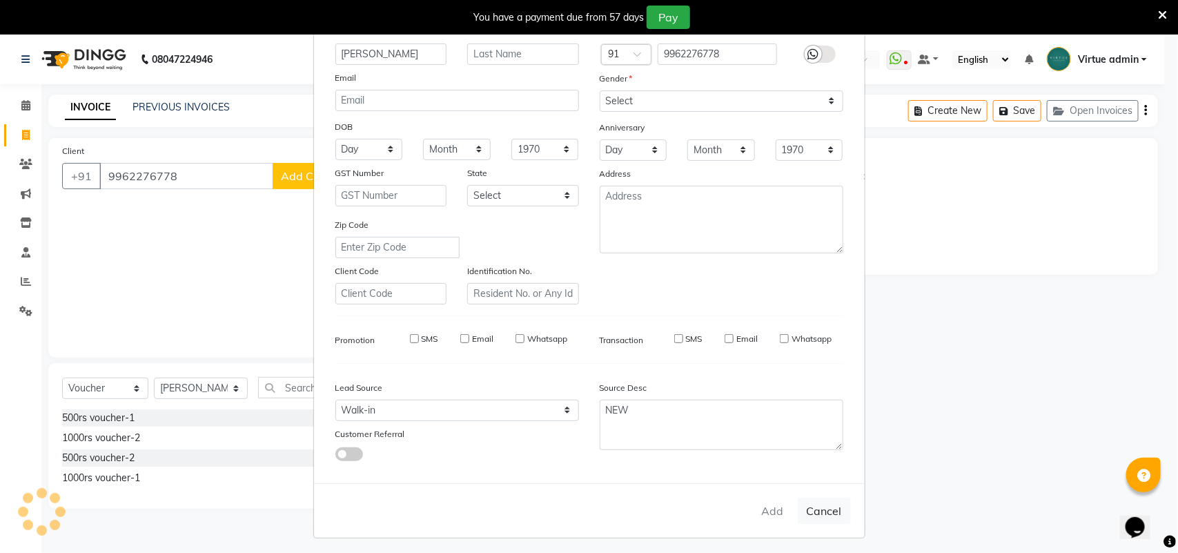
type input "99******78"
select select
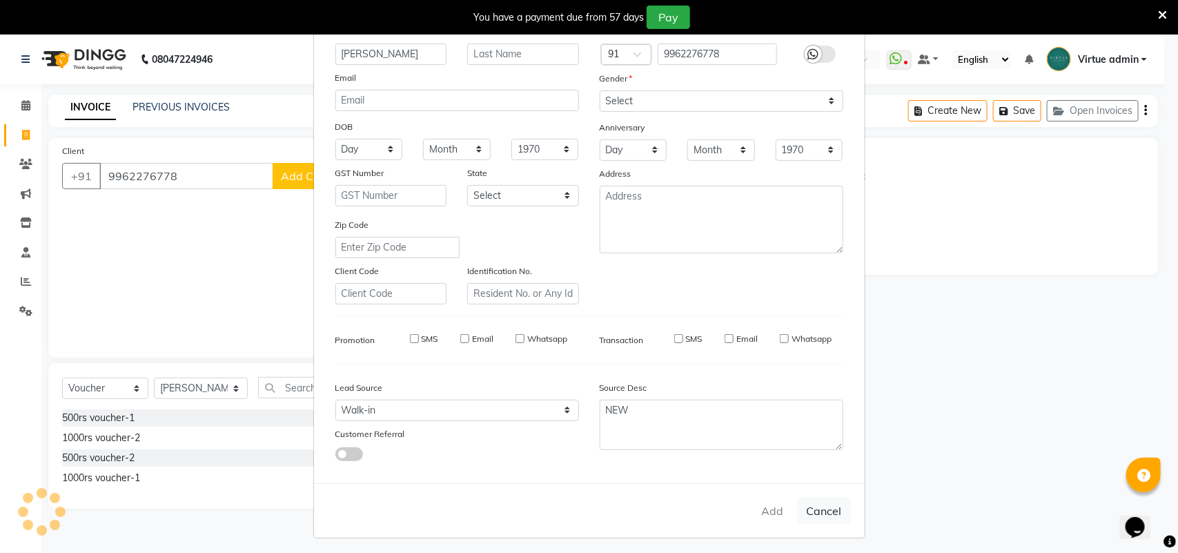
select select
checkbox input "false"
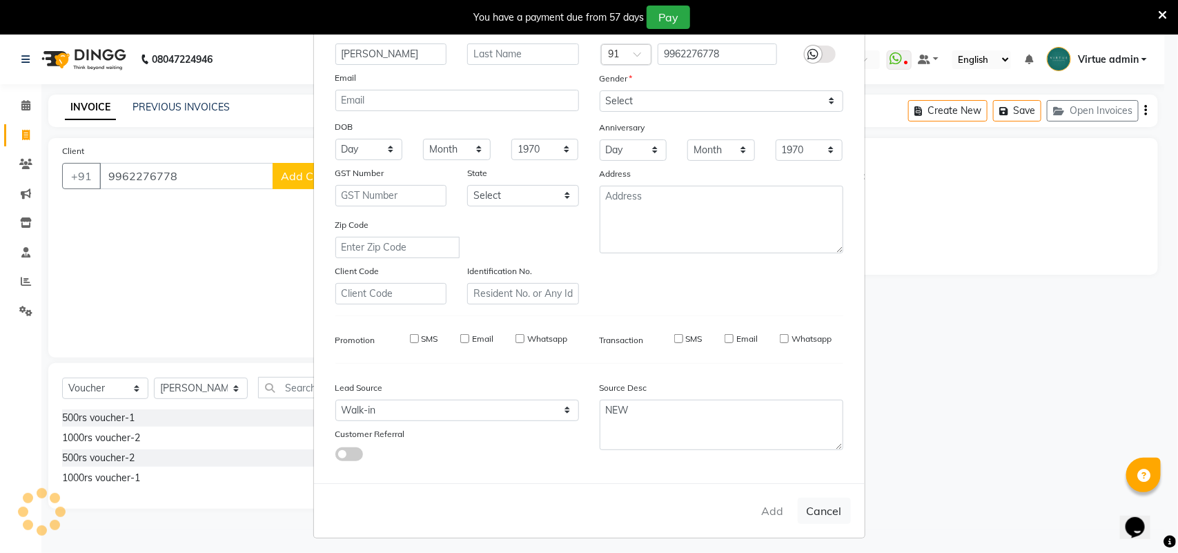
checkbox input "false"
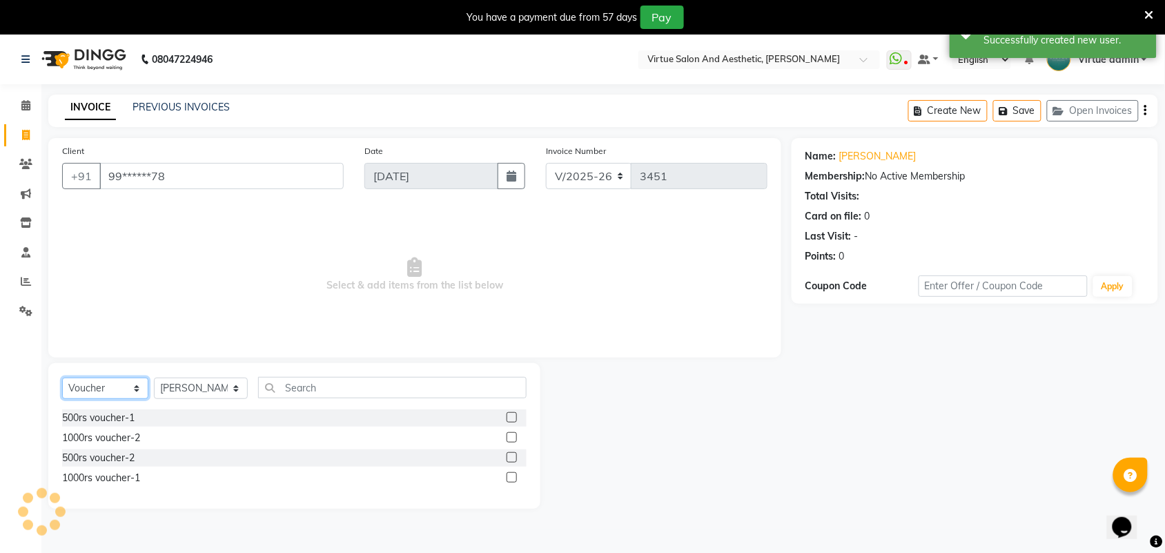
click at [119, 397] on select "Select Service Product Membership Package Voucher Prepaid Gift Card" at bounding box center [105, 387] width 86 height 21
select select "service"
click at [62, 377] on select "Select Service Product Membership Package Voucher Prepaid Gift Card" at bounding box center [105, 387] width 86 height 21
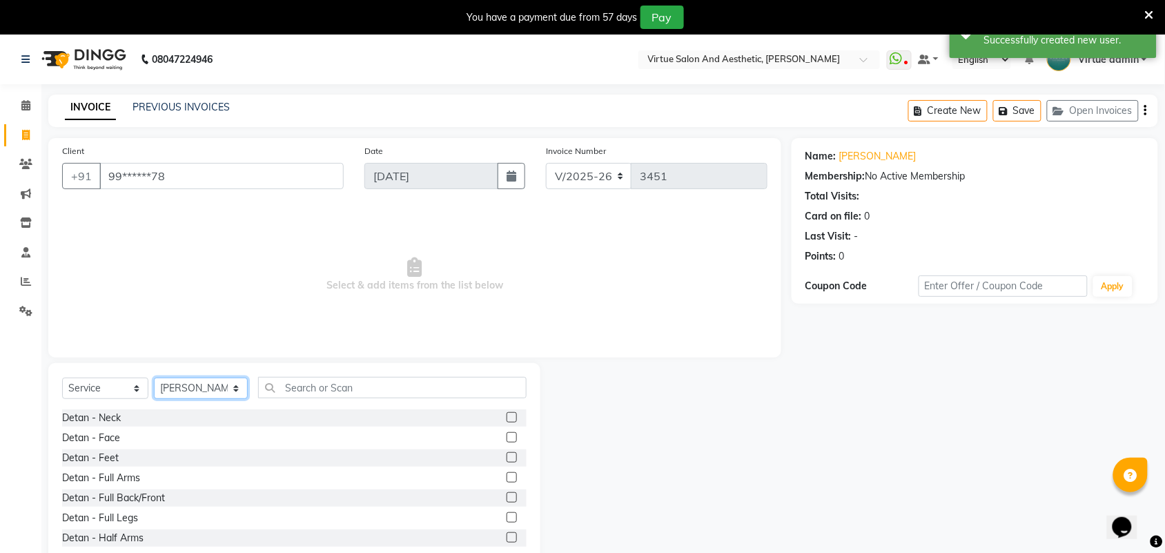
click at [188, 393] on select "Select Stylist Admin ANUSHA Apsu Auditor Ambattur Balaji BANUPRIYA Bharath Bhuv…" at bounding box center [201, 387] width 94 height 21
select select "25074"
click at [326, 388] on input "text" at bounding box center [392, 387] width 268 height 21
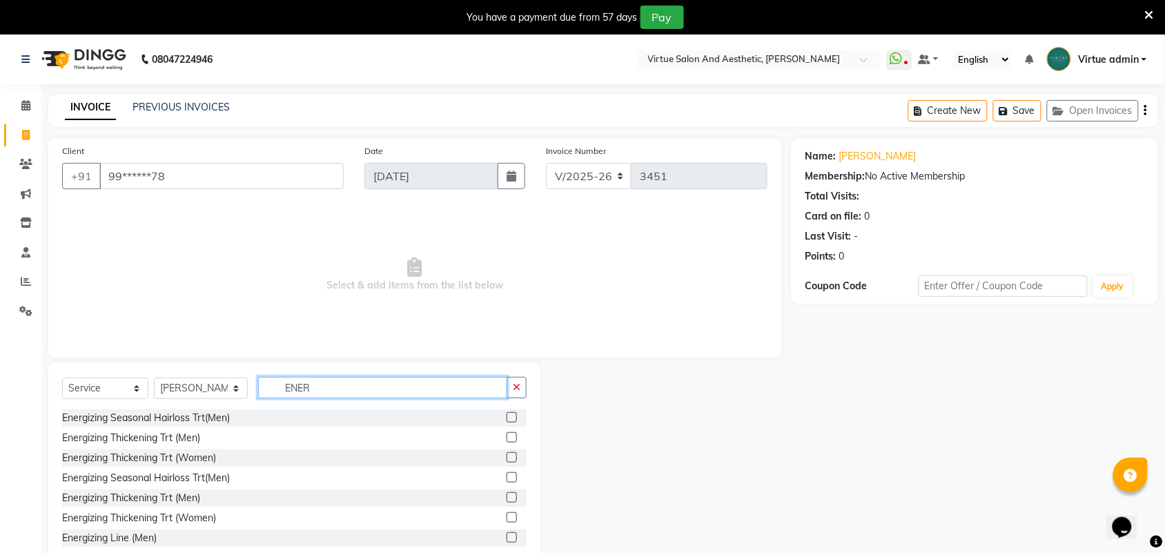
type input "ENER"
click at [506, 421] on label at bounding box center [511, 417] width 10 height 10
click at [506, 421] on input "checkbox" at bounding box center [510, 417] width 9 height 9
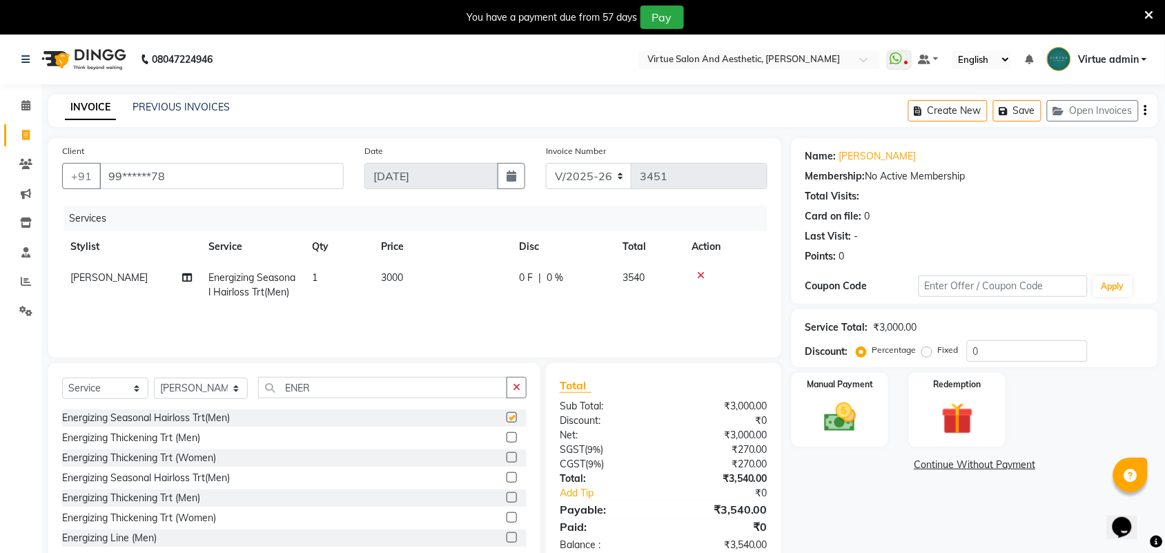
checkbox input "false"
click at [402, 287] on td "3000" at bounding box center [442, 285] width 138 height 46
select select "25074"
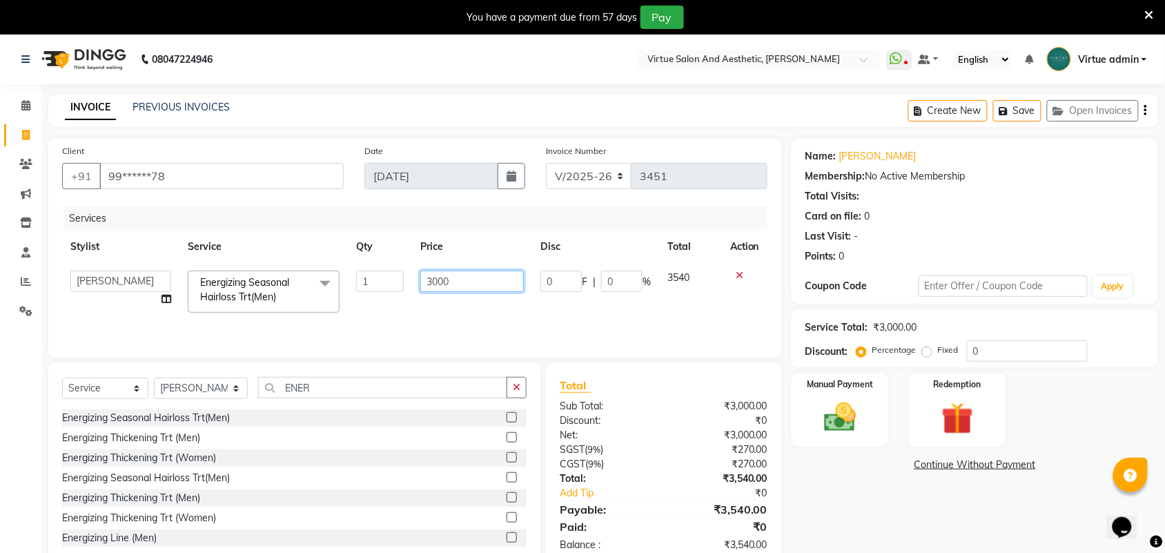
click at [439, 280] on input "3000" at bounding box center [471, 280] width 103 height 21
type input "3200"
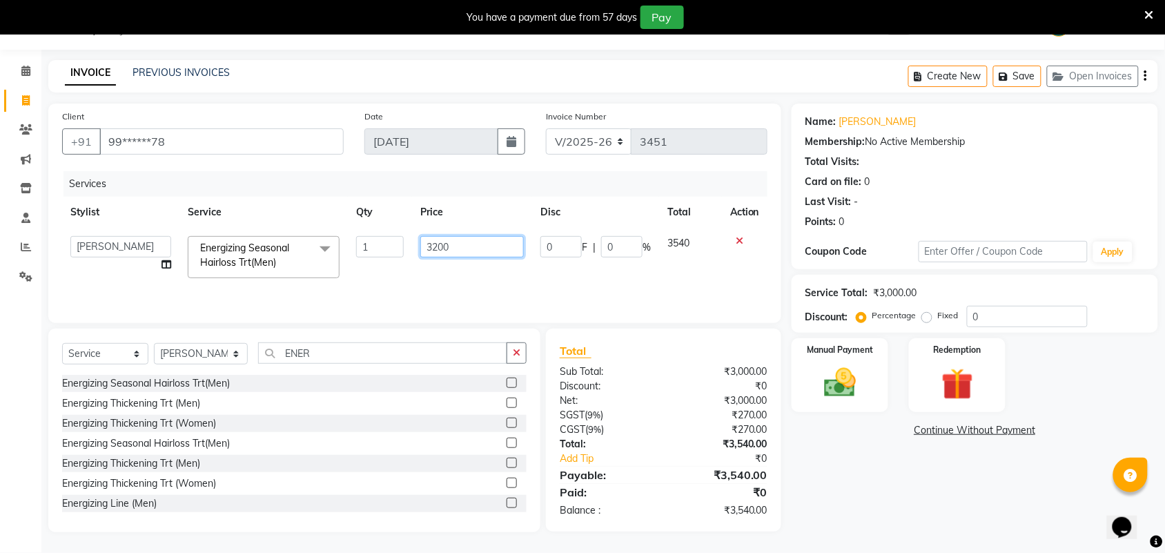
scroll to position [35, 0]
click at [856, 455] on div "Name: Pavi Arasu Membership: No Active Membership Total Visits: Card on file: 0…" at bounding box center [979, 317] width 377 height 428
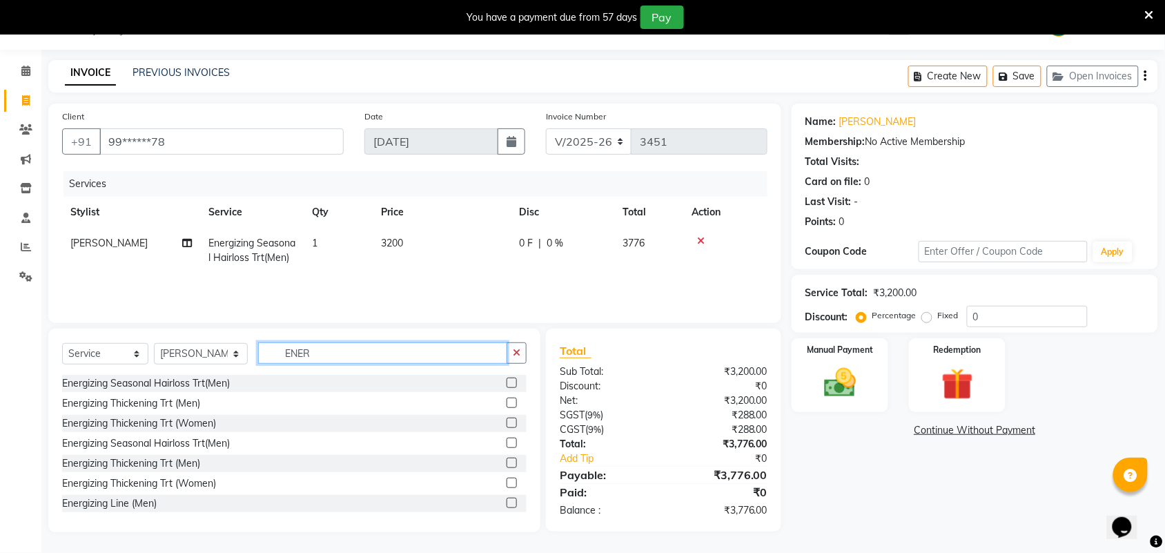
click at [445, 357] on input "ENER" at bounding box center [382, 352] width 249 height 21
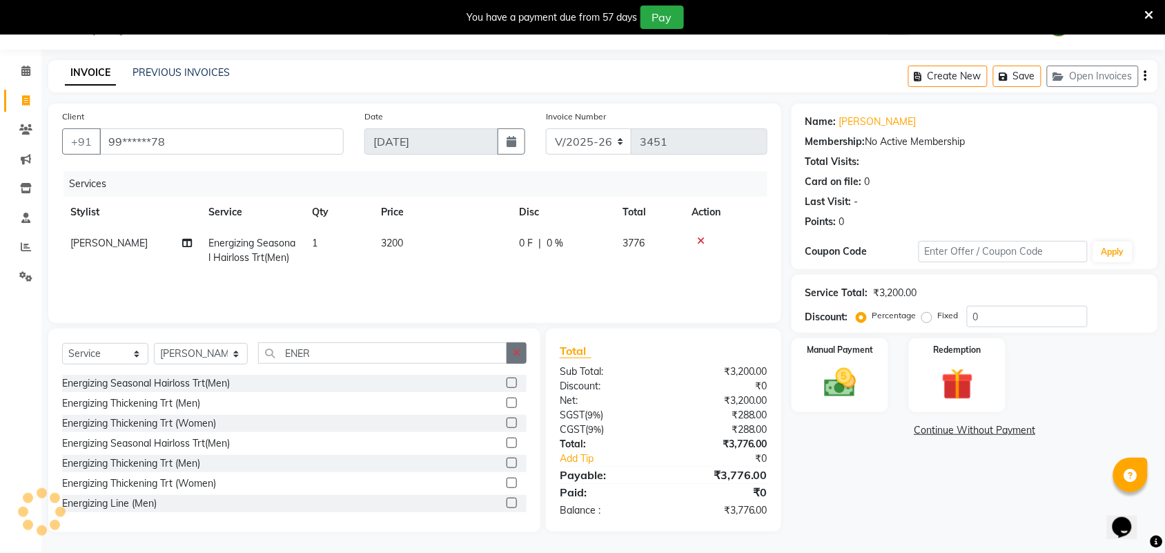
click at [520, 361] on button "button" at bounding box center [516, 352] width 20 height 21
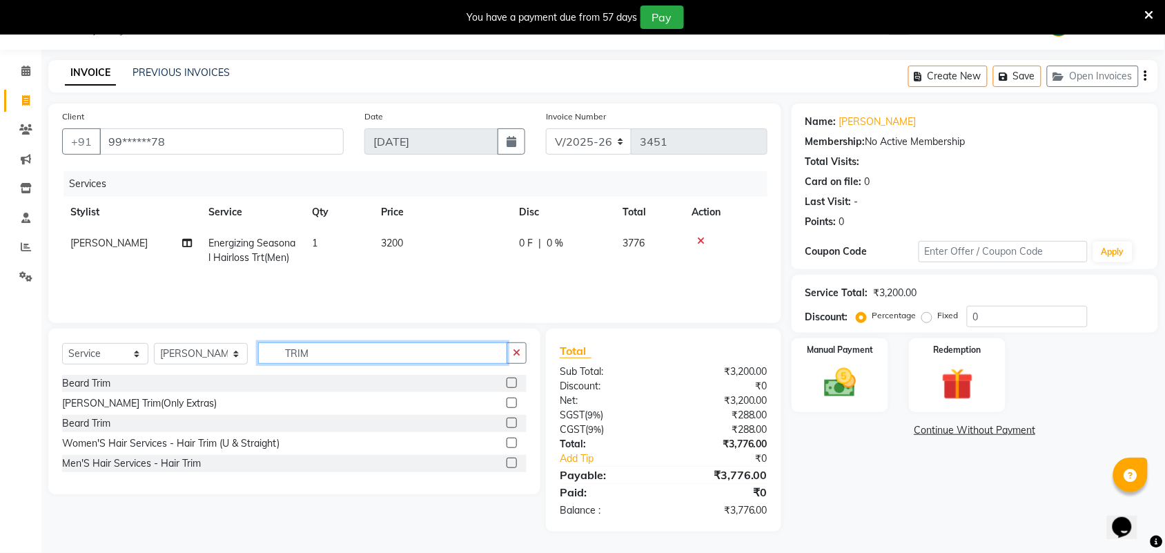
type input "TRIM"
click at [509, 384] on label at bounding box center [511, 382] width 10 height 10
click at [509, 384] on input "checkbox" at bounding box center [510, 383] width 9 height 9
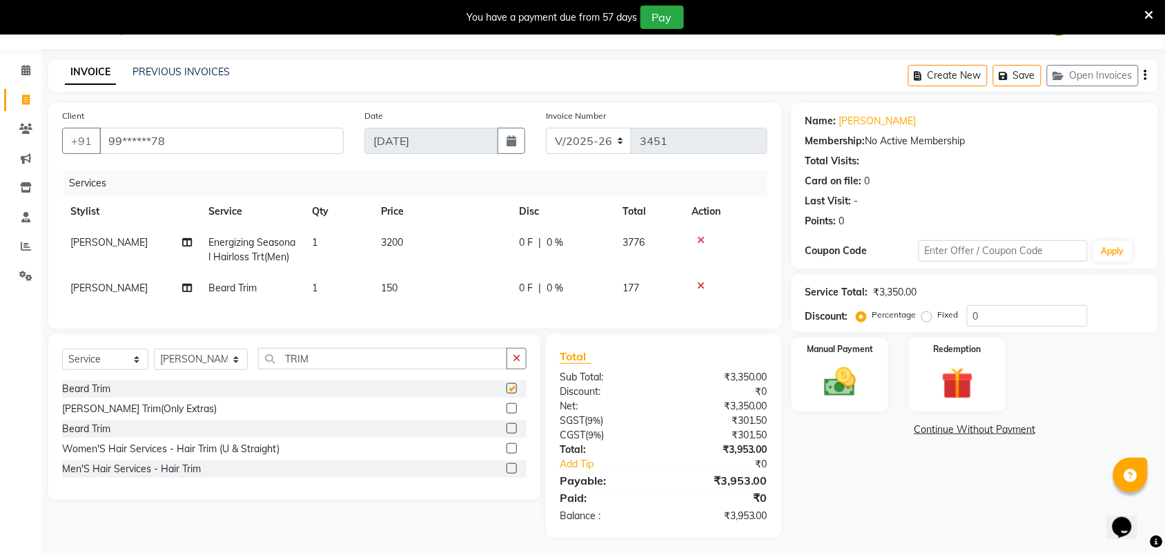
checkbox input "false"
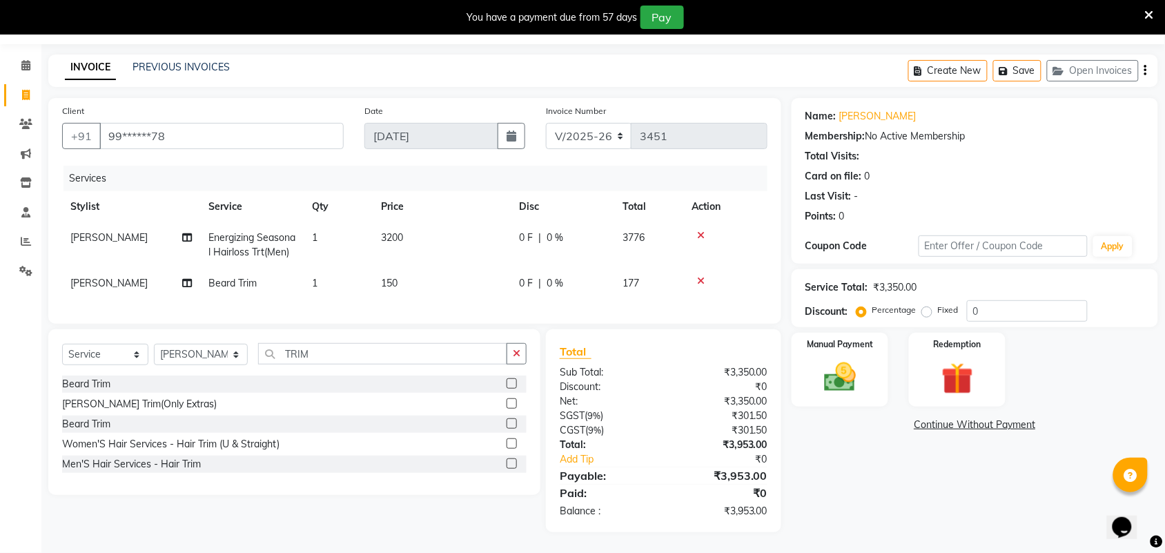
scroll to position [67, 0]
click at [842, 358] on img at bounding box center [840, 377] width 54 height 38
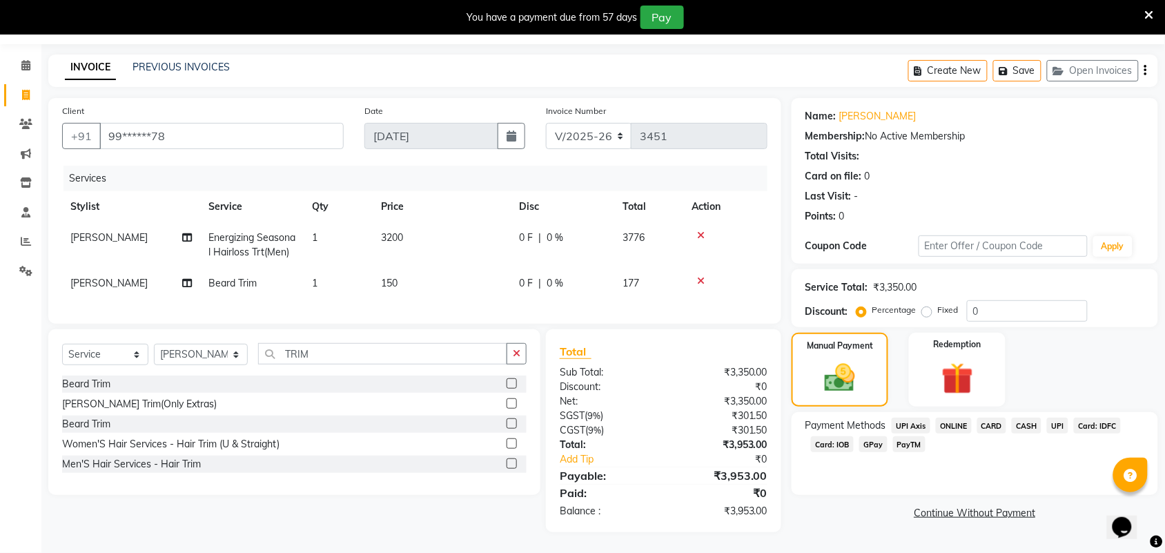
click at [835, 436] on span "Card: IOB" at bounding box center [832, 444] width 43 height 16
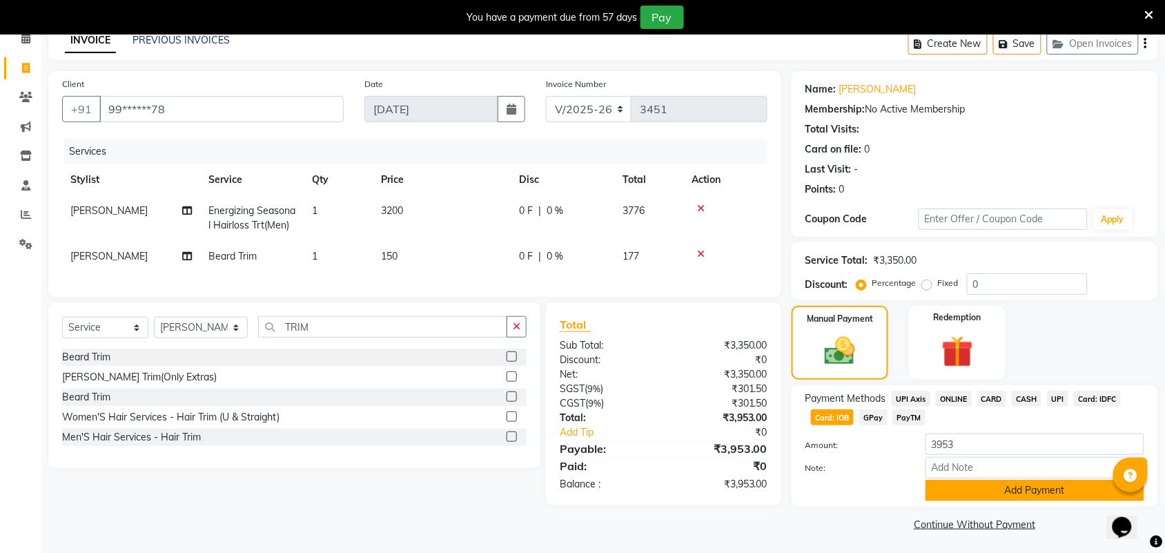
click at [1047, 491] on button "Add Payment" at bounding box center [1034, 490] width 219 height 21
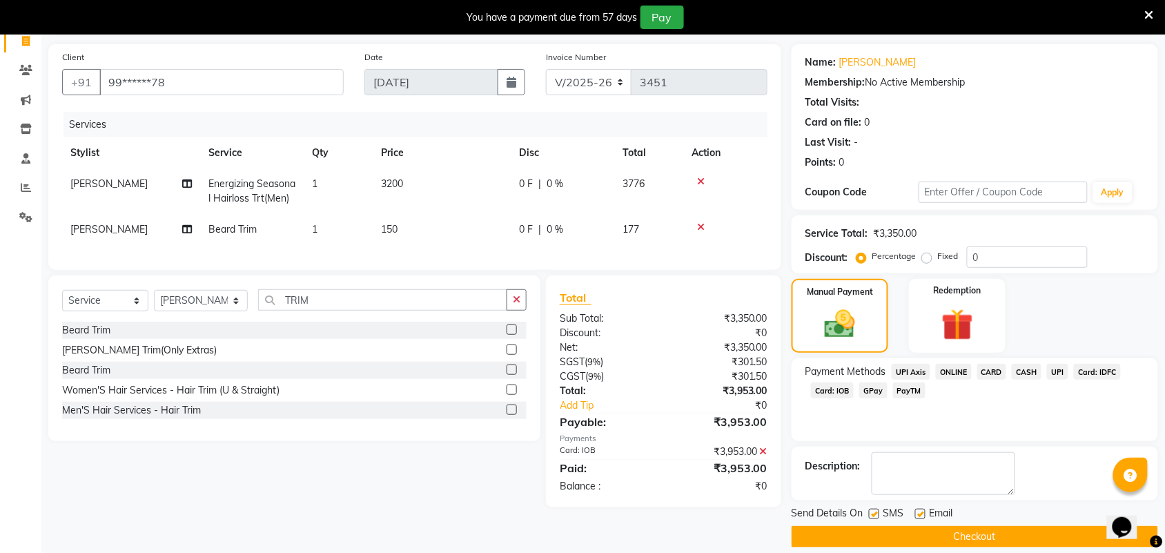
scroll to position [109, 0]
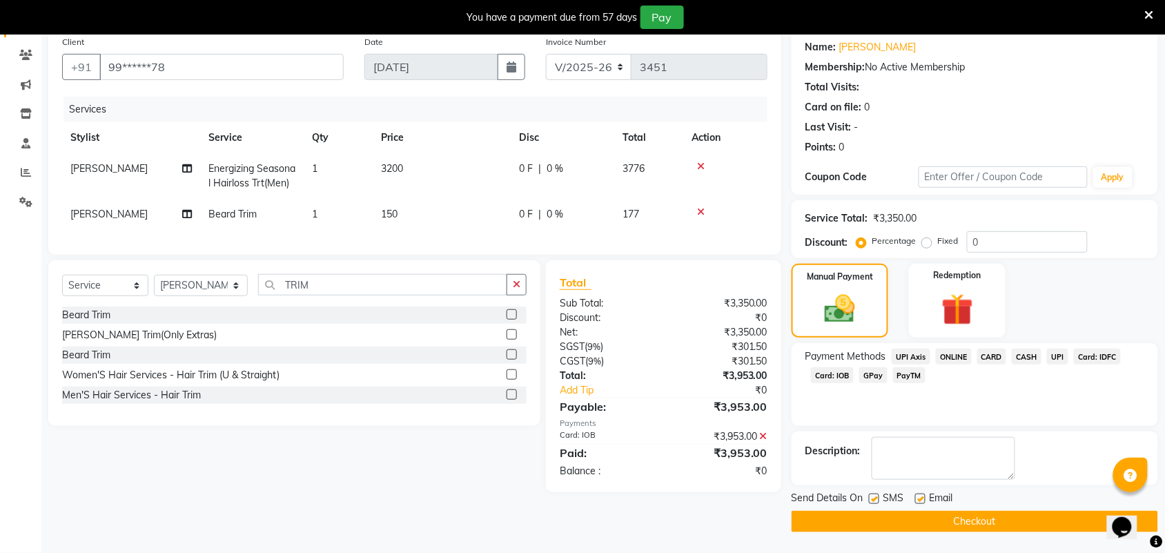
click at [1046, 517] on button "Checkout" at bounding box center [974, 521] width 366 height 21
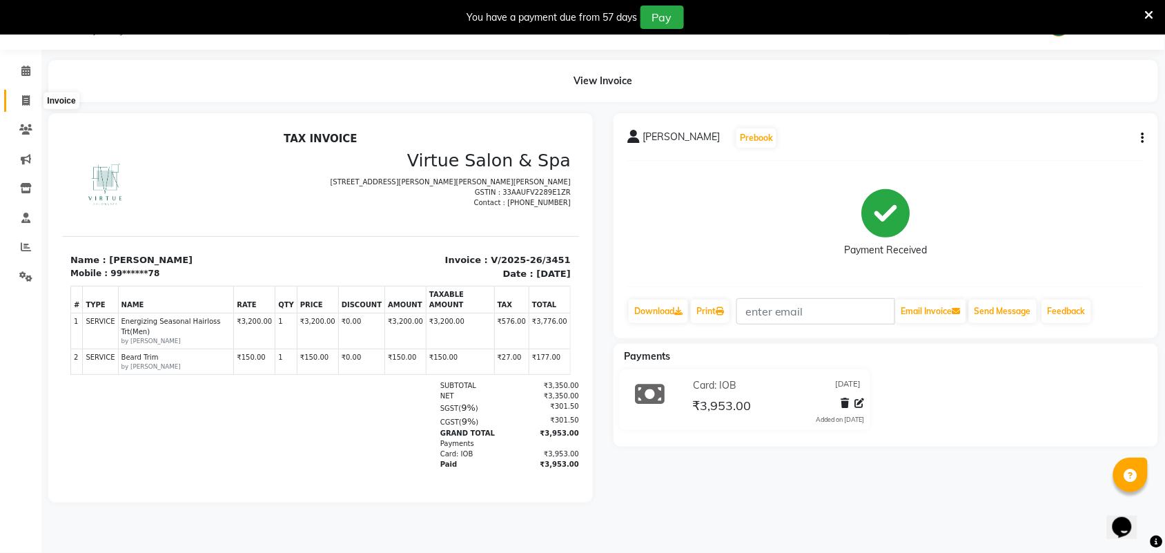
click at [24, 95] on icon at bounding box center [26, 100] width 8 height 10
select select "service"
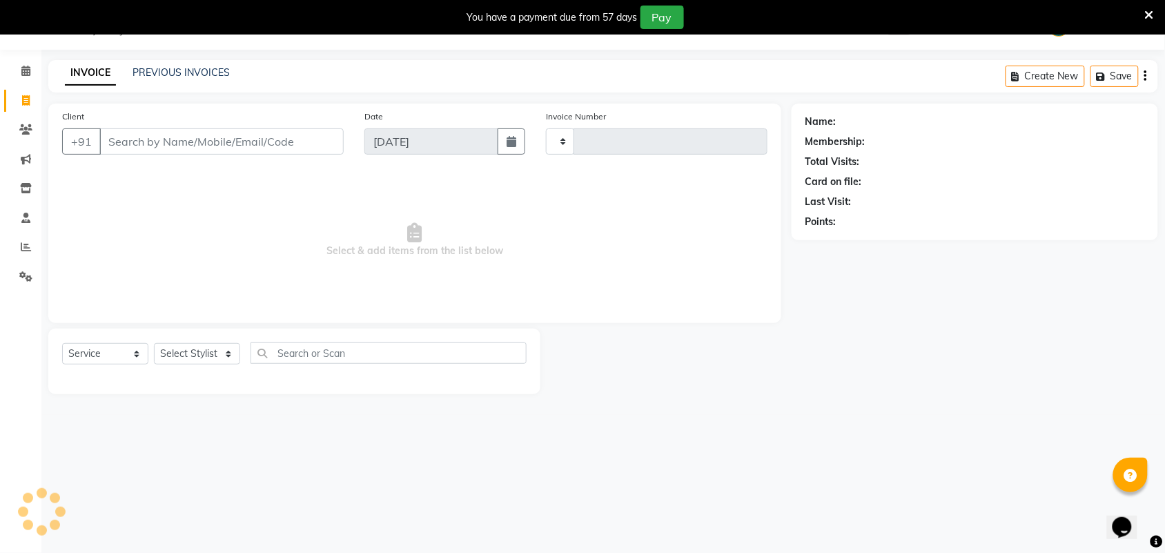
type input "3452"
select select "4466"
click at [129, 142] on input "Client" at bounding box center [221, 141] width 244 height 26
select select "V"
select select "71189"
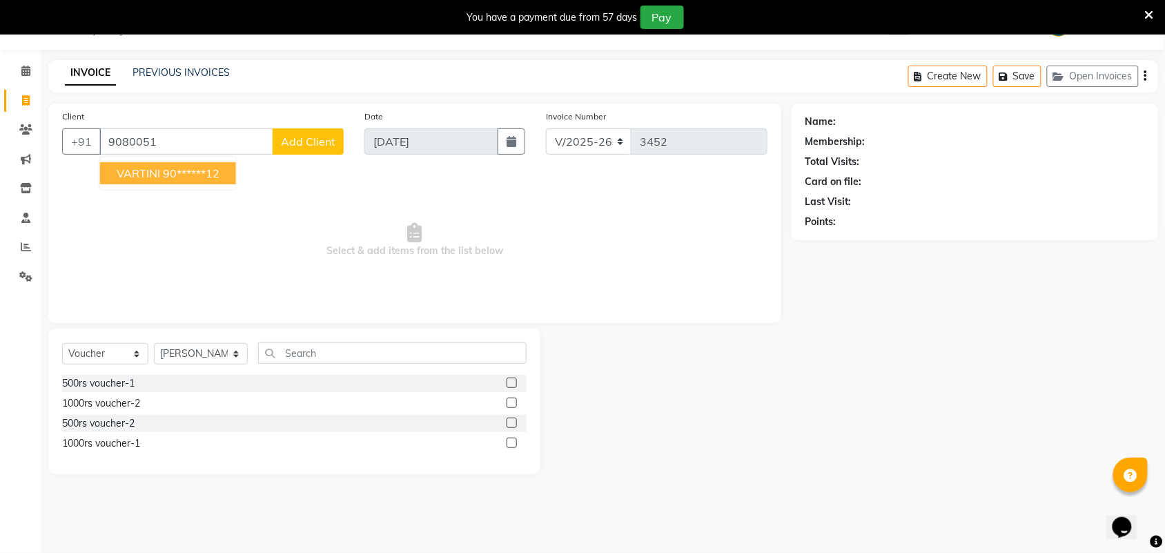
click at [219, 176] on ngb-highlight "90******12" at bounding box center [191, 173] width 57 height 14
type input "90******12"
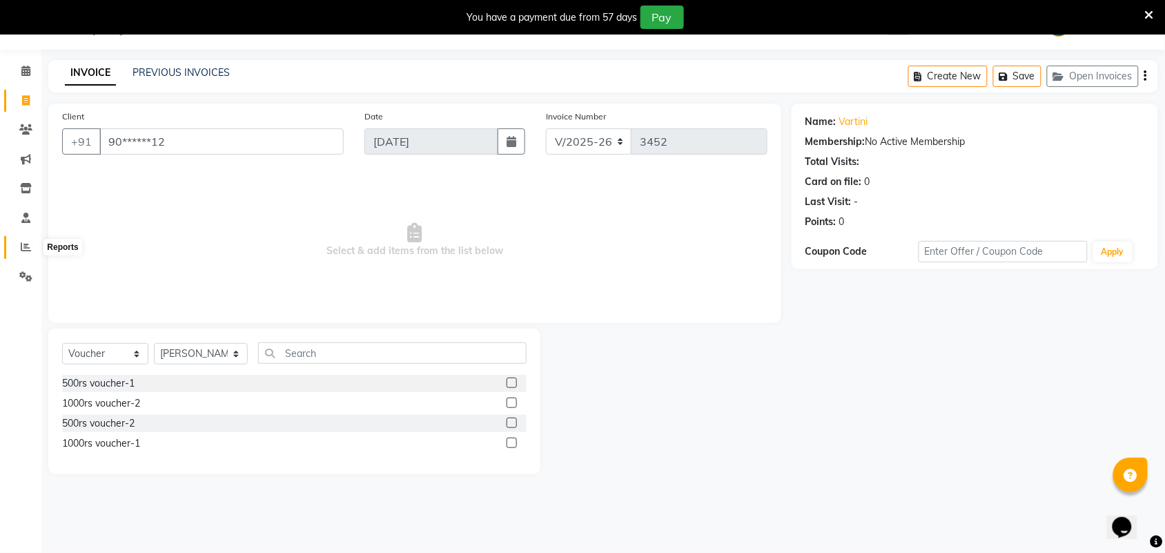
click at [21, 250] on icon at bounding box center [26, 246] width 10 height 10
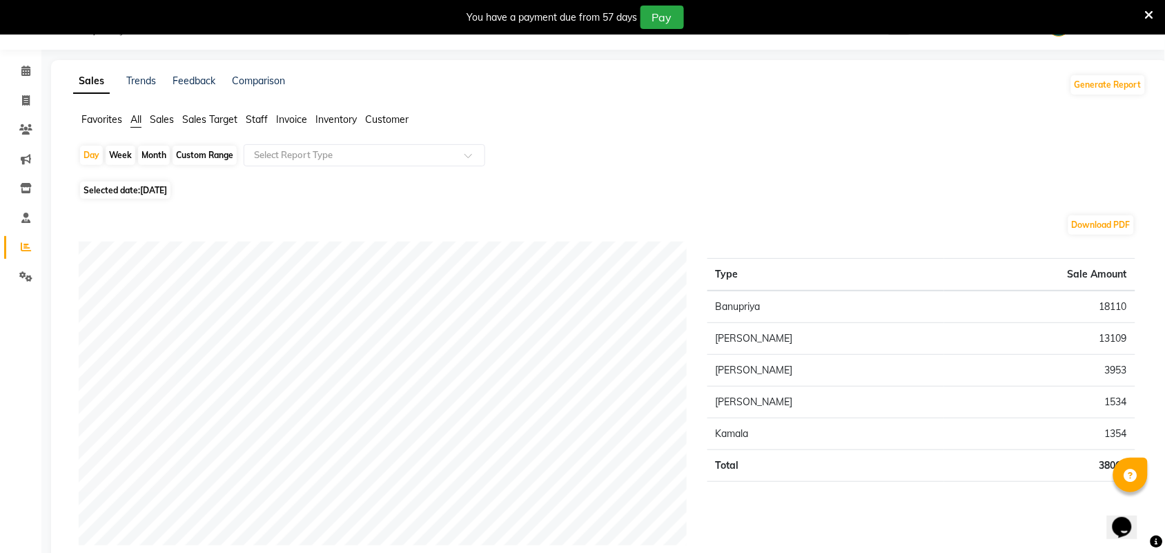
click at [138, 156] on div "Month" at bounding box center [154, 155] width 32 height 19
select select "9"
select select "2025"
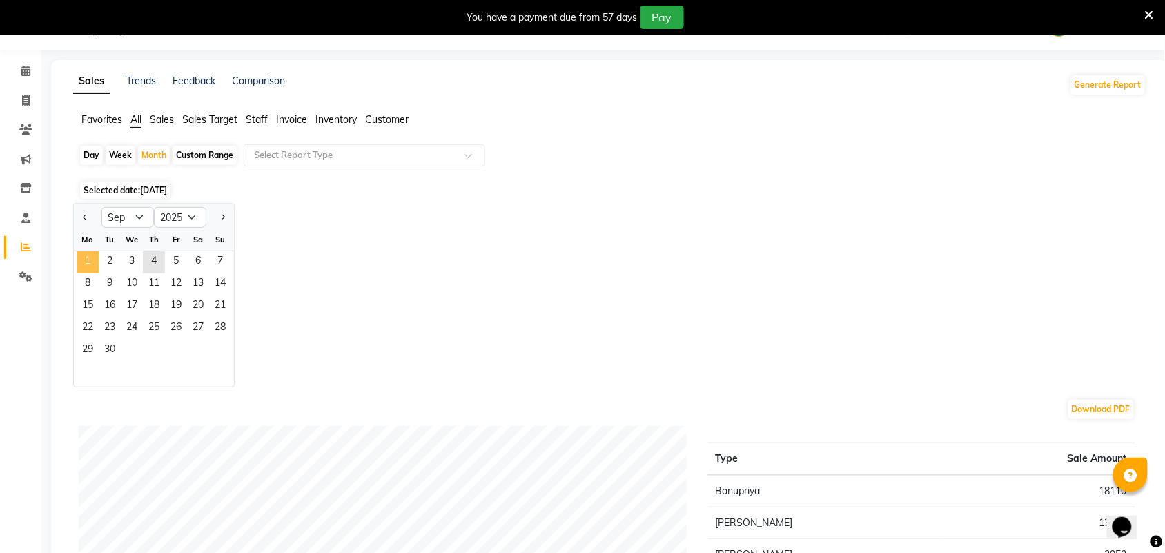
click at [95, 267] on span "1" at bounding box center [88, 262] width 22 height 22
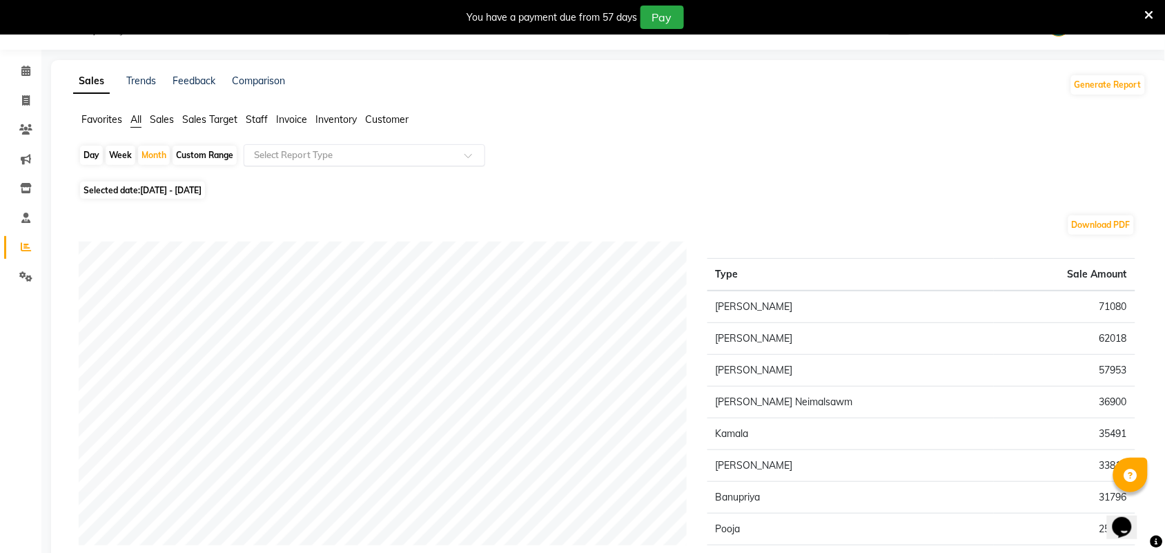
click at [311, 153] on input "text" at bounding box center [350, 155] width 199 height 14
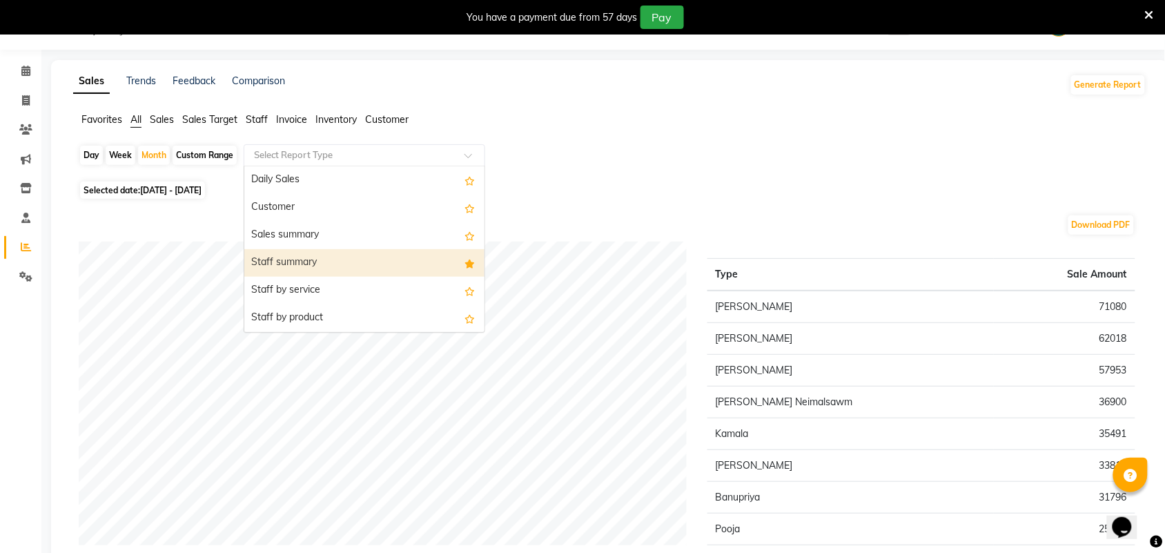
click at [316, 266] on div "Staff summary" at bounding box center [364, 263] width 240 height 28
select select "full_report"
select select "csv"
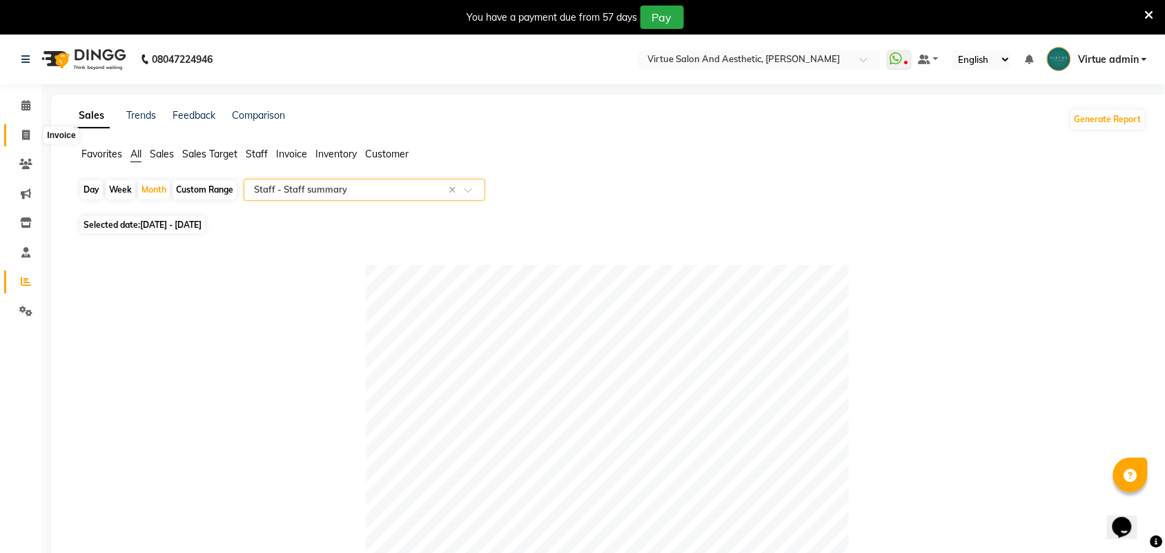
click at [26, 133] on icon at bounding box center [26, 135] width 8 height 10
select select "service"
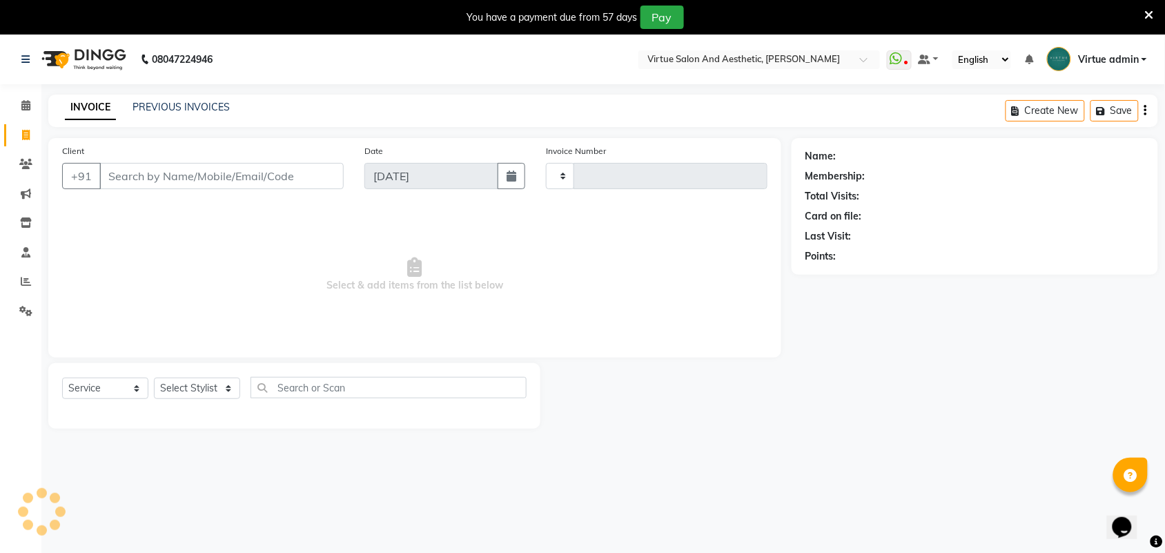
scroll to position [8, 0]
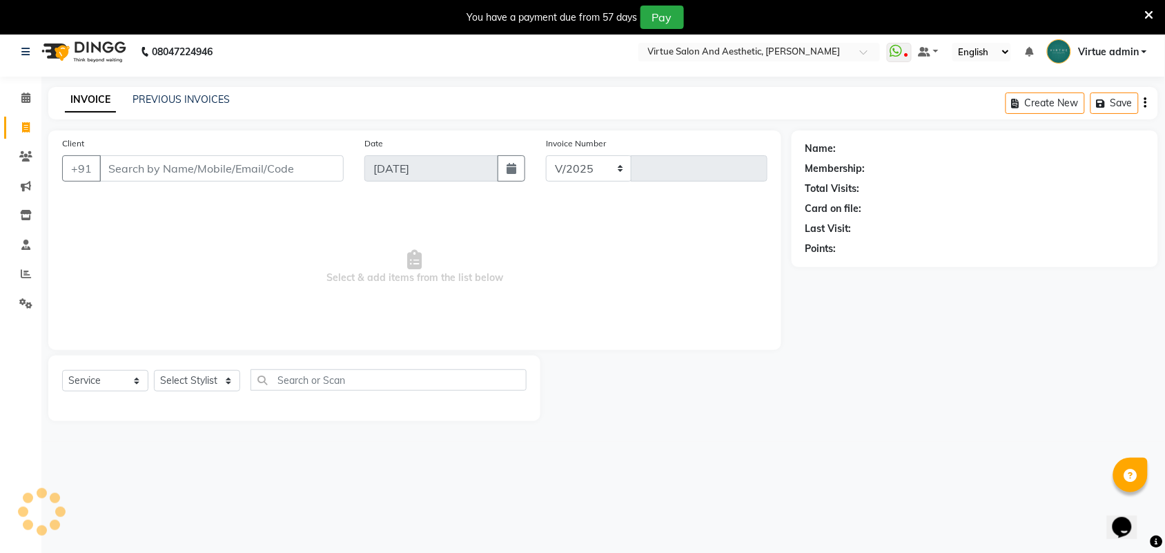
select select "4466"
type input "3452"
select select "V"
select select "71189"
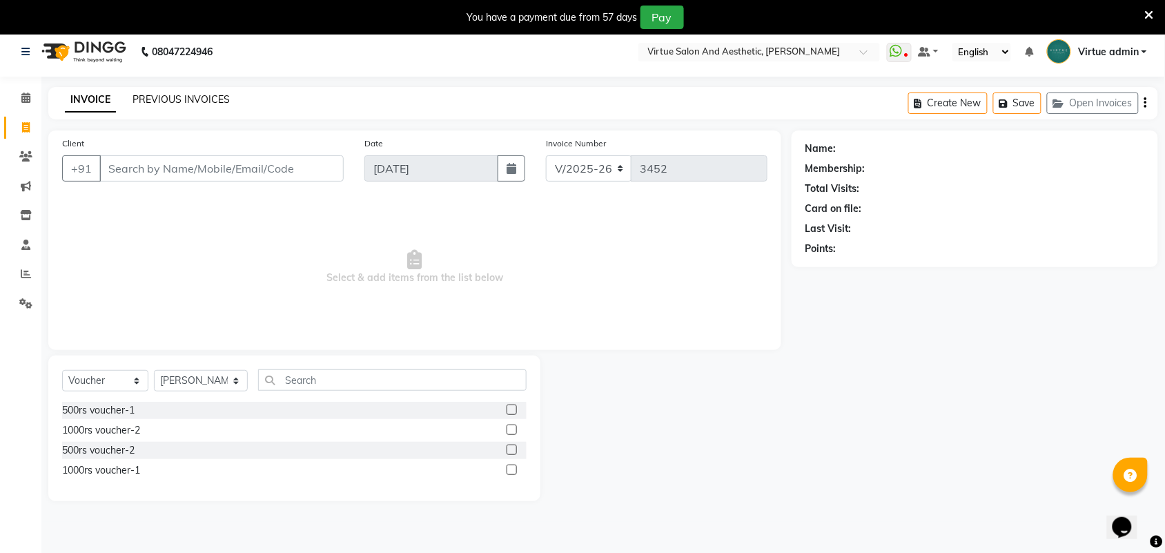
click at [152, 95] on link "PREVIOUS INVOICES" at bounding box center [180, 99] width 97 height 12
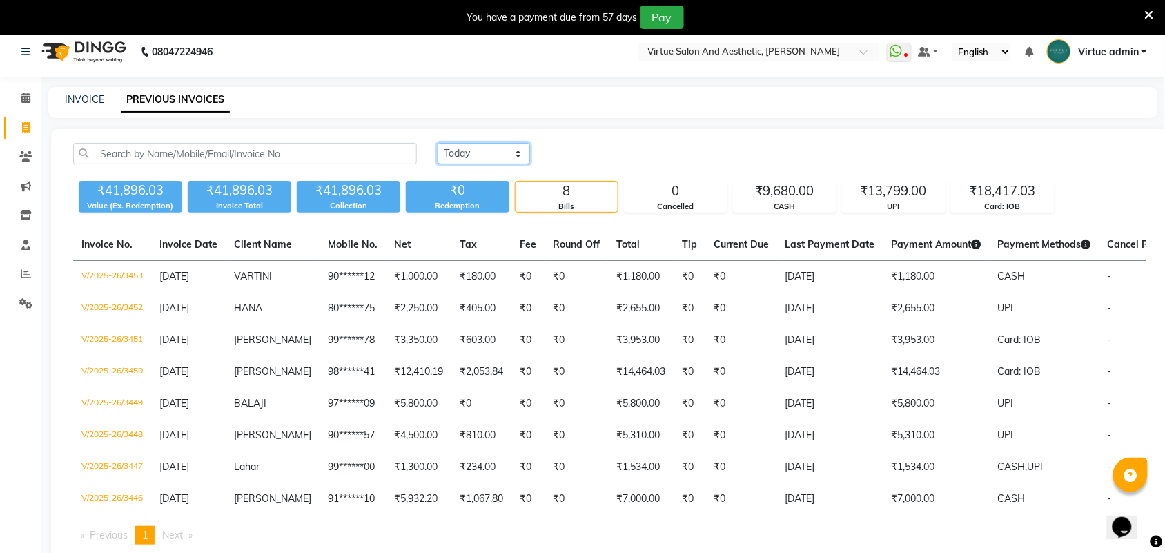
click at [466, 157] on select "Today Yesterday Custom Range" at bounding box center [483, 153] width 92 height 21
select select "yesterday"
click at [437, 143] on select "Today Yesterday Custom Range" at bounding box center [483, 153] width 92 height 21
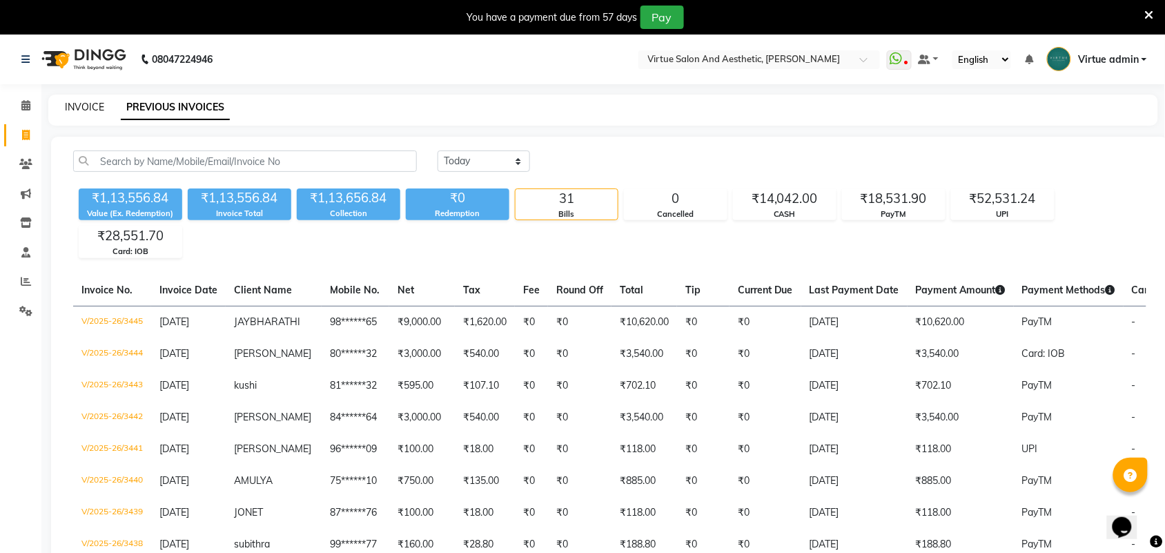
click at [83, 110] on link "INVOICE" at bounding box center [84, 107] width 39 height 12
select select "service"
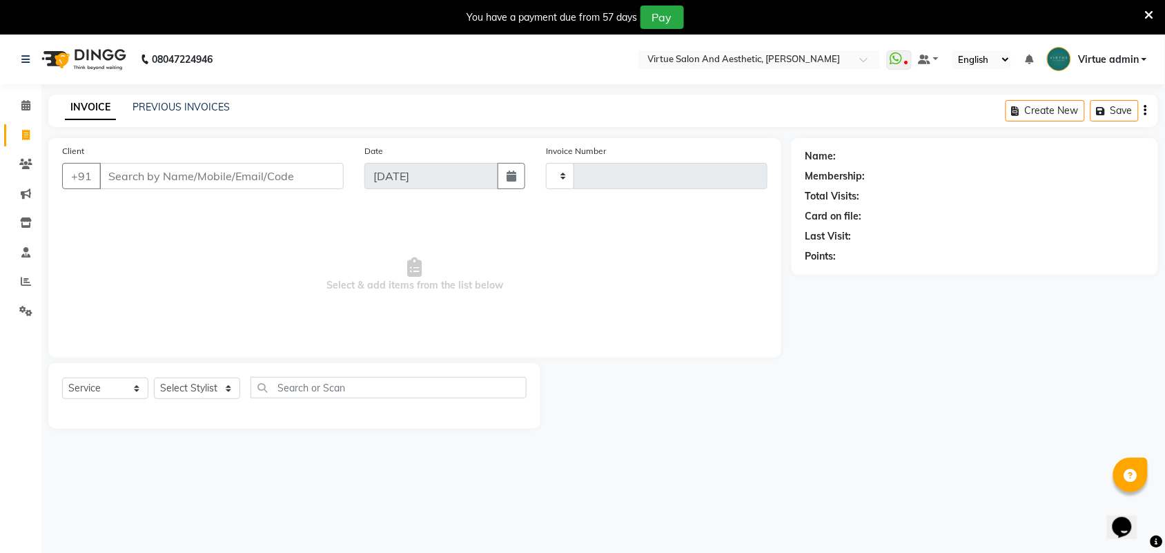
scroll to position [34, 0]
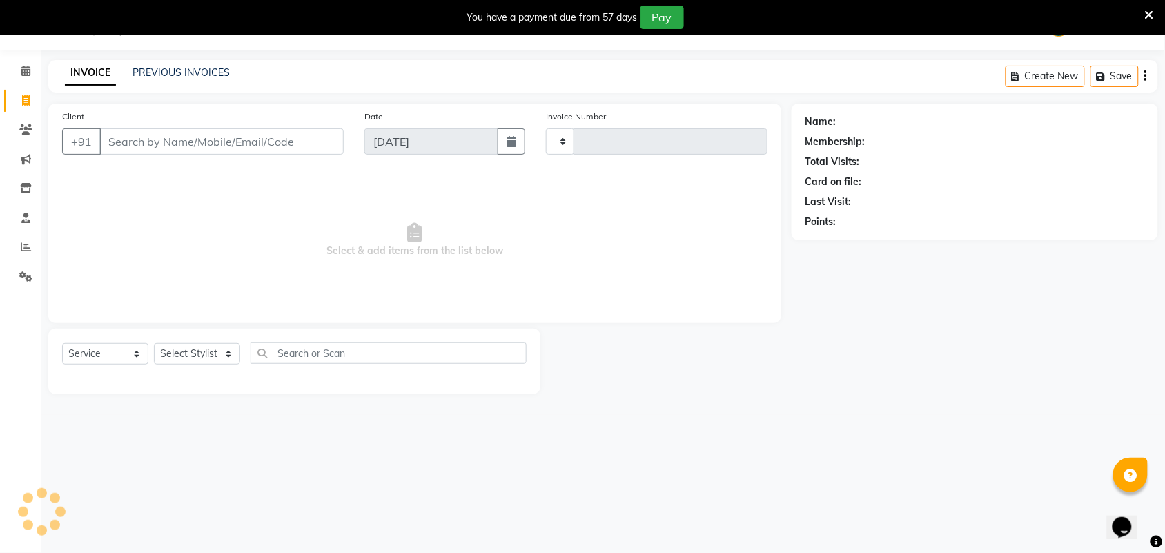
click at [128, 142] on input "Client" at bounding box center [221, 141] width 244 height 26
type input "3454"
select select "4466"
select select "V"
select select "71189"
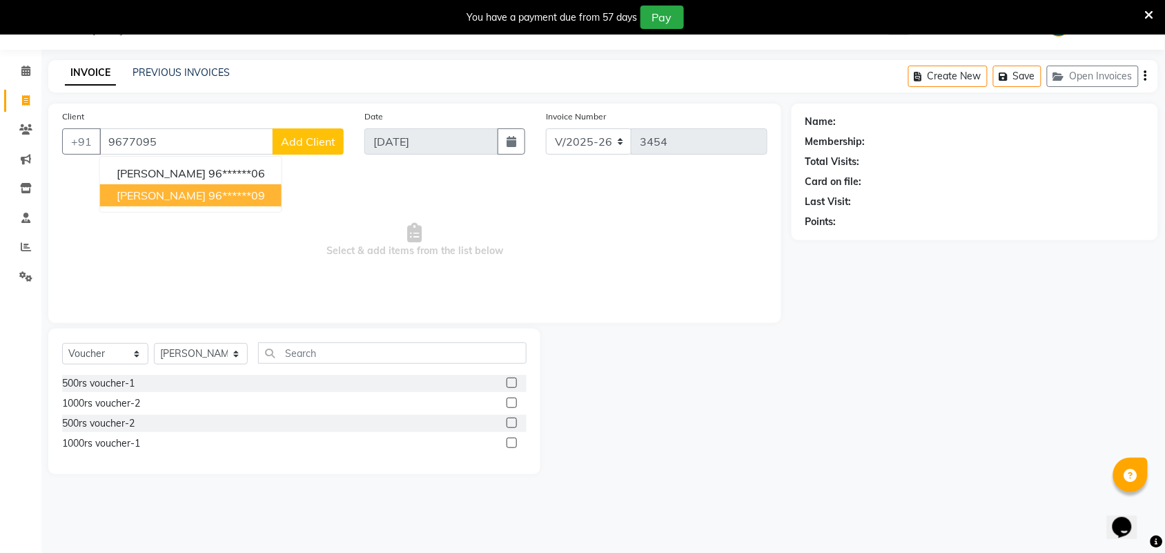
click at [212, 206] on button "DHWANI 96******09" at bounding box center [190, 195] width 181 height 22
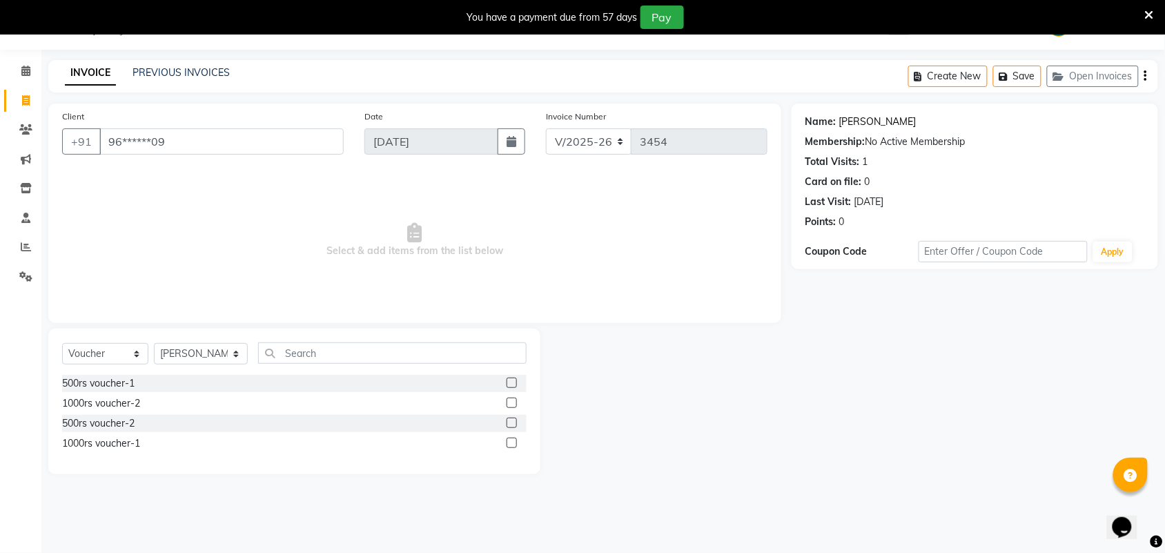
click at [847, 121] on link "Dhwani" at bounding box center [877, 122] width 77 height 14
drag, startPoint x: 108, startPoint y: 140, endPoint x: 183, endPoint y: 137, distance: 75.3
click at [183, 137] on input "96******09" at bounding box center [221, 141] width 244 height 26
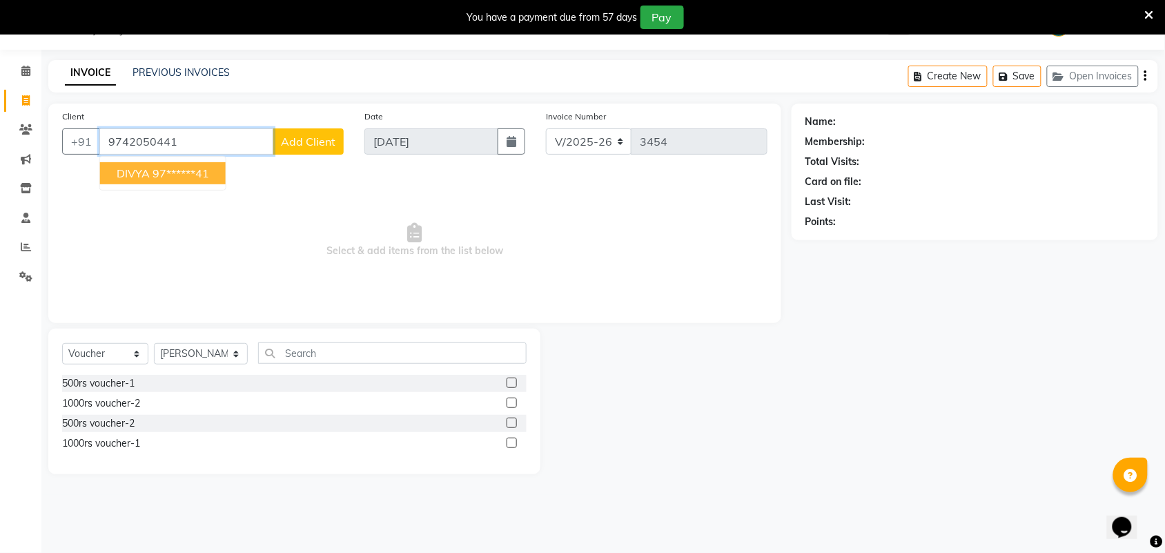
type input "9742050441"
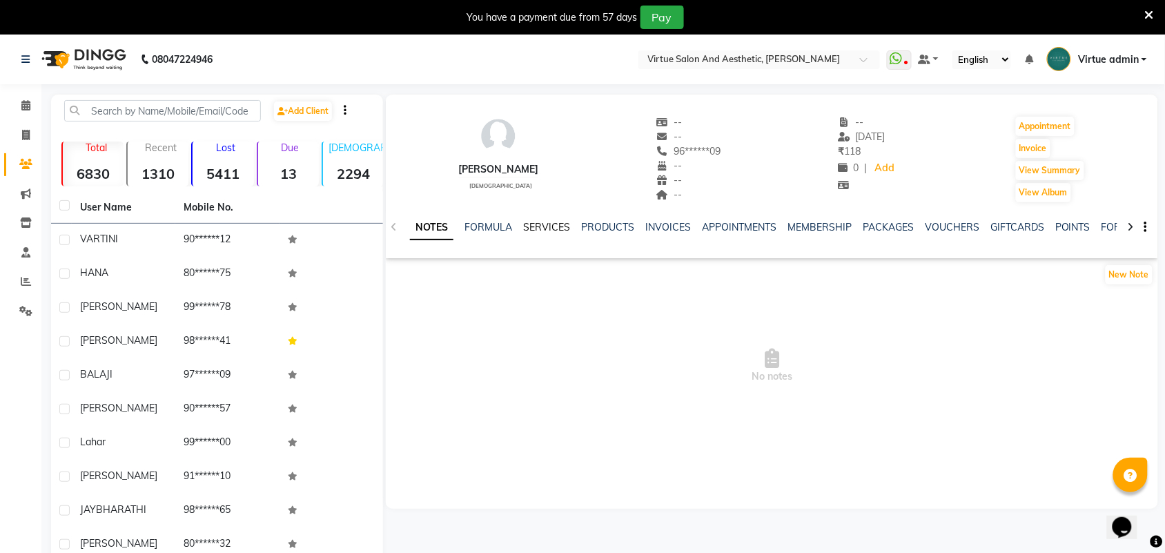
click at [542, 222] on link "SERVICES" at bounding box center [546, 227] width 47 height 12
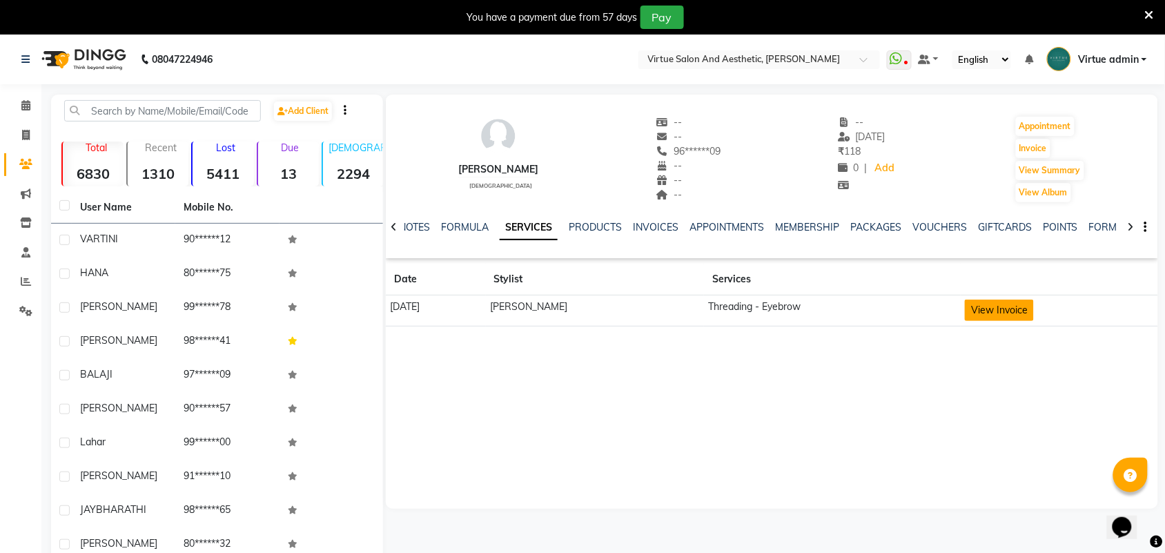
click at [992, 307] on button "View Invoice" at bounding box center [999, 309] width 69 height 21
